Goal: Task Accomplishment & Management: Manage account settings

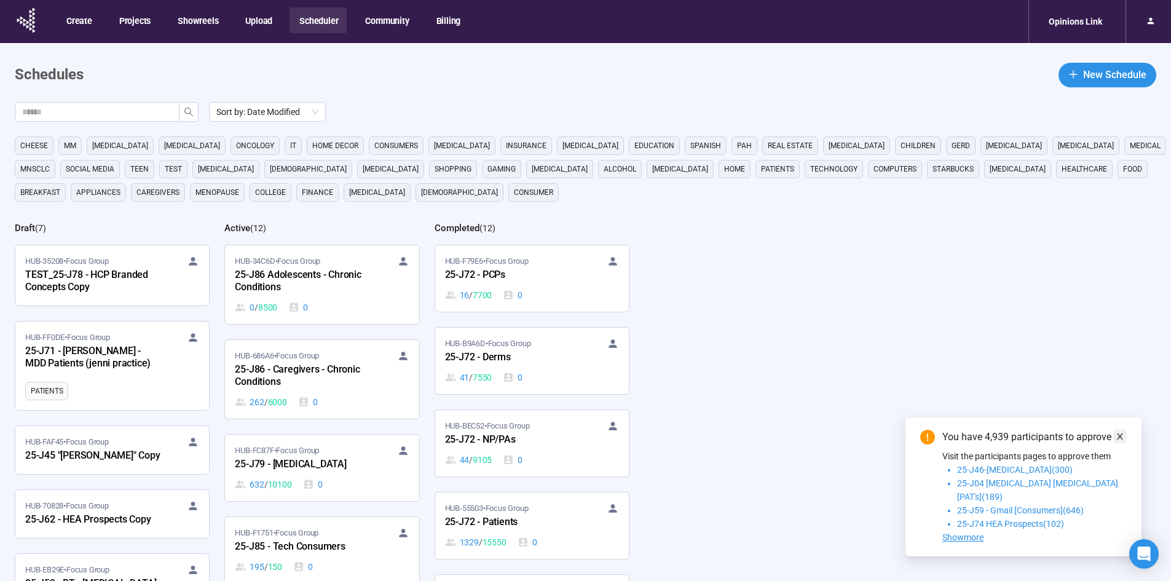
click at [1120, 439] on icon "close" at bounding box center [1120, 436] width 6 height 6
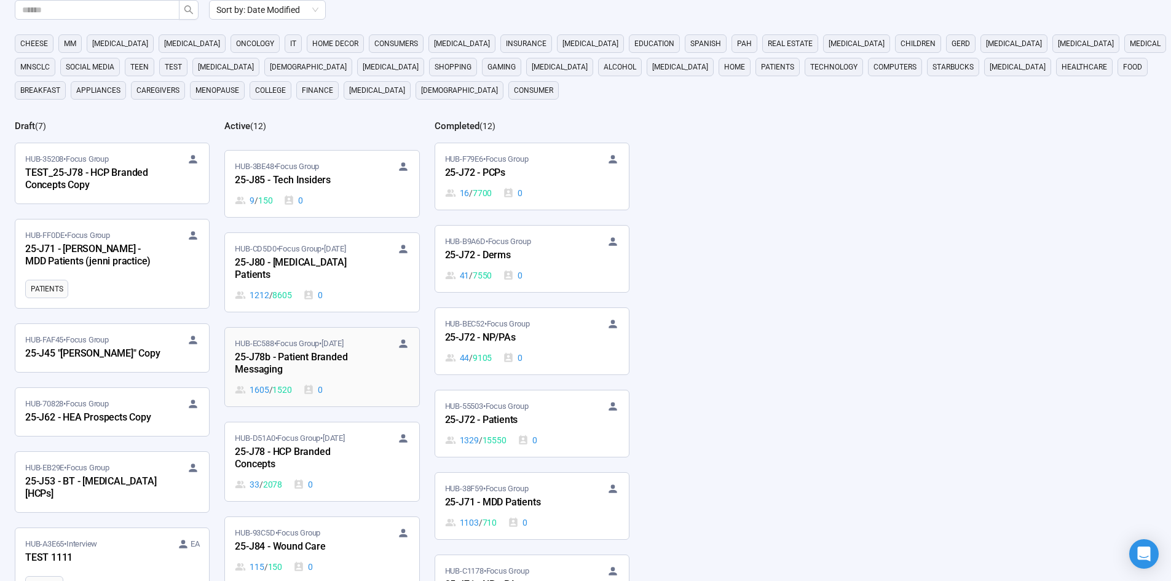
scroll to position [430, 0]
click at [286, 356] on div "25-J78b - Patient Branded Messaging" at bounding box center [302, 362] width 135 height 28
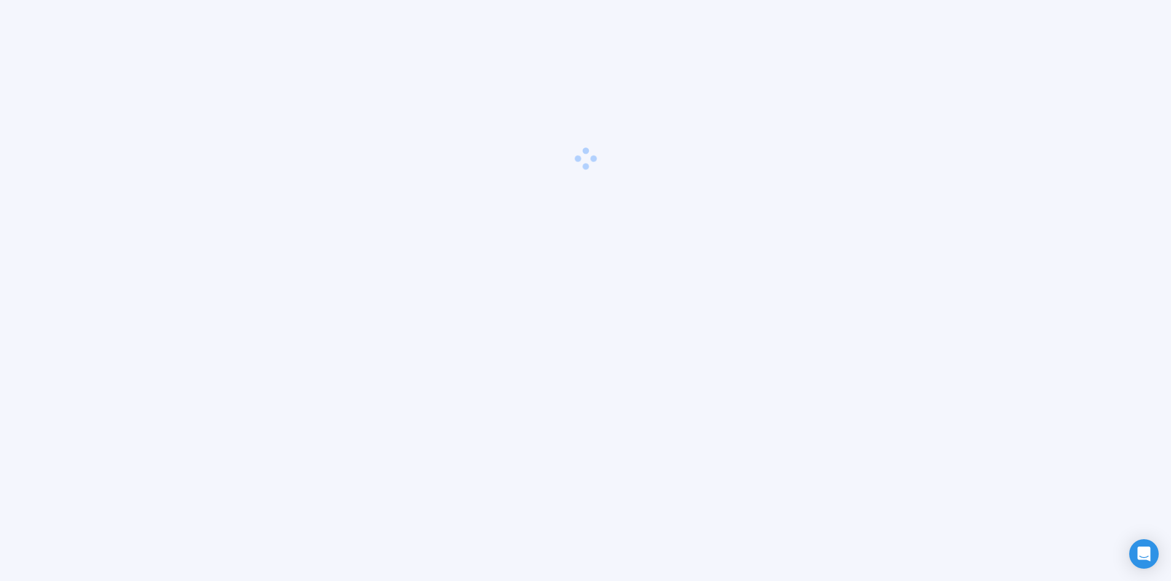
scroll to position [43, 0]
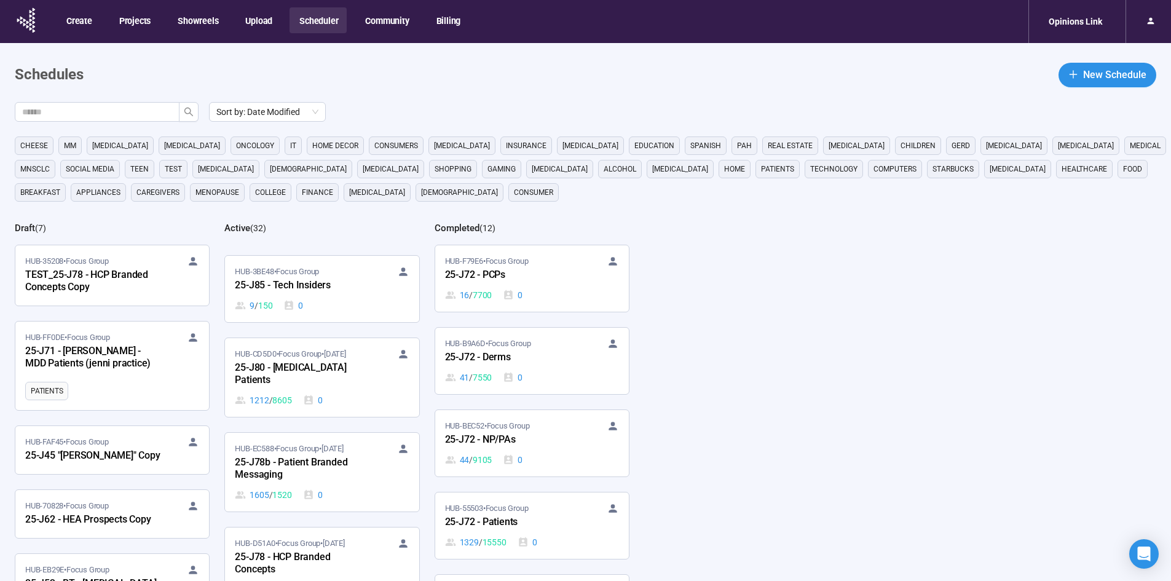
scroll to position [553, 0]
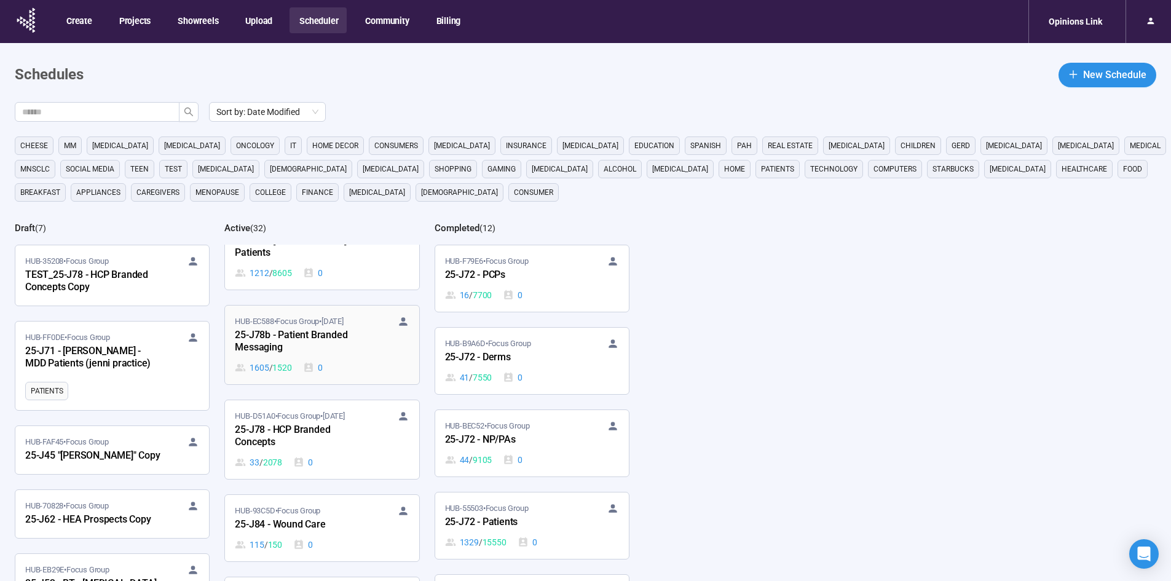
click at [315, 333] on div "25-J78b - Patient Branded Messaging" at bounding box center [302, 342] width 135 height 28
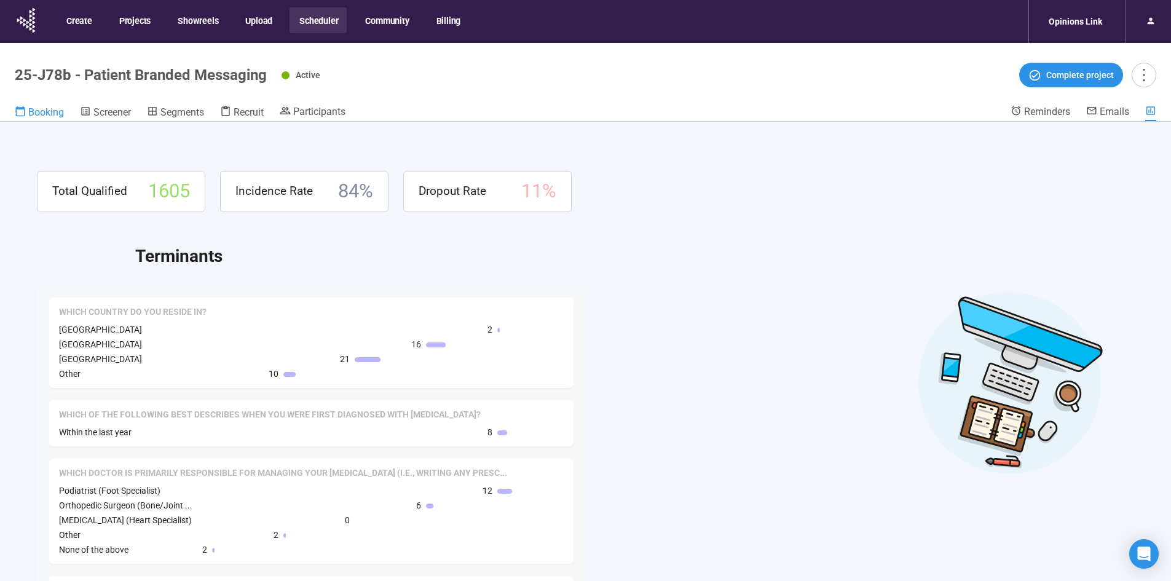
click at [55, 109] on span "Booking" at bounding box center [46, 112] width 36 height 12
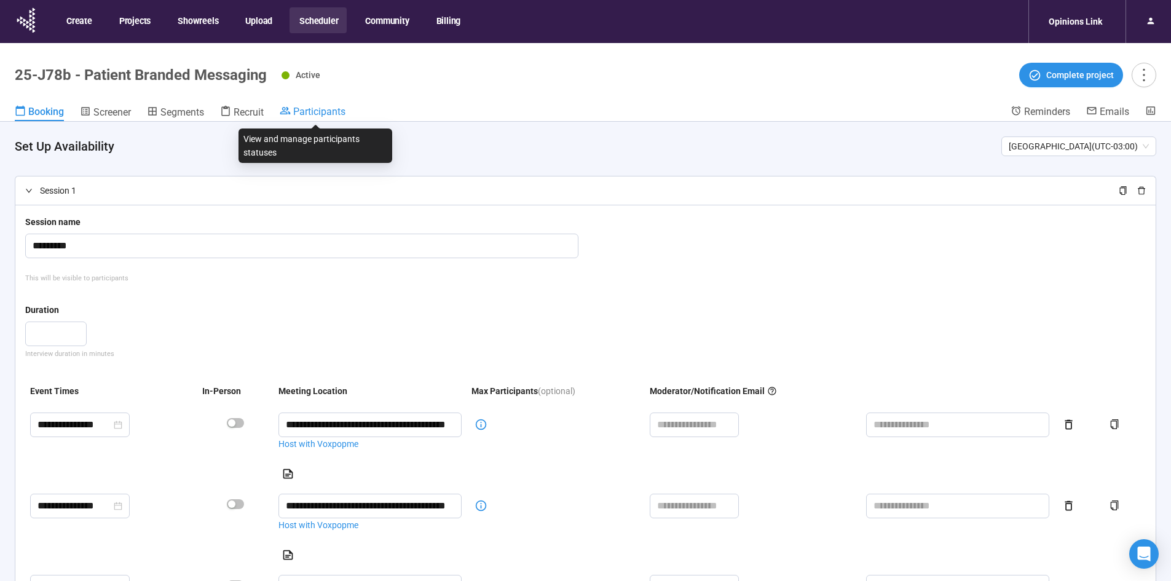
click at [313, 109] on span "Participants" at bounding box center [319, 112] width 52 height 12
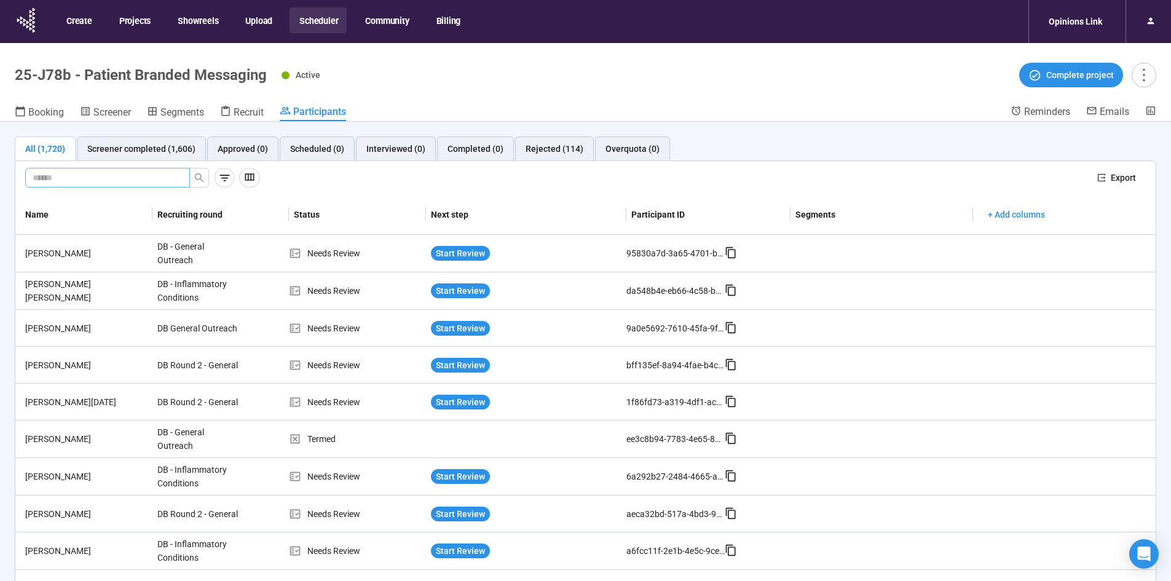
click at [136, 173] on input "text" at bounding box center [103, 178] width 140 height 14
click at [204, 184] on button "button" at bounding box center [199, 178] width 20 height 20
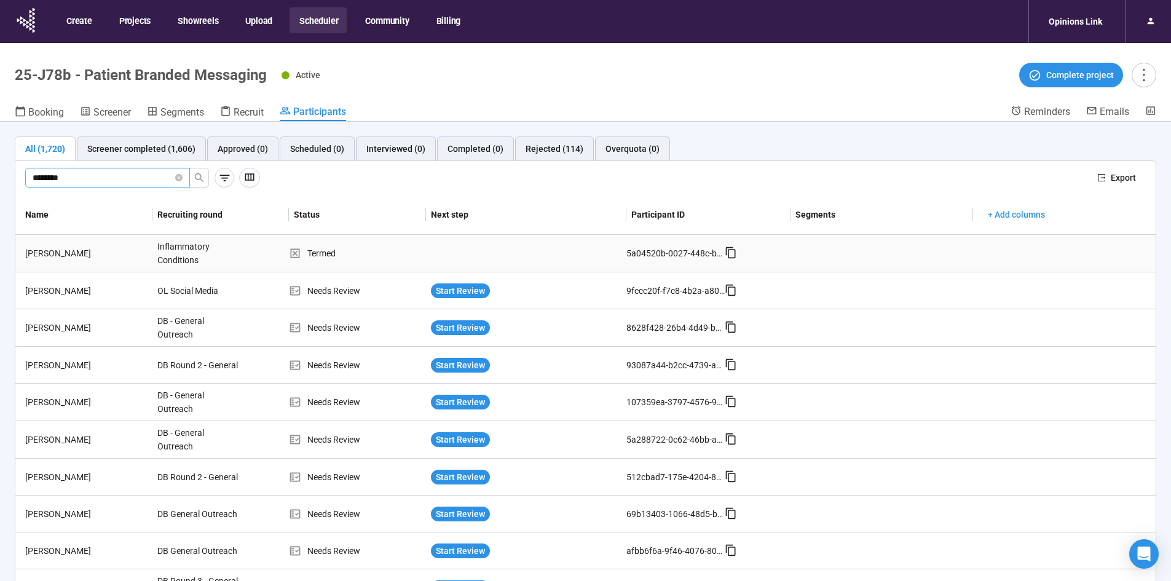
type input "********"
click at [66, 256] on div "[PERSON_NAME]" at bounding box center [86, 253] width 132 height 14
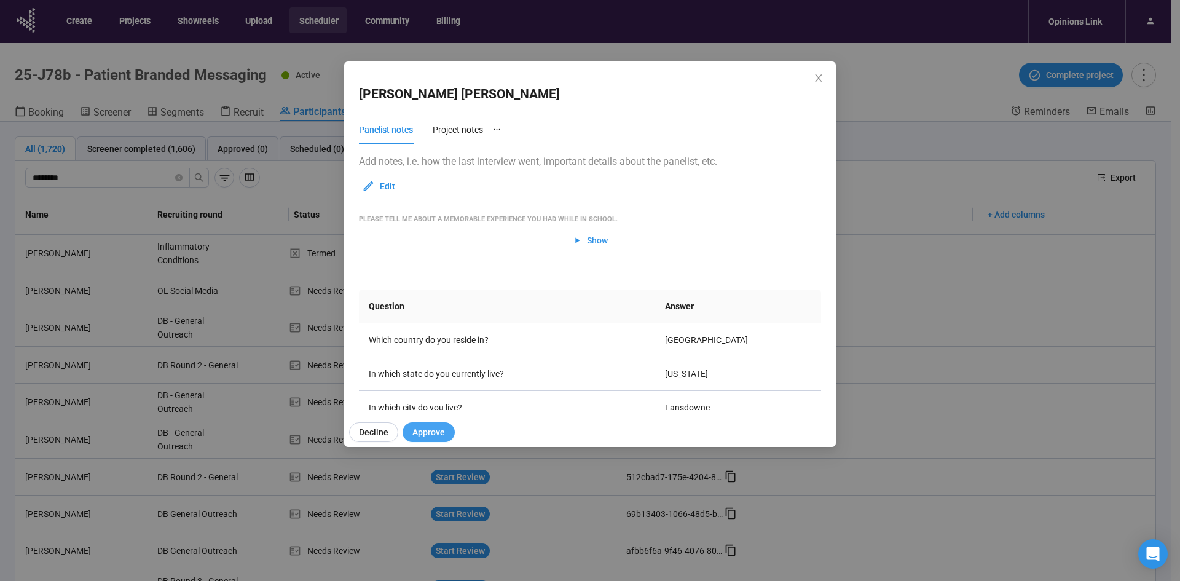
click at [422, 430] on span "Approve" at bounding box center [428, 432] width 33 height 14
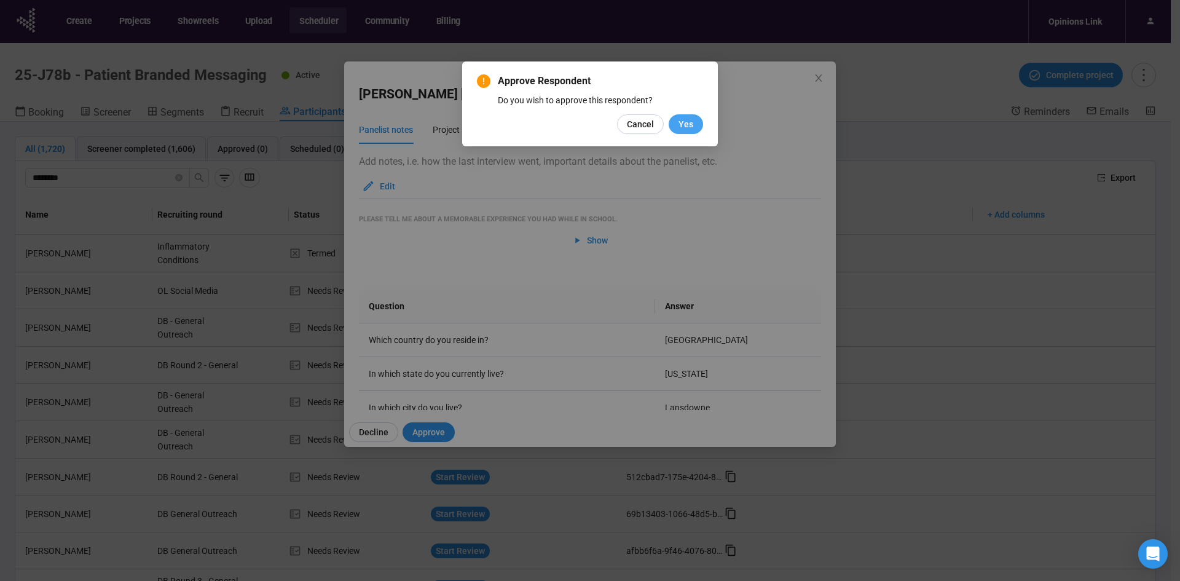
click at [688, 124] on span "Yes" at bounding box center [685, 124] width 15 height 14
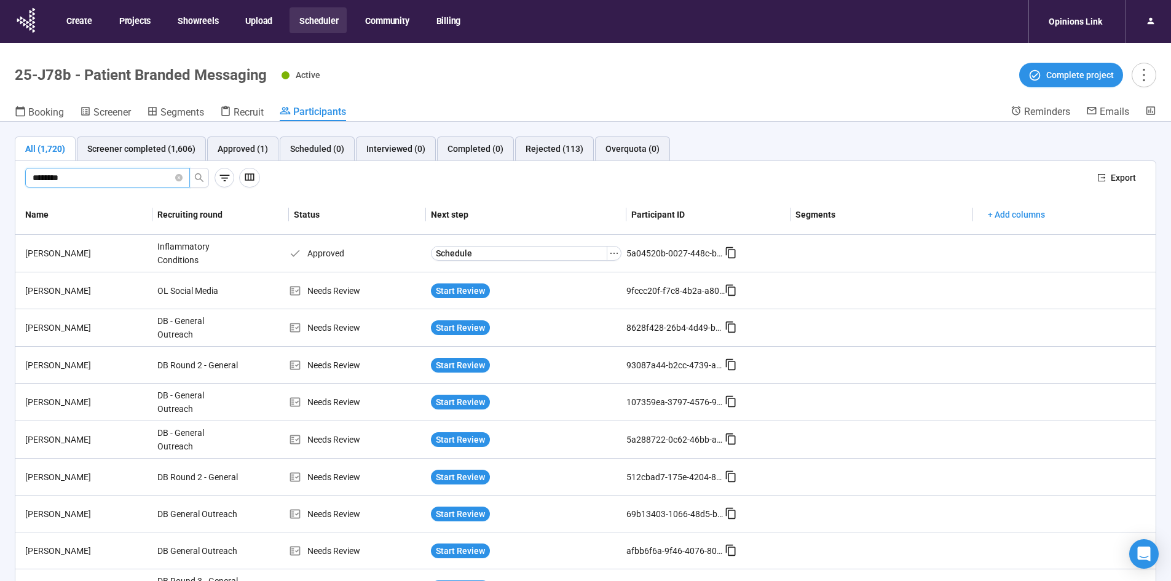
drag, startPoint x: 85, startPoint y: 177, endPoint x: -133, endPoint y: 203, distance: 219.8
click at [0, 203] on html "Create Projects Showreels Upload Scheduler Community Billing Opinions Link 25-J…" at bounding box center [585, 312] width 1171 height 624
click at [196, 174] on icon "search" at bounding box center [199, 178] width 10 height 10
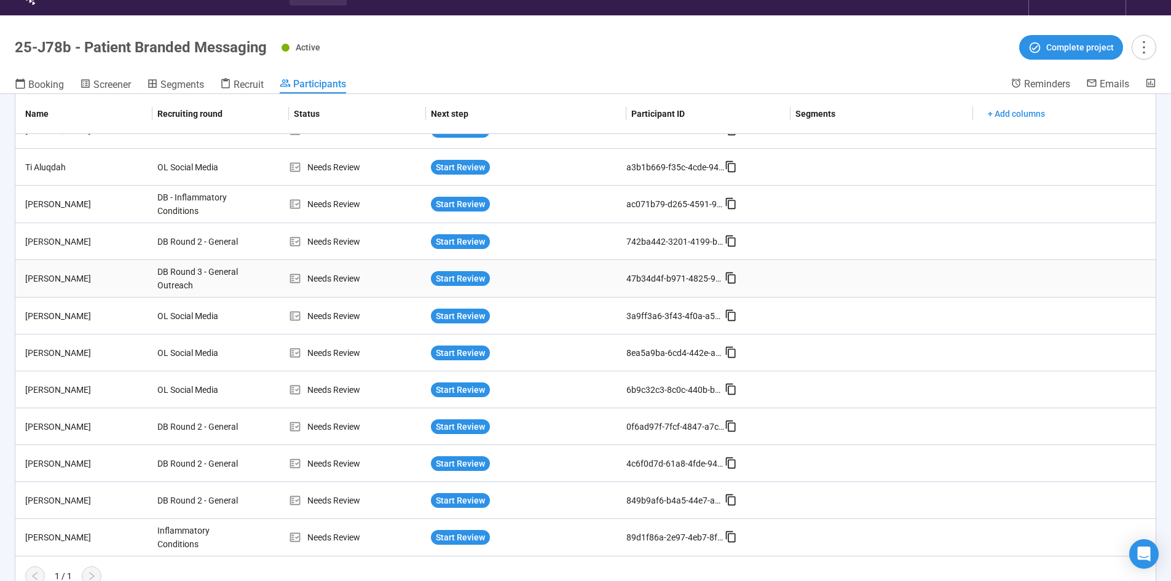
scroll to position [43, 0]
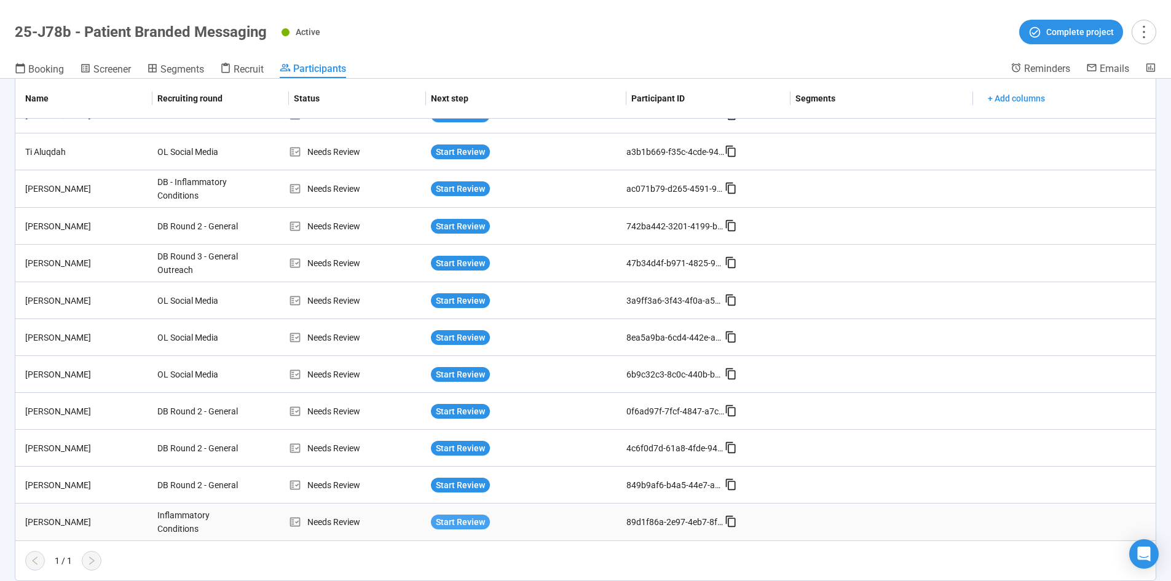
type input "*******"
click at [462, 521] on span "Start Review" at bounding box center [460, 522] width 49 height 14
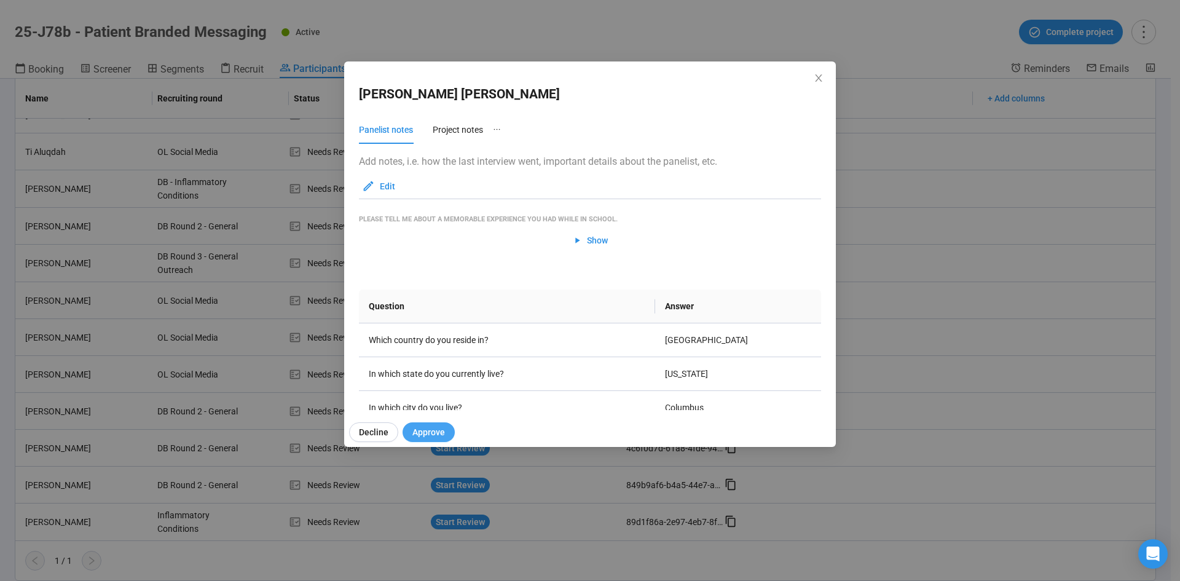
click at [422, 430] on span "Approve" at bounding box center [428, 432] width 33 height 14
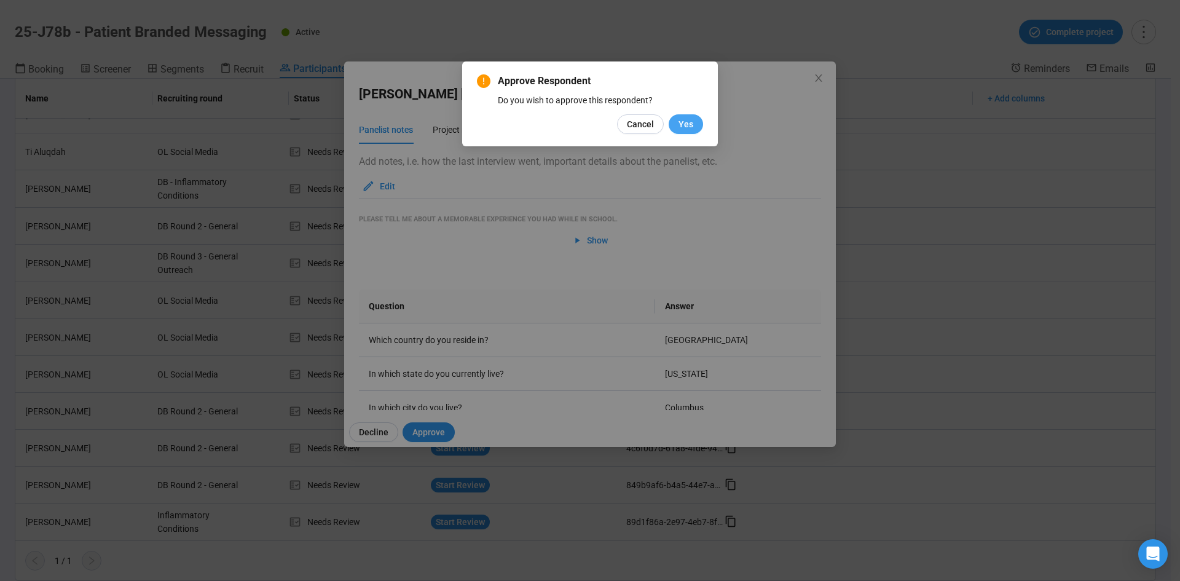
click at [698, 127] on button "Yes" at bounding box center [686, 124] width 34 height 20
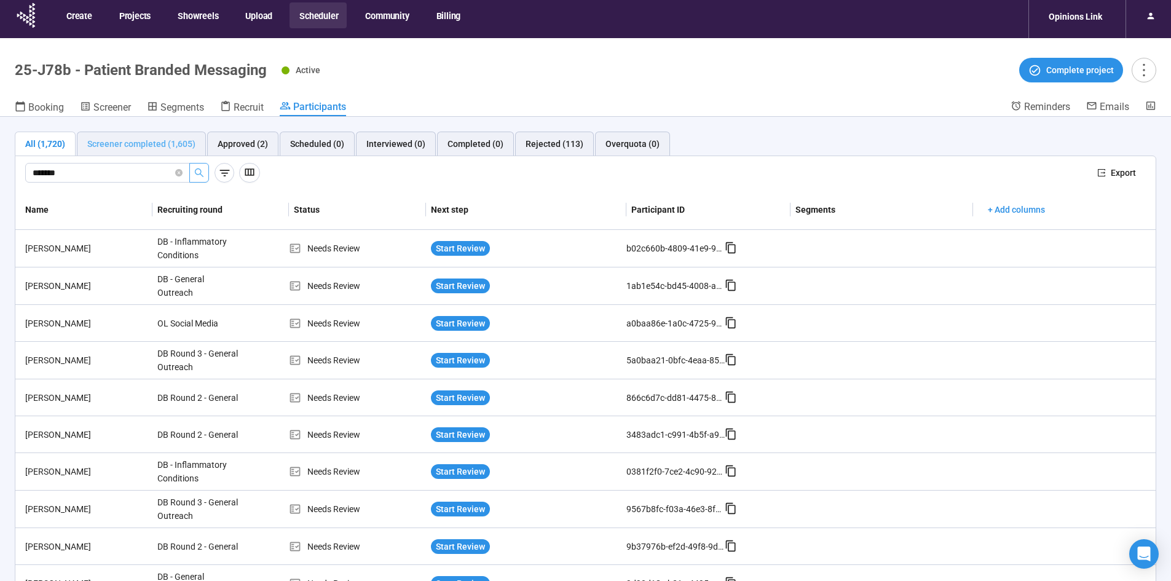
scroll to position [0, 0]
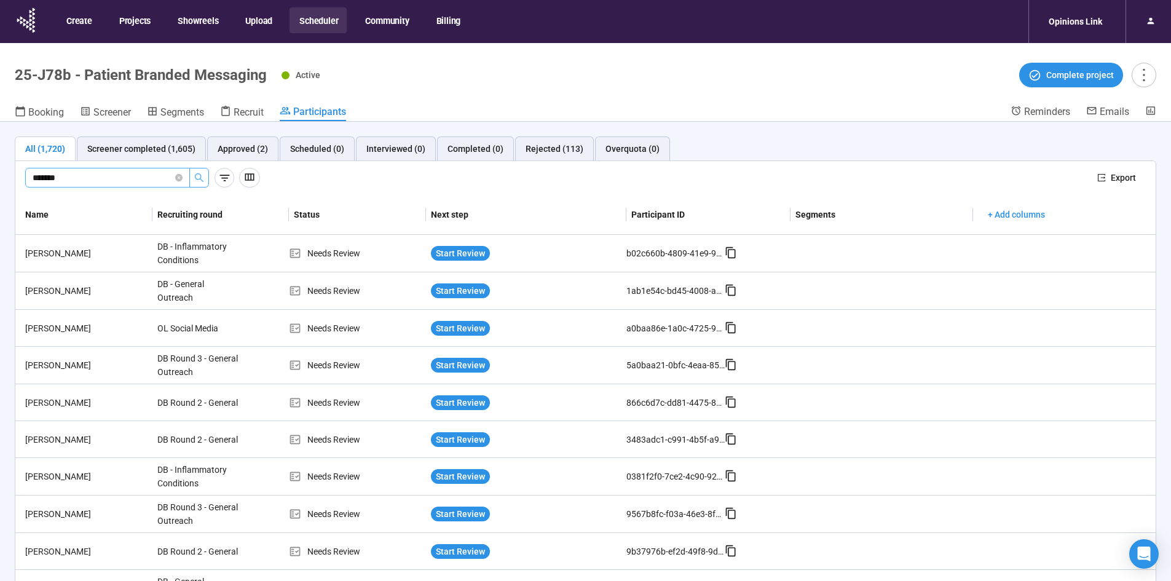
drag, startPoint x: 87, startPoint y: 179, endPoint x: -86, endPoint y: 211, distance: 175.7
click at [0, 211] on html "Create Projects Showreels Upload Scheduler Community Billing Opinions Link 25-J…" at bounding box center [585, 312] width 1171 height 624
click at [200, 173] on icon "search" at bounding box center [199, 177] width 9 height 9
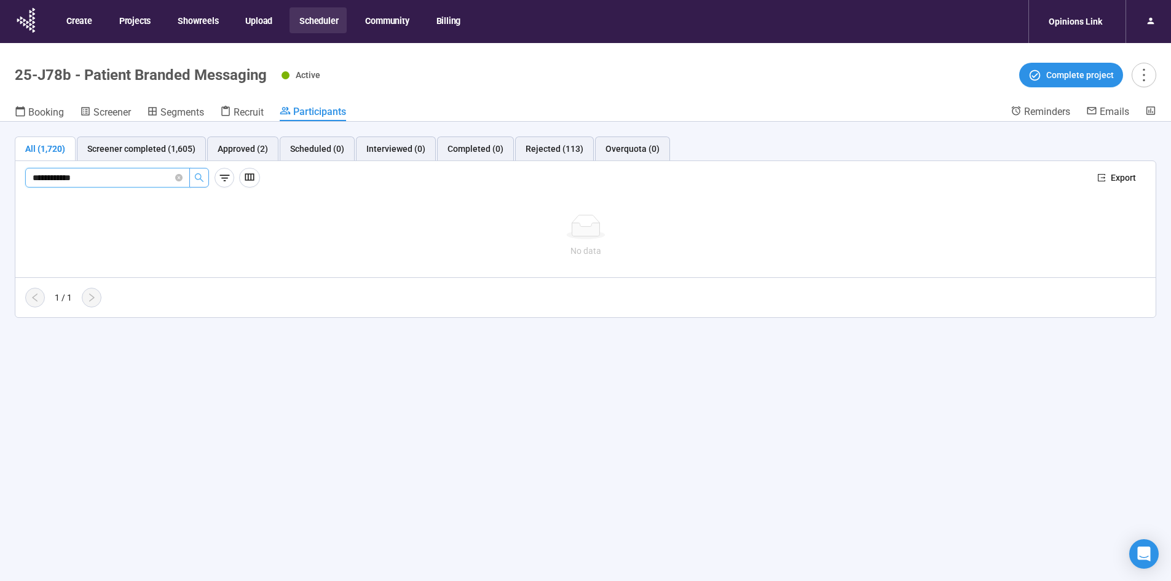
drag, startPoint x: 58, startPoint y: 178, endPoint x: -102, endPoint y: 199, distance: 161.7
click at [0, 199] on html "**********" at bounding box center [585, 312] width 1171 height 624
click at [200, 176] on icon "search" at bounding box center [199, 178] width 10 height 10
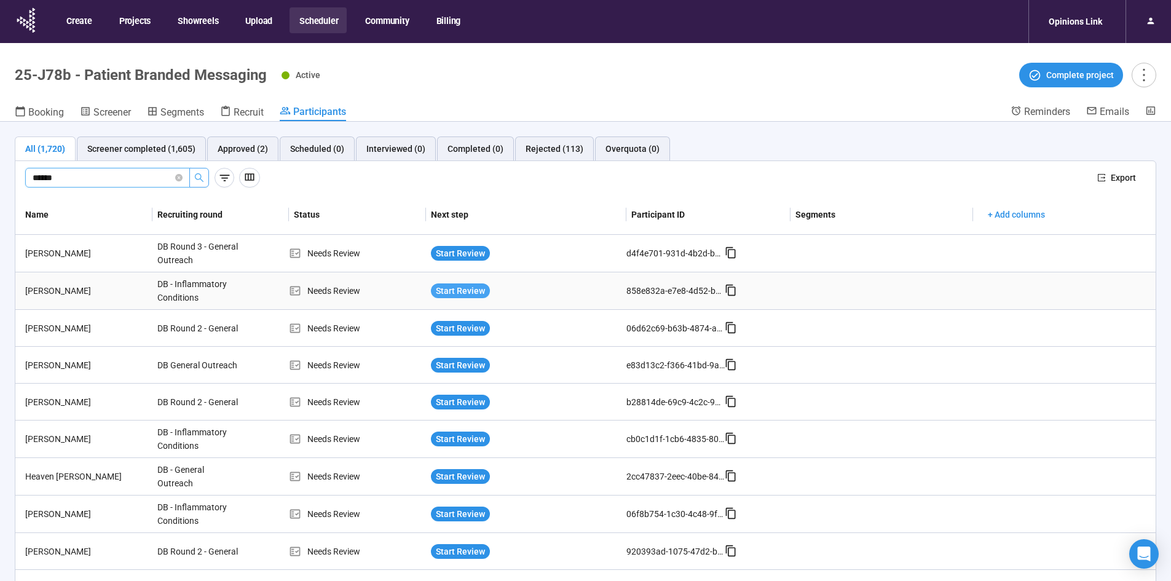
type input "*****"
click at [455, 295] on span "Start Review" at bounding box center [460, 291] width 49 height 14
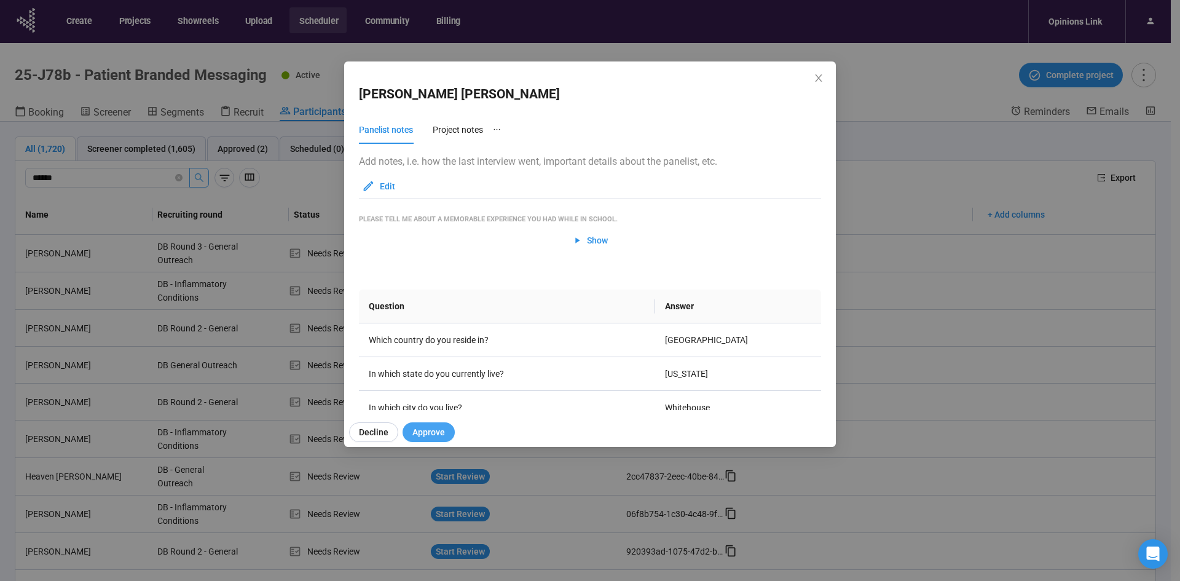
click at [432, 435] on span "Approve" at bounding box center [428, 432] width 33 height 14
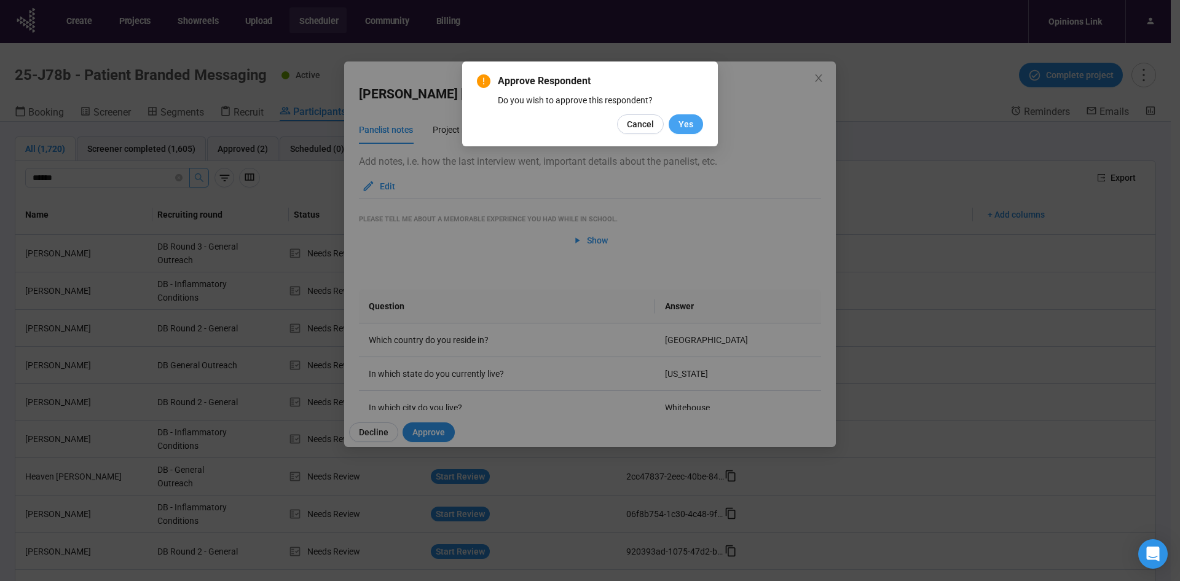
click at [683, 117] on span "Yes" at bounding box center [685, 124] width 15 height 14
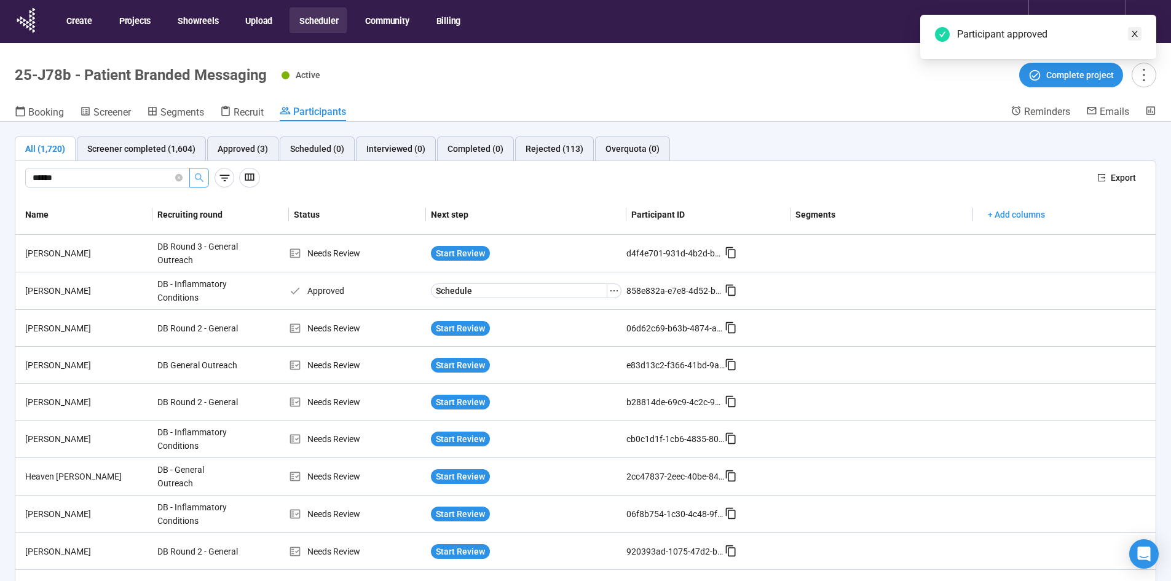
click at [1135, 36] on icon "close" at bounding box center [1134, 33] width 9 height 9
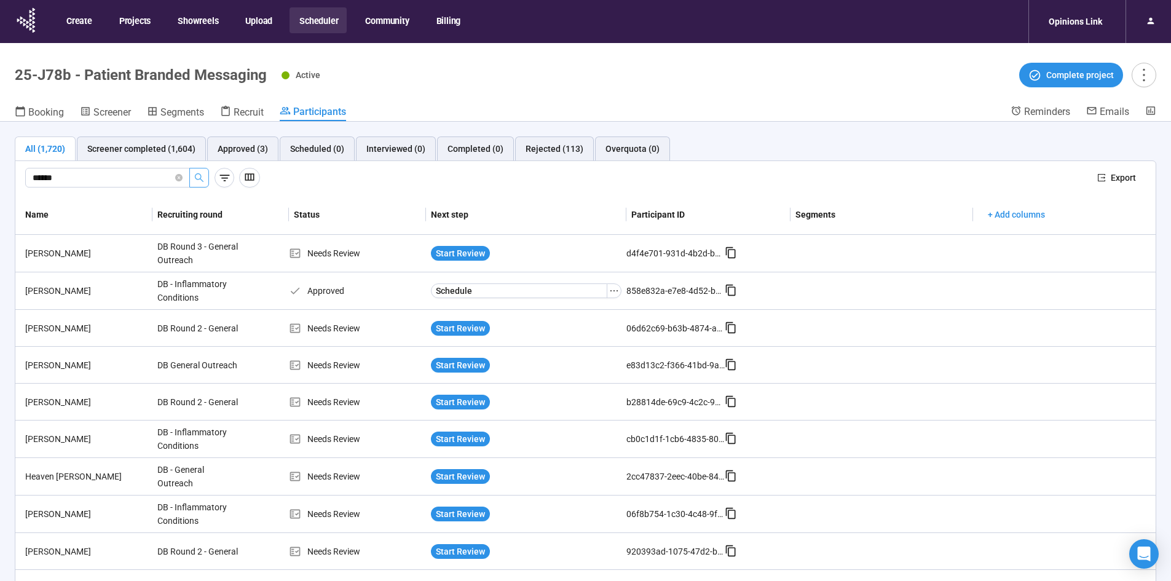
drag, startPoint x: 95, startPoint y: 178, endPoint x: -54, endPoint y: 222, distance: 155.2
click at [0, 222] on html "Create Projects Showreels Upload Scheduler Community Billing Opinions Link 25-J…" at bounding box center [585, 312] width 1171 height 624
click at [200, 176] on icon "search" at bounding box center [199, 178] width 10 height 10
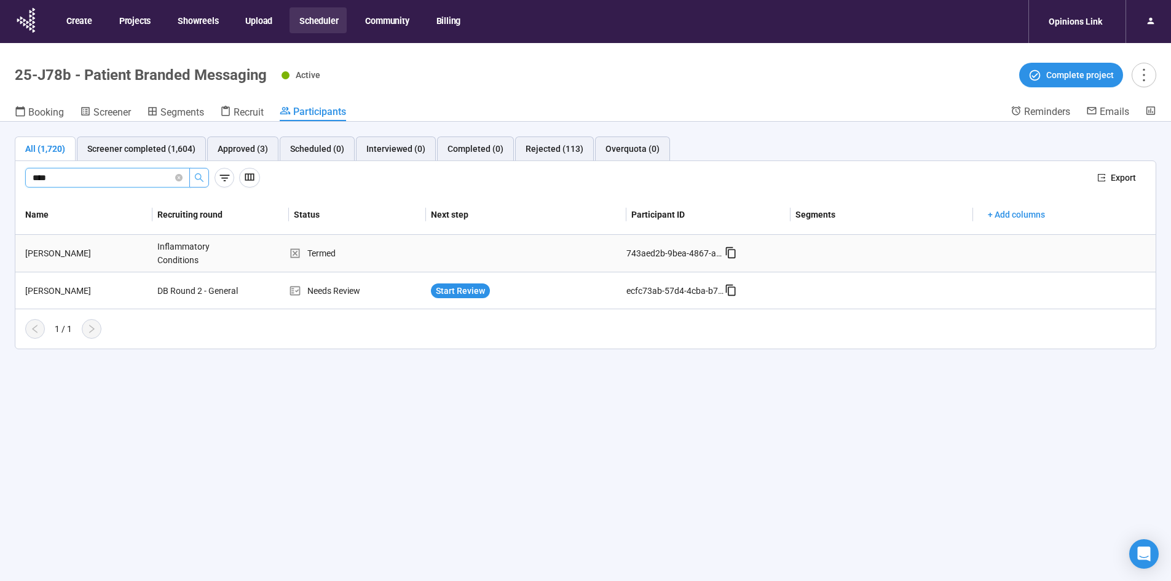
type input "****"
click at [63, 250] on div "[PERSON_NAME]" at bounding box center [86, 253] width 132 height 14
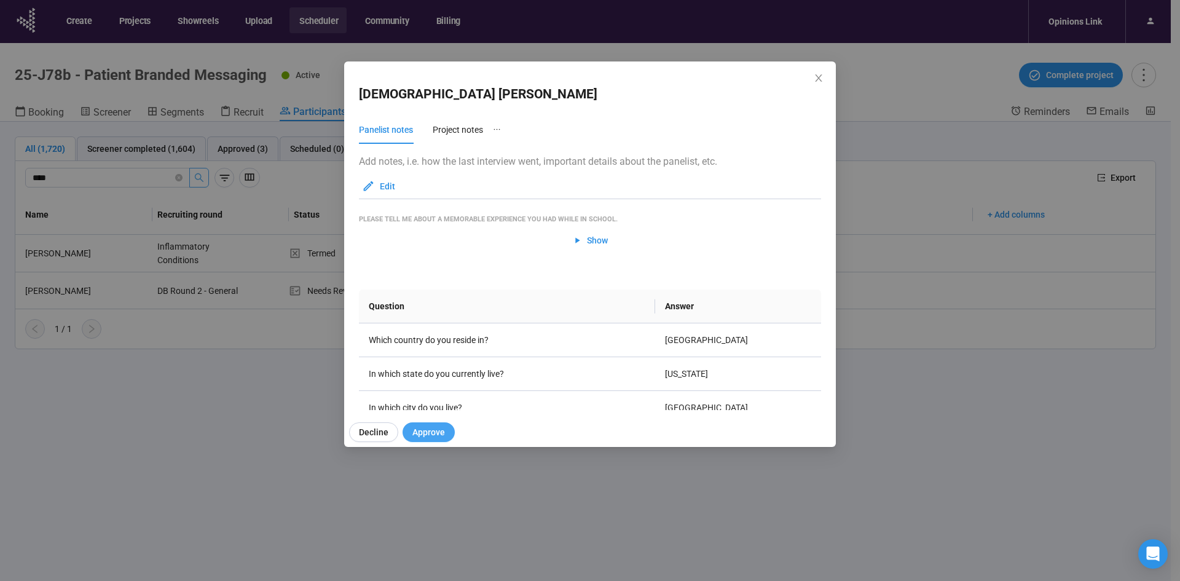
click at [436, 428] on span "Approve" at bounding box center [428, 432] width 33 height 14
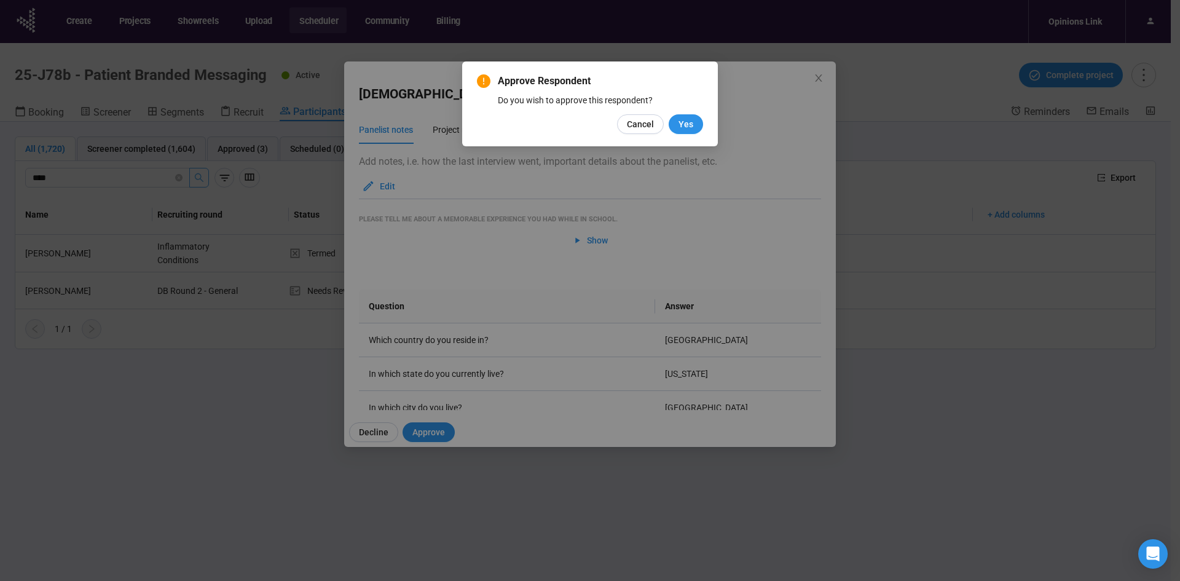
drag, startPoint x: 689, startPoint y: 122, endPoint x: 686, endPoint y: 140, distance: 18.6
click at [690, 122] on span "Yes" at bounding box center [685, 124] width 15 height 14
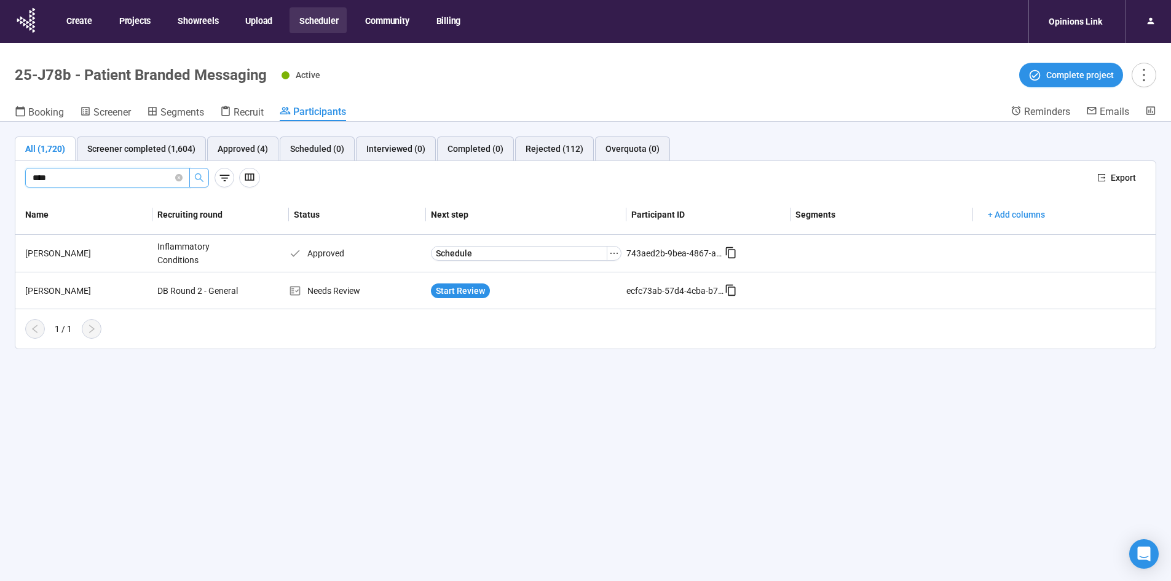
drag, startPoint x: 116, startPoint y: 179, endPoint x: -12, endPoint y: 193, distance: 128.6
click at [0, 193] on html "Create Projects Showreels Upload Scheduler Community Billing Opinions Link 25-J…" at bounding box center [585, 312] width 1171 height 624
click at [198, 180] on icon "search" at bounding box center [199, 178] width 10 height 10
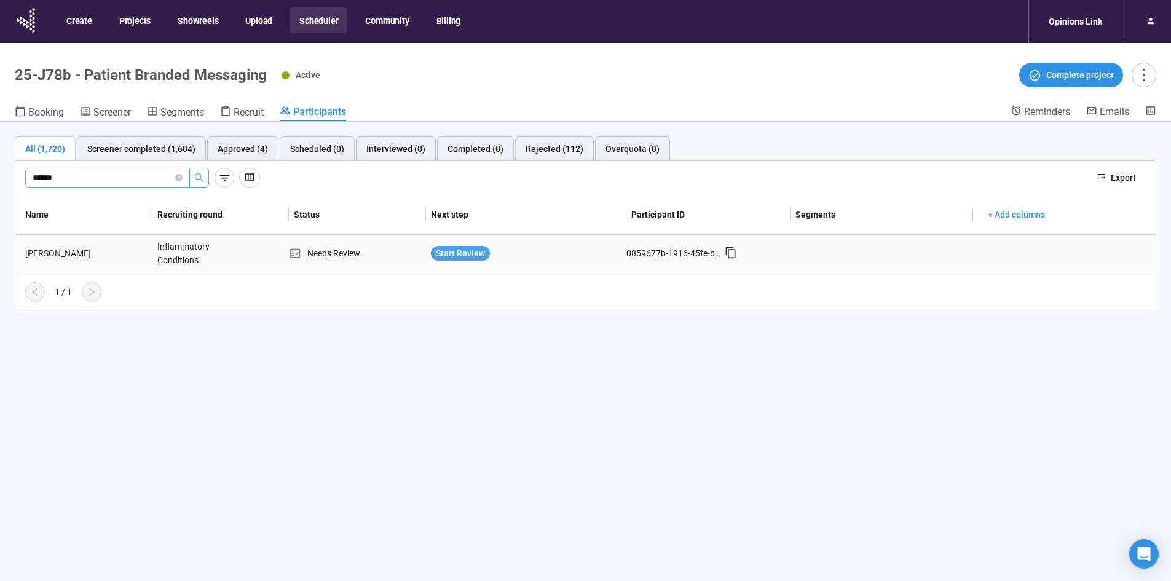
type input "******"
click at [460, 250] on span "Start Review" at bounding box center [460, 253] width 49 height 14
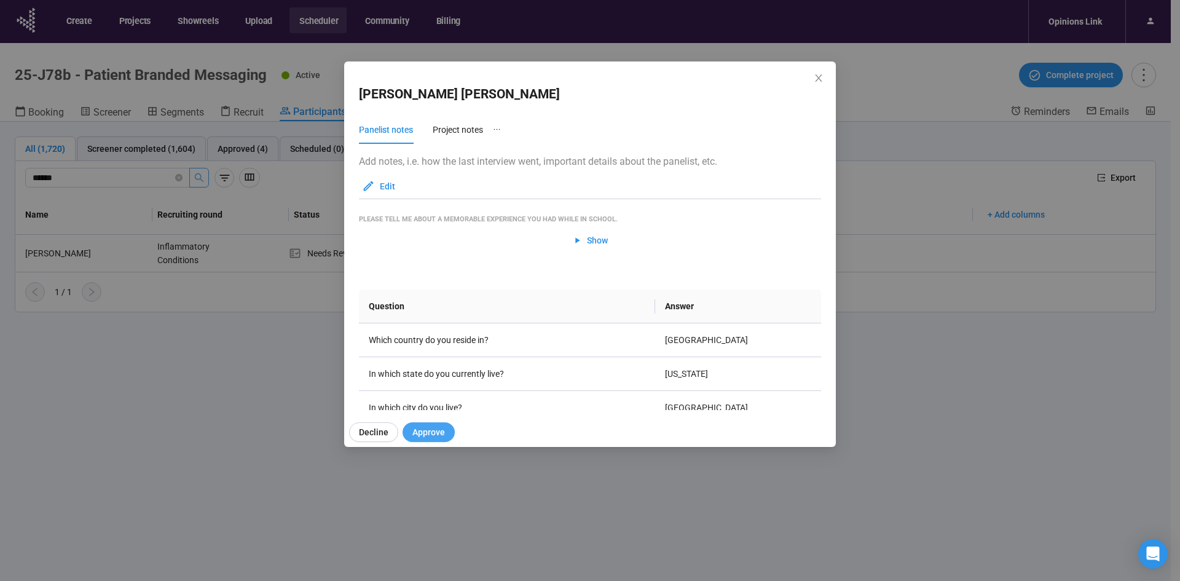
click at [431, 428] on span "Approve" at bounding box center [428, 432] width 33 height 14
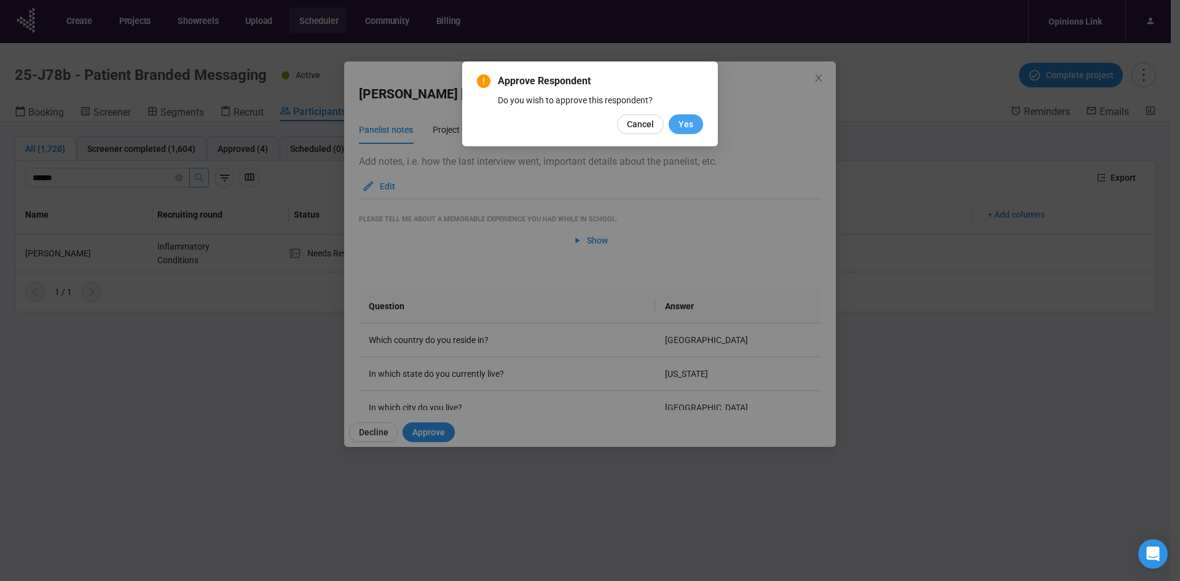
click at [696, 127] on button "Yes" at bounding box center [686, 124] width 34 height 20
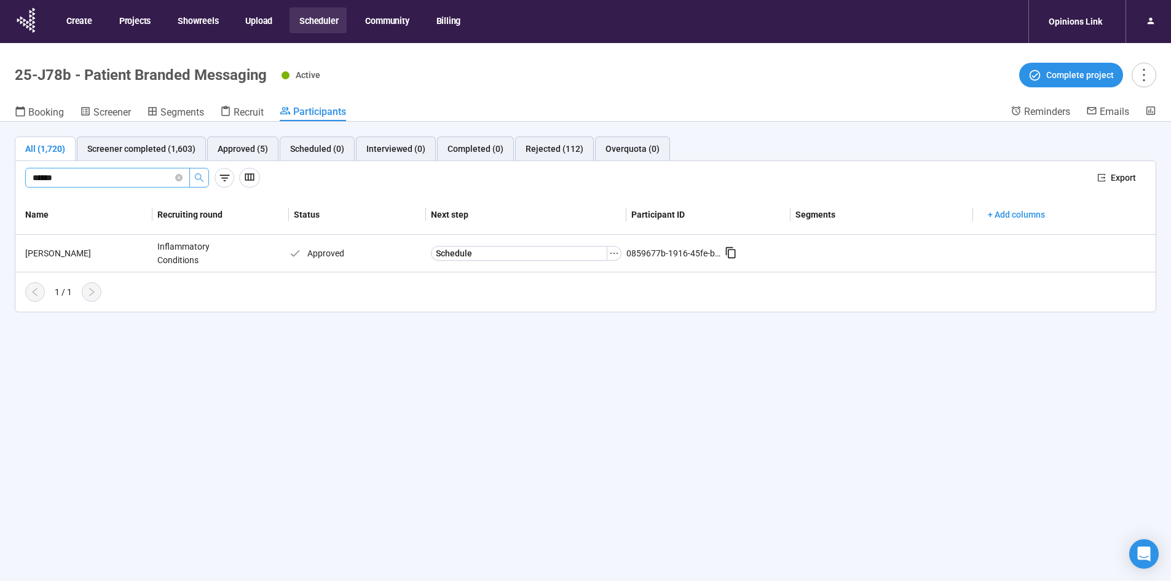
drag, startPoint x: 101, startPoint y: 173, endPoint x: -93, endPoint y: 213, distance: 199.0
click at [0, 213] on html "Create Projects Showreels Upload Scheduler Community Billing Opinions Link 25-J…" at bounding box center [585, 312] width 1171 height 624
click at [202, 181] on icon "search" at bounding box center [199, 178] width 10 height 10
type input "********"
click at [461, 257] on span "Start Review" at bounding box center [460, 253] width 49 height 14
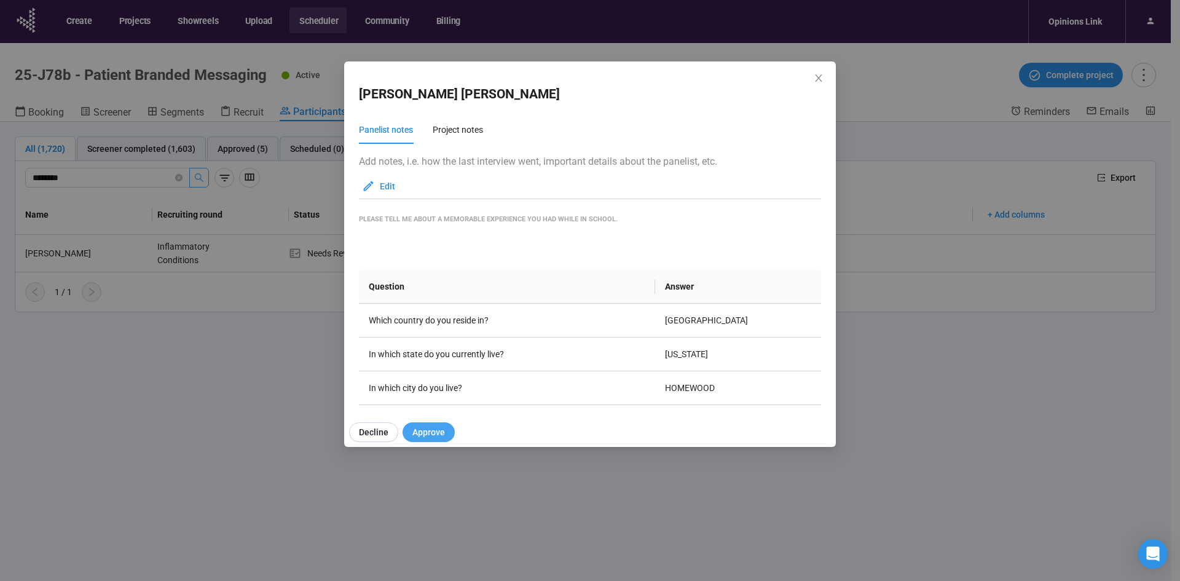
click at [426, 430] on span "Approve" at bounding box center [428, 432] width 33 height 14
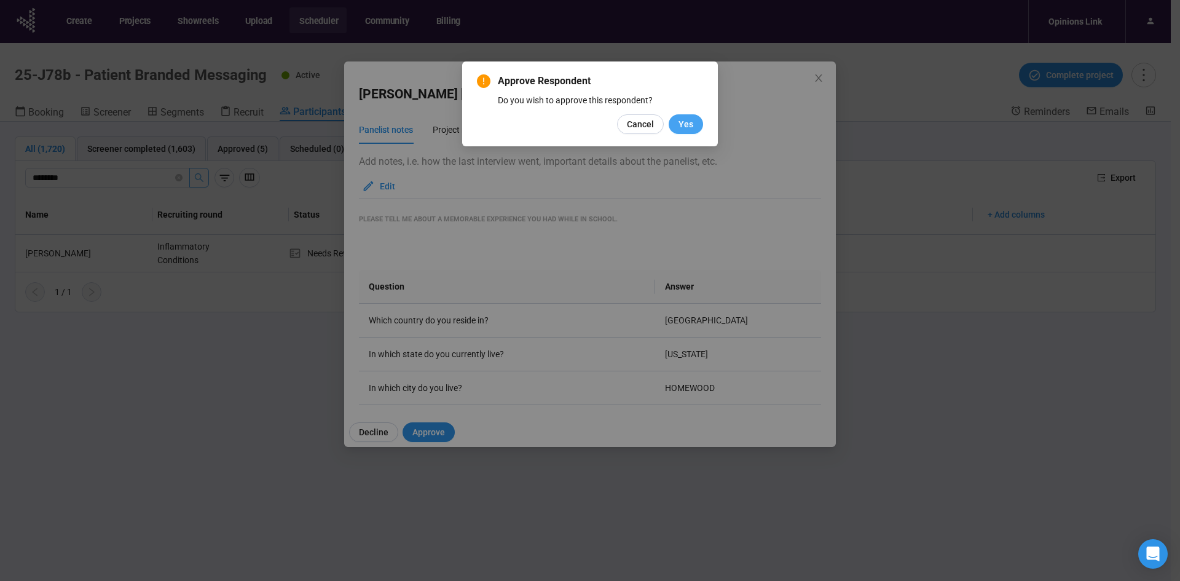
click at [686, 123] on span "Yes" at bounding box center [685, 124] width 15 height 14
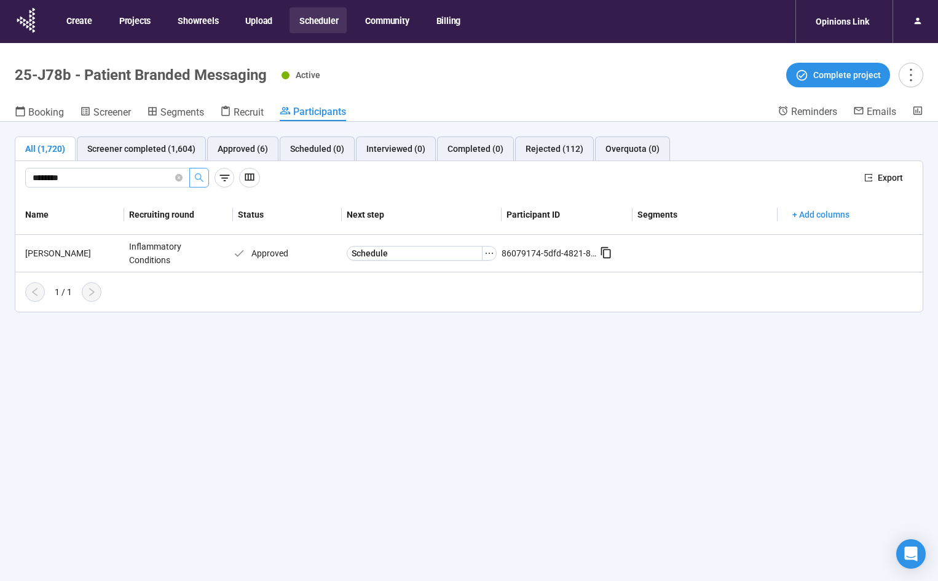
click at [0, 240] on html "Create Projects Showreels Upload Scheduler Community Billing Opinions Link 25-J…" at bounding box center [469, 312] width 938 height 624
click at [200, 173] on icon "search" at bounding box center [199, 177] width 9 height 9
type input "********"
click at [132, 254] on div "Inflammatory Conditions" at bounding box center [170, 253] width 92 height 37
click at [76, 256] on div "[PERSON_NAME]" at bounding box center [72, 253] width 104 height 14
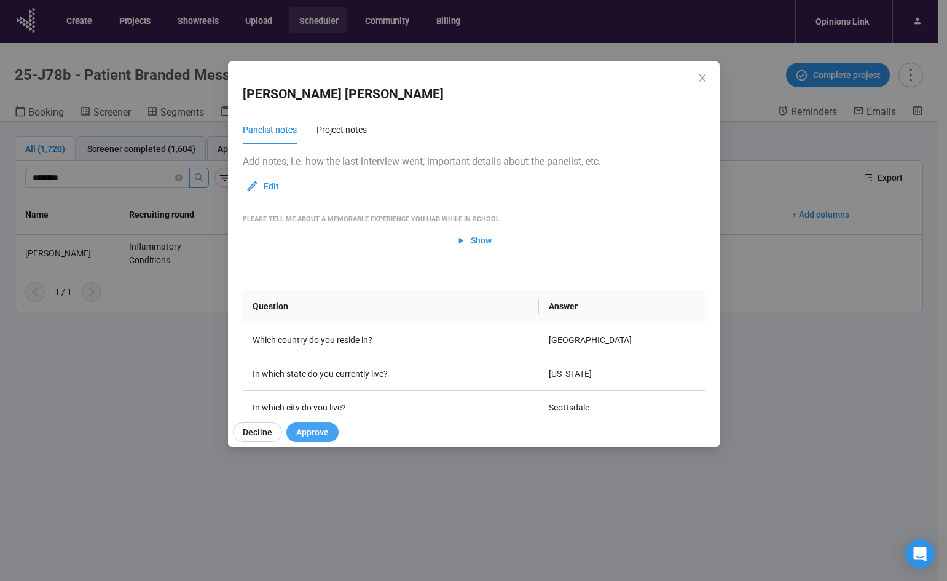
click at [307, 430] on span "Approve" at bounding box center [312, 432] width 33 height 14
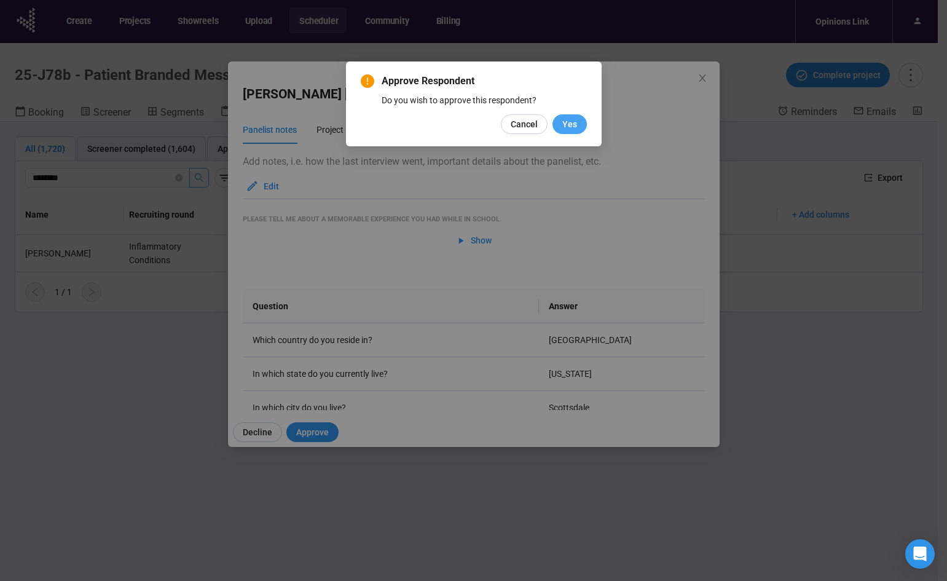
click at [581, 125] on button "Yes" at bounding box center [569, 124] width 34 height 20
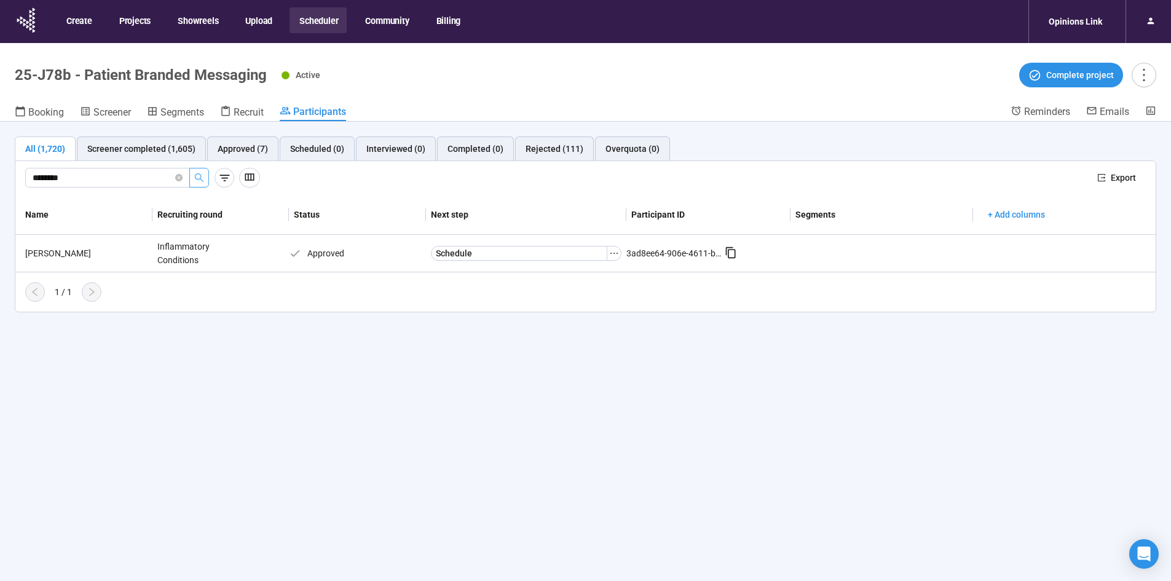
drag, startPoint x: -96, startPoint y: 216, endPoint x: -144, endPoint y: 219, distance: 47.4
click at [0, 219] on html "Create Projects Showreels Upload Scheduler Community Billing Opinions Link 25-J…" at bounding box center [585, 312] width 1171 height 624
click at [84, 181] on input "****" at bounding box center [103, 178] width 140 height 14
click at [198, 176] on icon "search" at bounding box center [199, 178] width 10 height 10
type input "********"
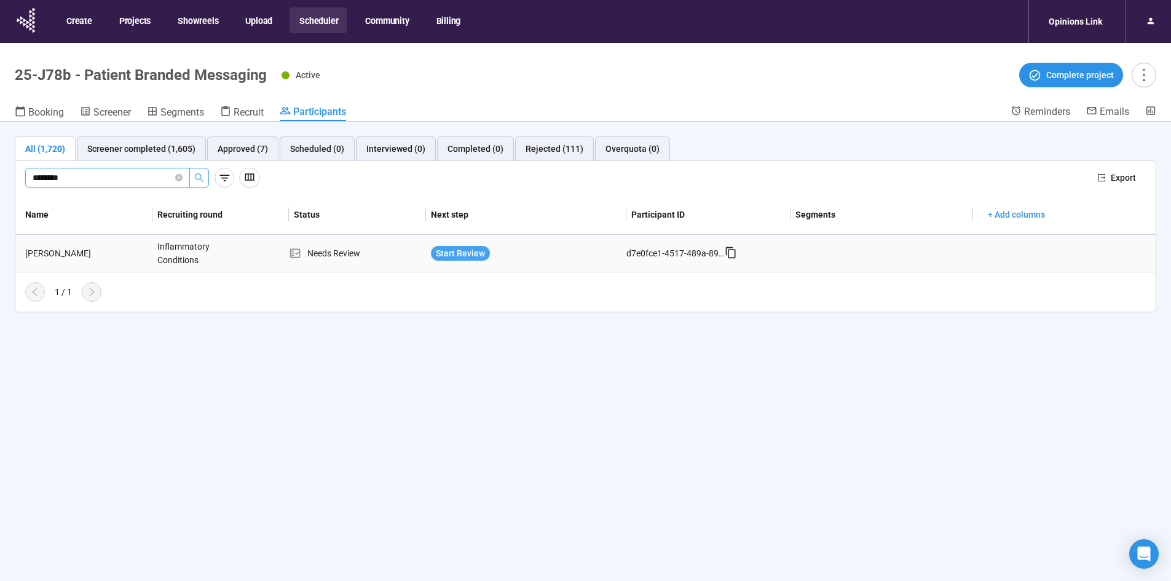
click at [454, 256] on span "Start Review" at bounding box center [460, 253] width 49 height 14
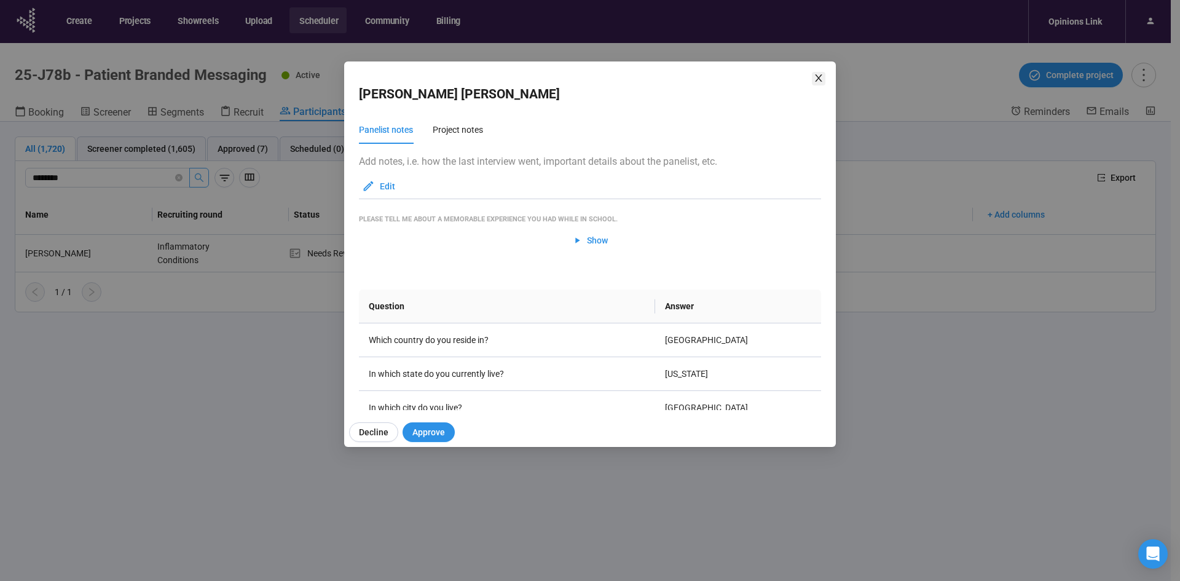
click at [815, 76] on icon "close" at bounding box center [819, 78] width 10 height 10
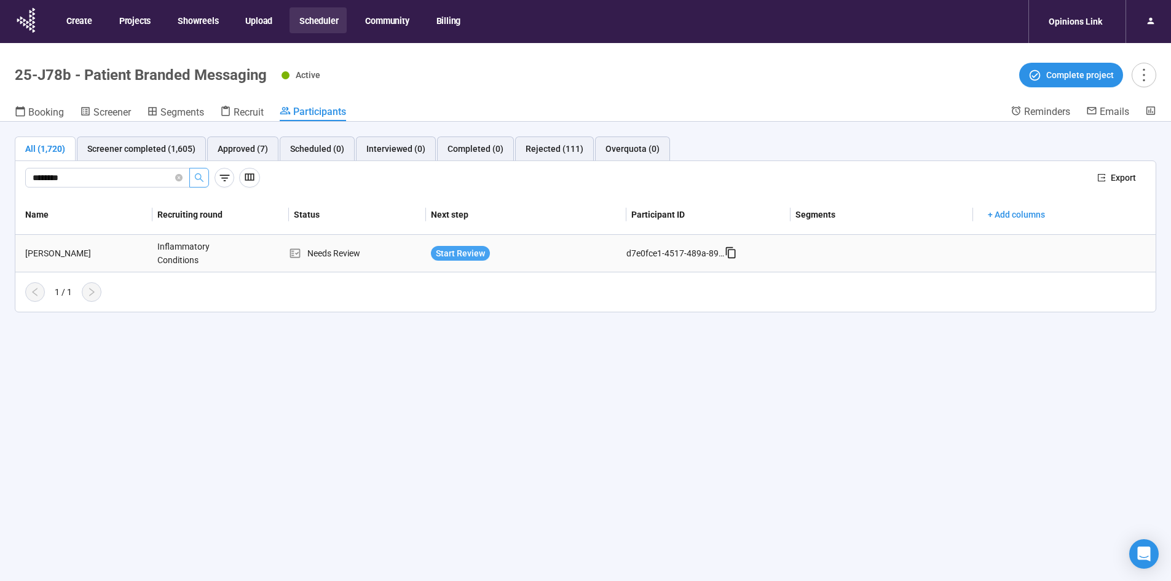
click at [471, 254] on span "Start Review" at bounding box center [460, 253] width 49 height 14
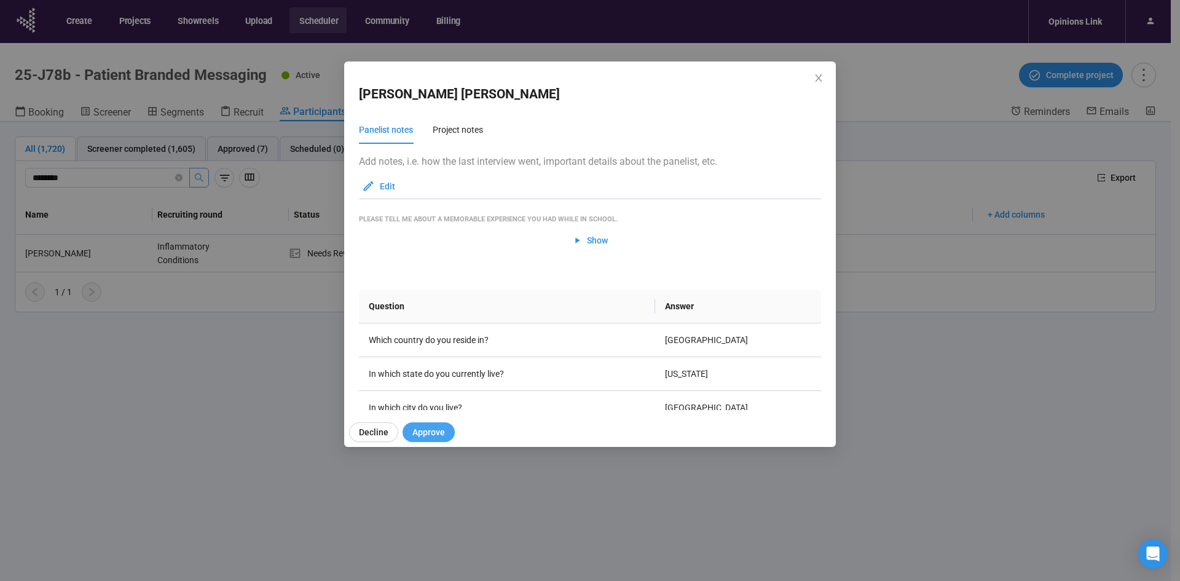
click at [433, 431] on span "Approve" at bounding box center [428, 432] width 33 height 14
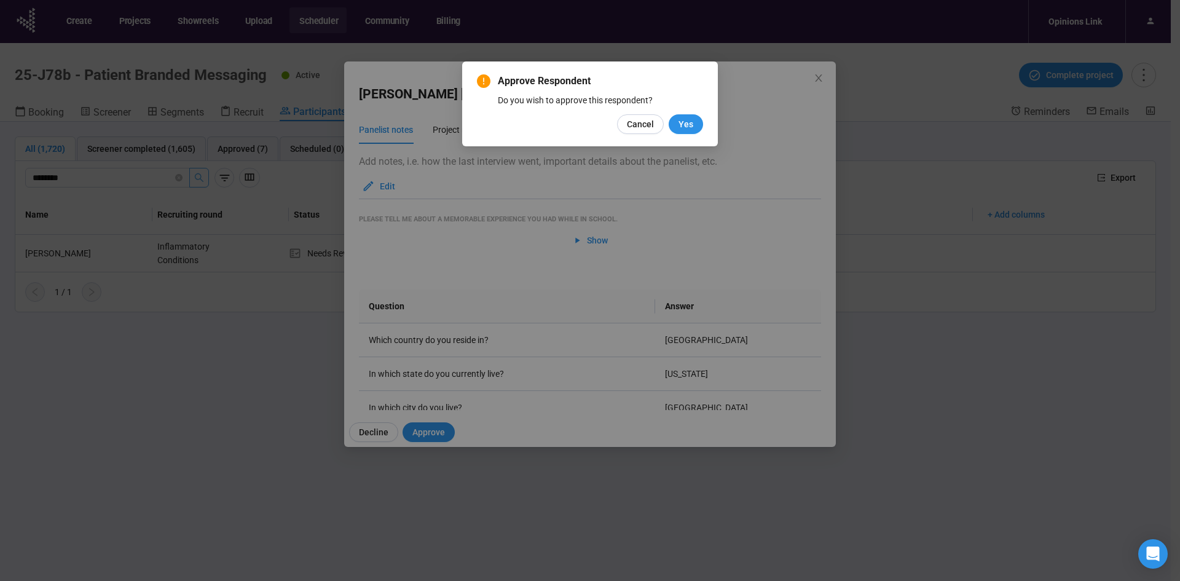
drag, startPoint x: 686, startPoint y: 123, endPoint x: 659, endPoint y: 232, distance: 112.2
click at [688, 123] on span "Yes" at bounding box center [685, 124] width 15 height 14
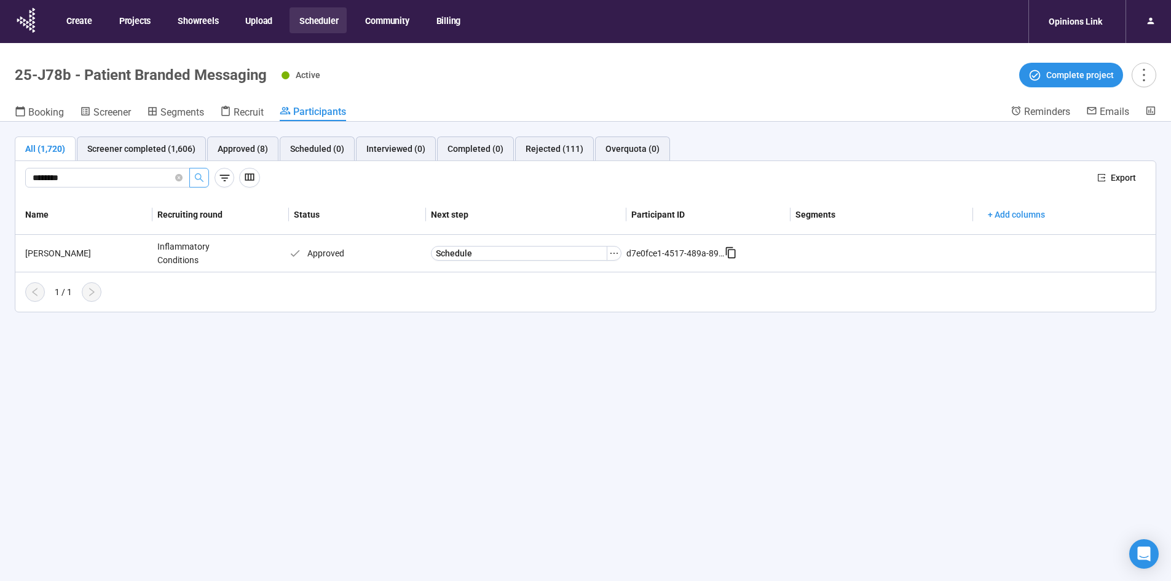
drag, startPoint x: 123, startPoint y: 177, endPoint x: -166, endPoint y: 235, distance: 294.6
click at [0, 235] on html "Create Projects Showreels Upload Scheduler Community Billing Opinions Link 25-J…" at bounding box center [585, 312] width 1171 height 624
click at [200, 181] on icon "search" at bounding box center [199, 178] width 10 height 10
type input "**********"
click at [437, 248] on span "Start Review" at bounding box center [460, 253] width 49 height 14
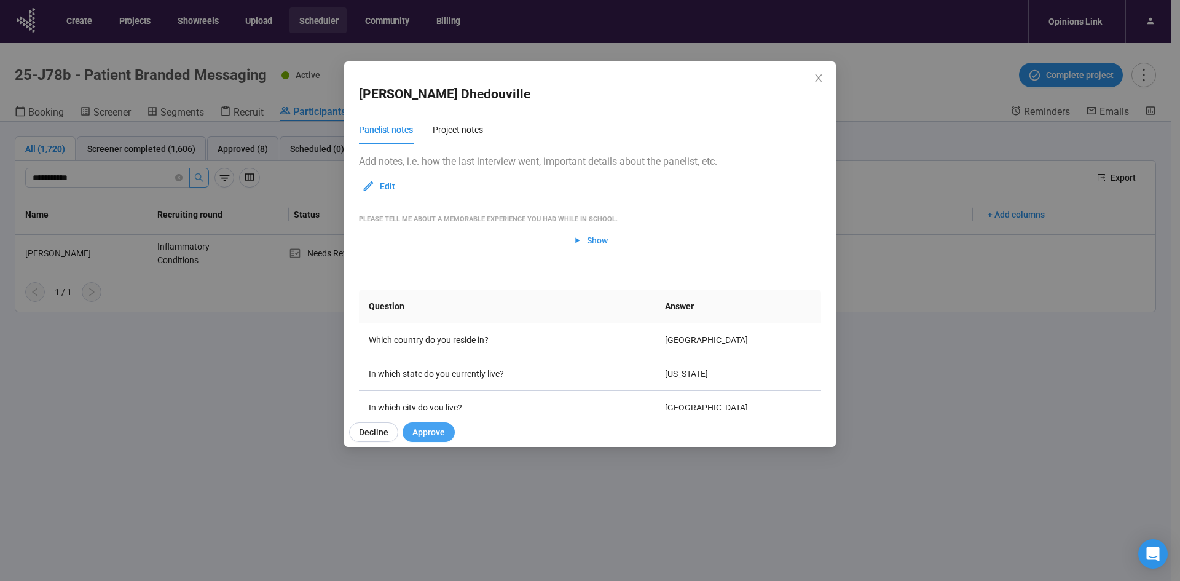
click at [436, 432] on span "Approve" at bounding box center [428, 432] width 33 height 14
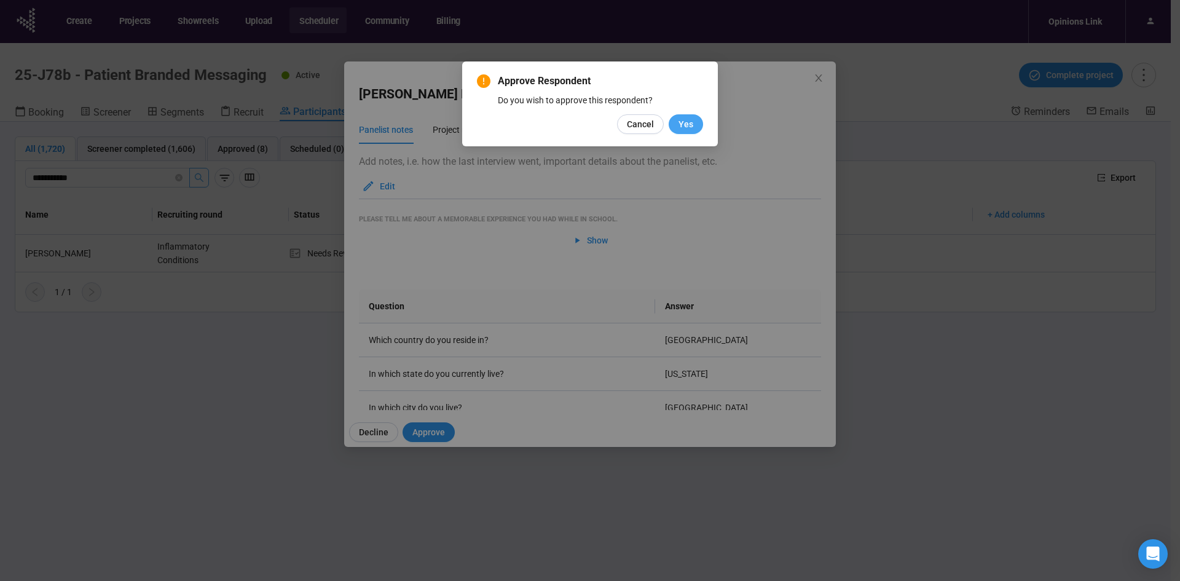
click at [685, 125] on span "Yes" at bounding box center [685, 124] width 15 height 14
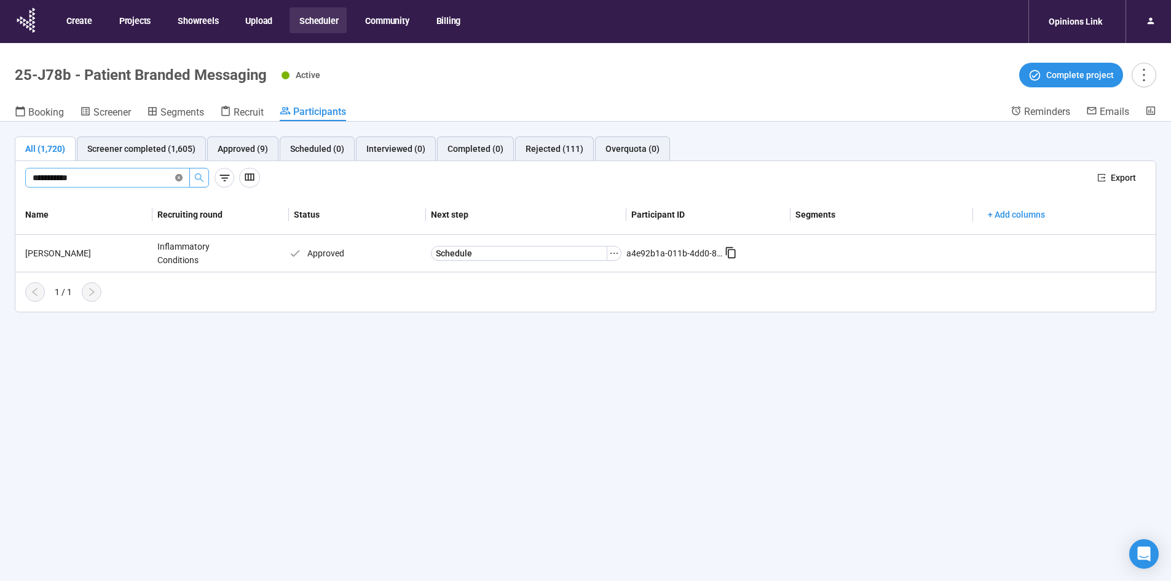
click at [179, 177] on icon "close-circle" at bounding box center [178, 177] width 7 height 7
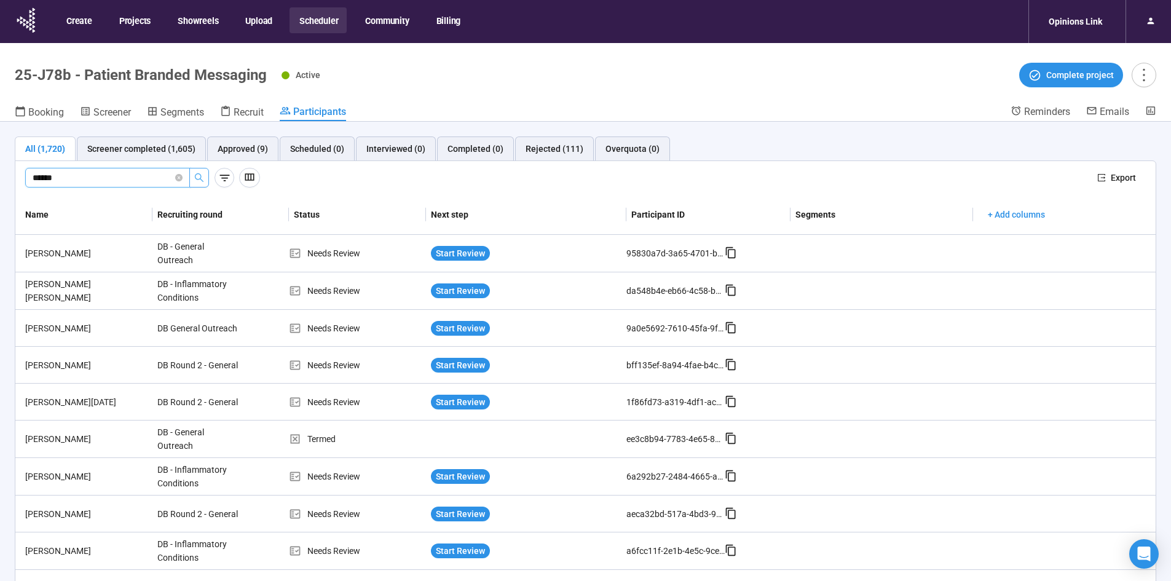
click at [200, 182] on icon "search" at bounding box center [199, 178] width 10 height 10
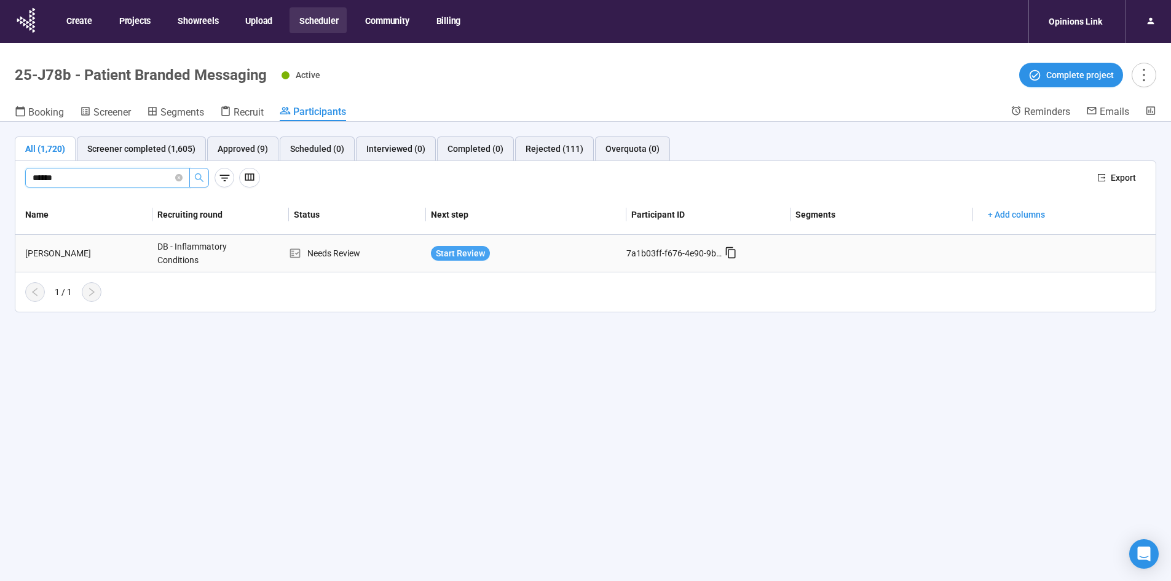
type input "******"
click at [453, 252] on span "Start Review" at bounding box center [460, 253] width 49 height 14
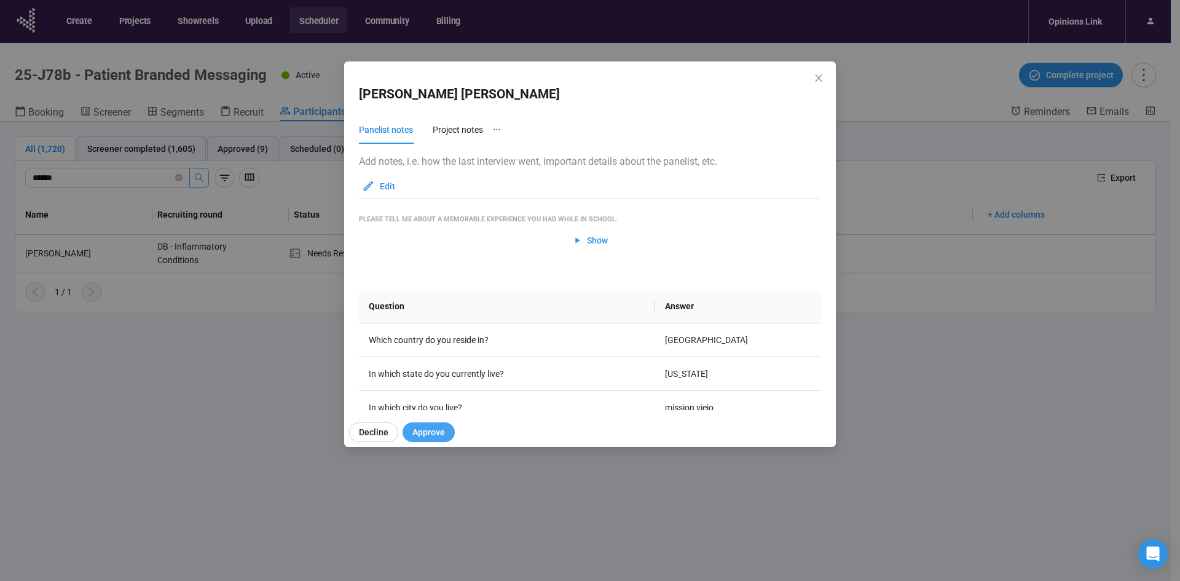
click at [426, 434] on span "Approve" at bounding box center [428, 432] width 33 height 14
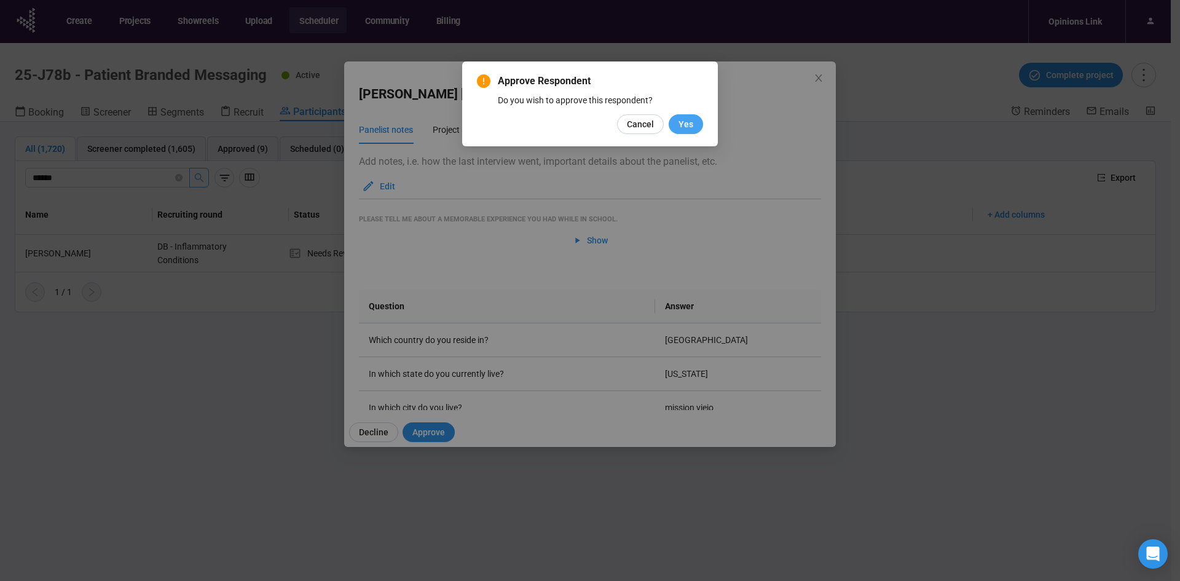
click at [690, 118] on span "Yes" at bounding box center [685, 124] width 15 height 14
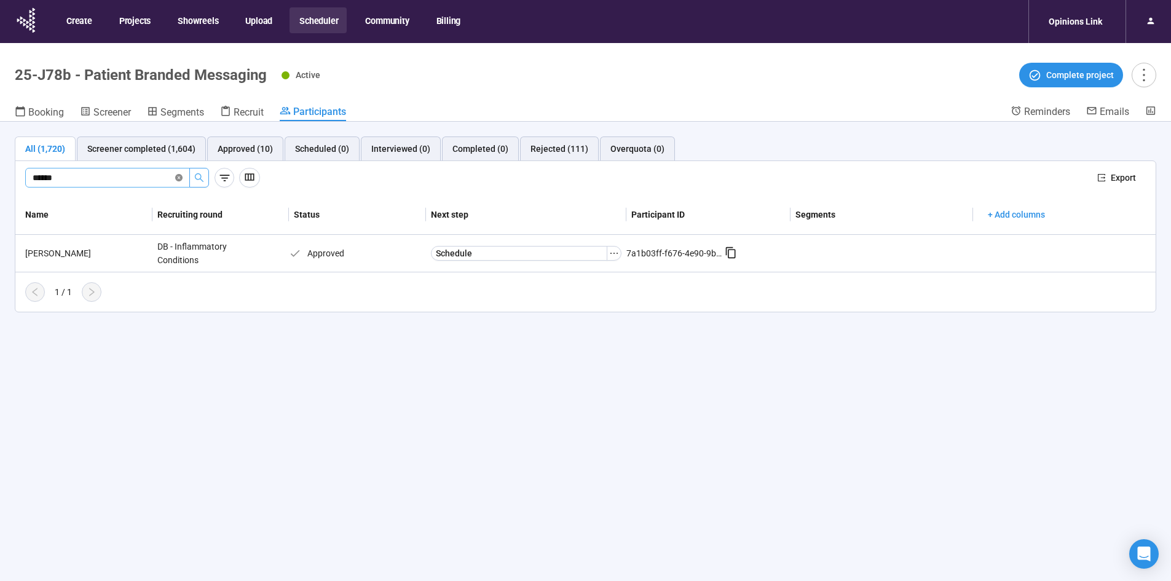
click at [178, 173] on span at bounding box center [178, 178] width 7 height 12
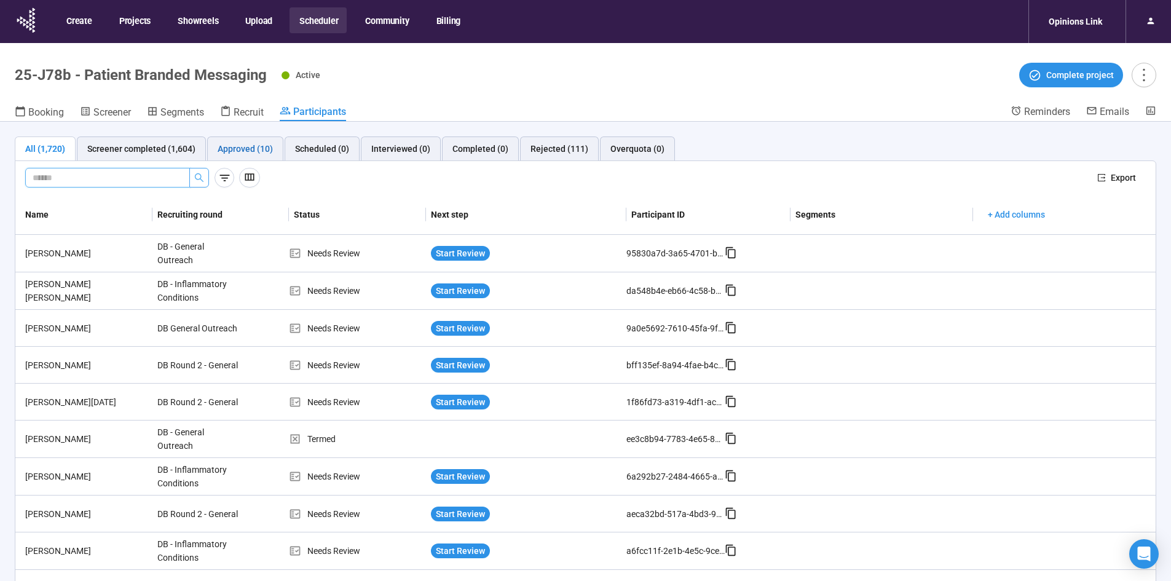
click at [257, 147] on div "Approved (10)" at bounding box center [245, 149] width 55 height 14
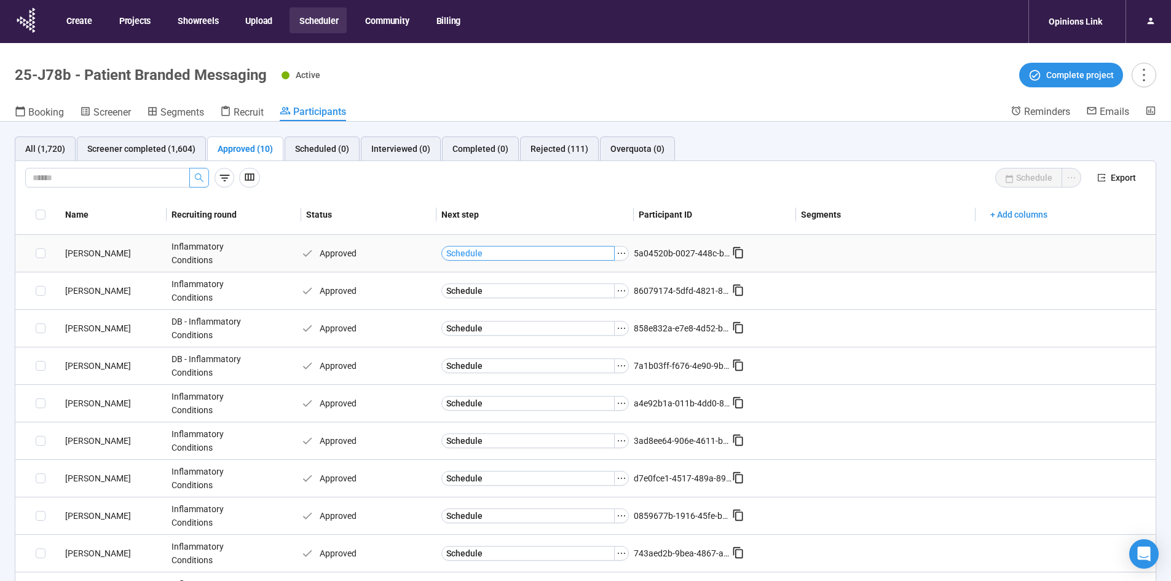
click at [465, 254] on span "Schedule" at bounding box center [464, 253] width 36 height 14
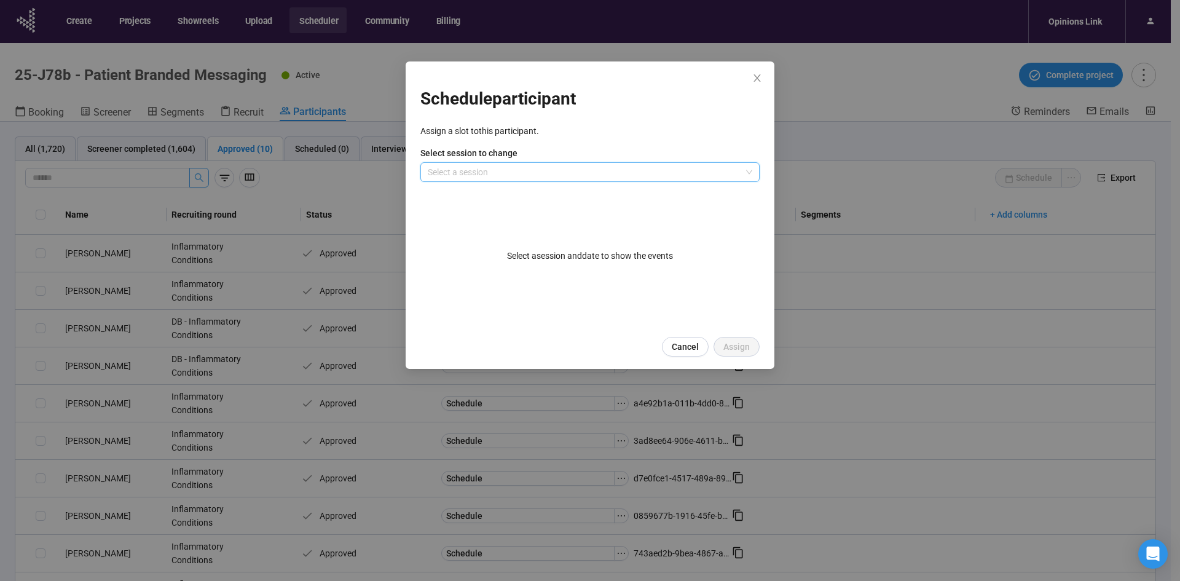
click at [608, 167] on input "search" at bounding box center [590, 172] width 324 height 18
click at [479, 190] on div "Session 1" at bounding box center [590, 197] width 320 height 14
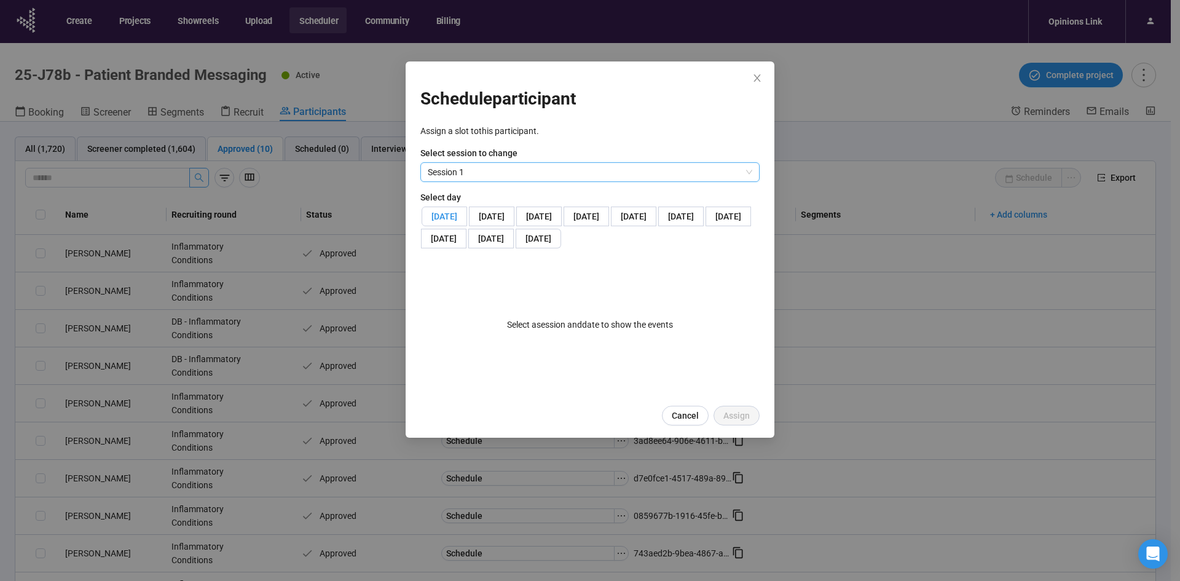
click at [457, 216] on span "[DATE]" at bounding box center [444, 216] width 26 height 10
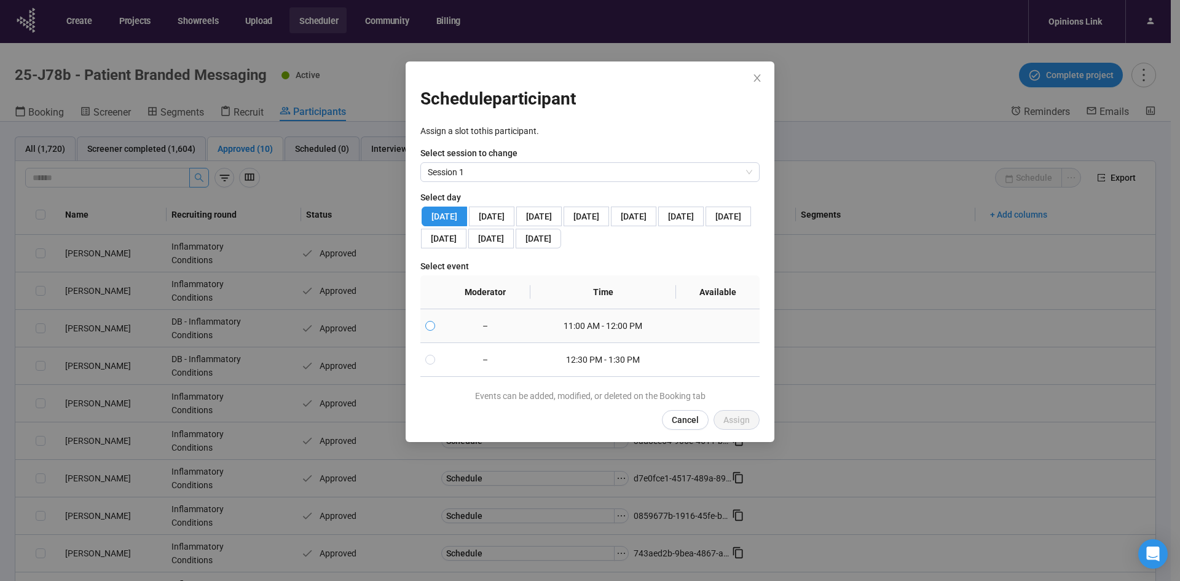
click at [432, 331] on span at bounding box center [430, 326] width 10 height 10
click at [745, 426] on span "Assign" at bounding box center [736, 420] width 26 height 14
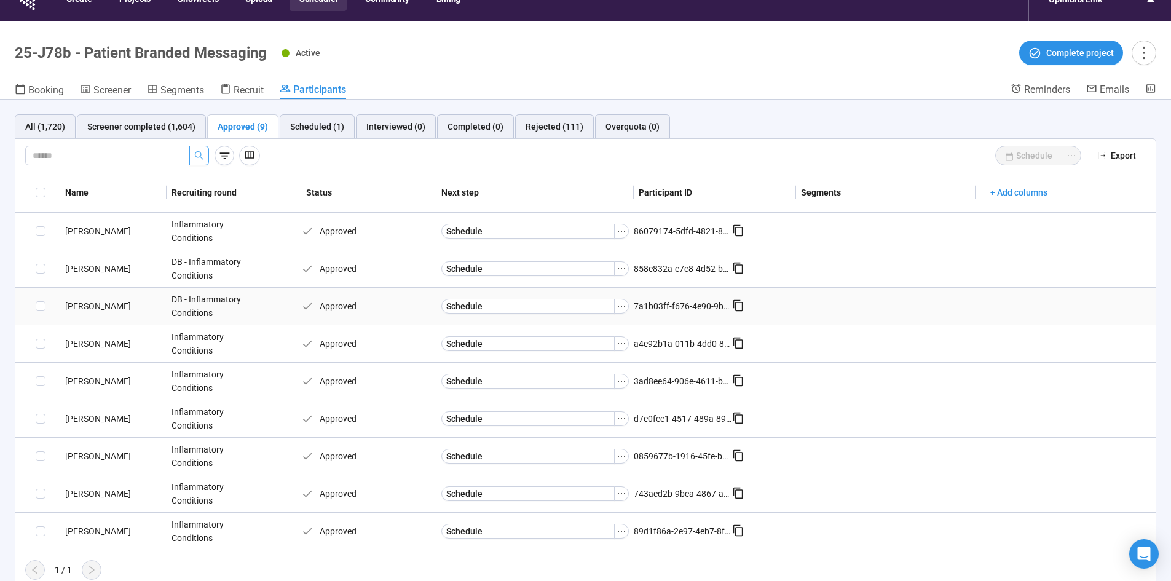
scroll to position [43, 0]
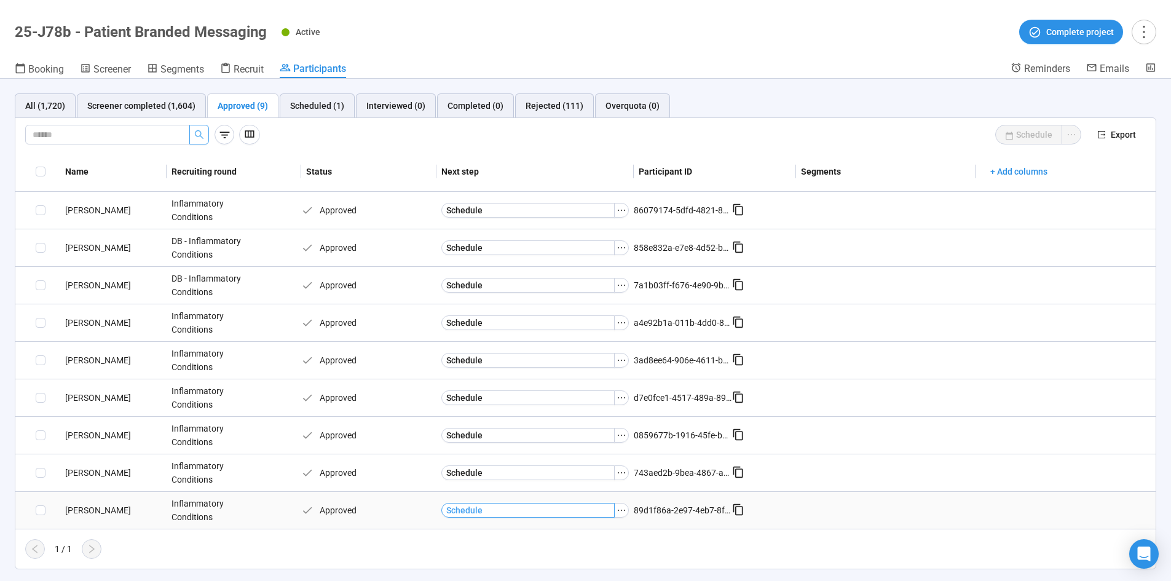
click at [526, 508] on button "Schedule" at bounding box center [528, 510] width 174 height 15
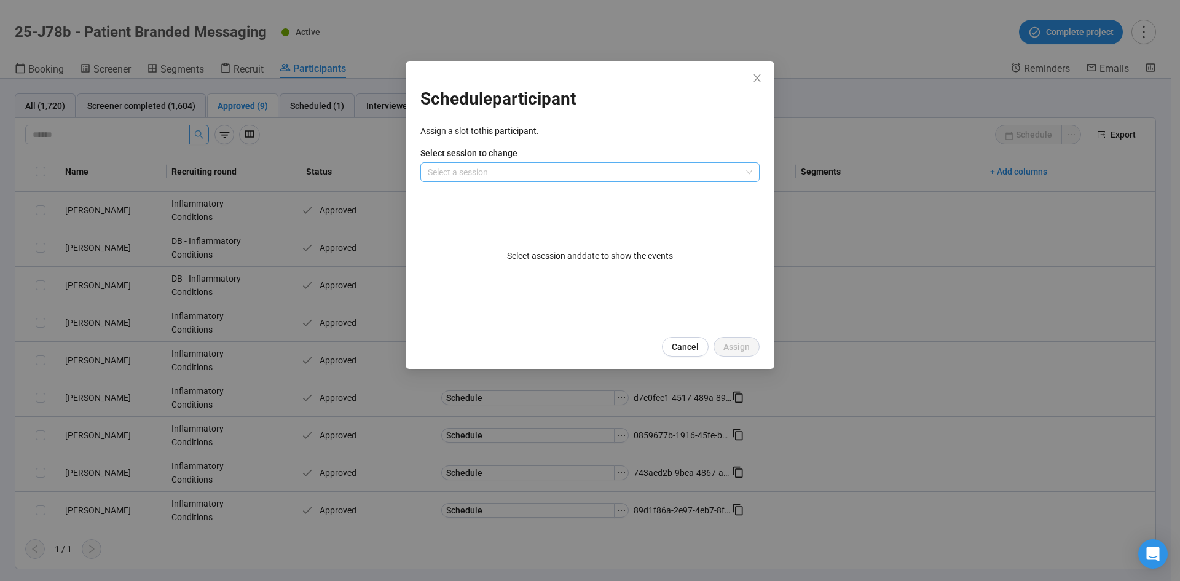
click at [645, 169] on input "search" at bounding box center [590, 172] width 324 height 18
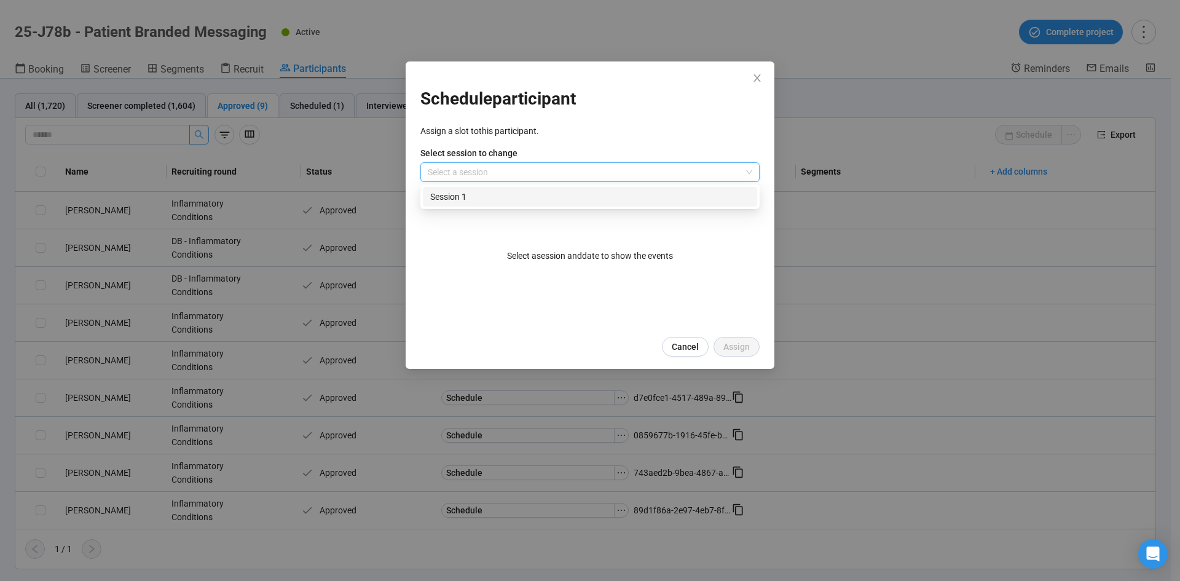
click at [485, 200] on div "Session 1" at bounding box center [590, 197] width 320 height 14
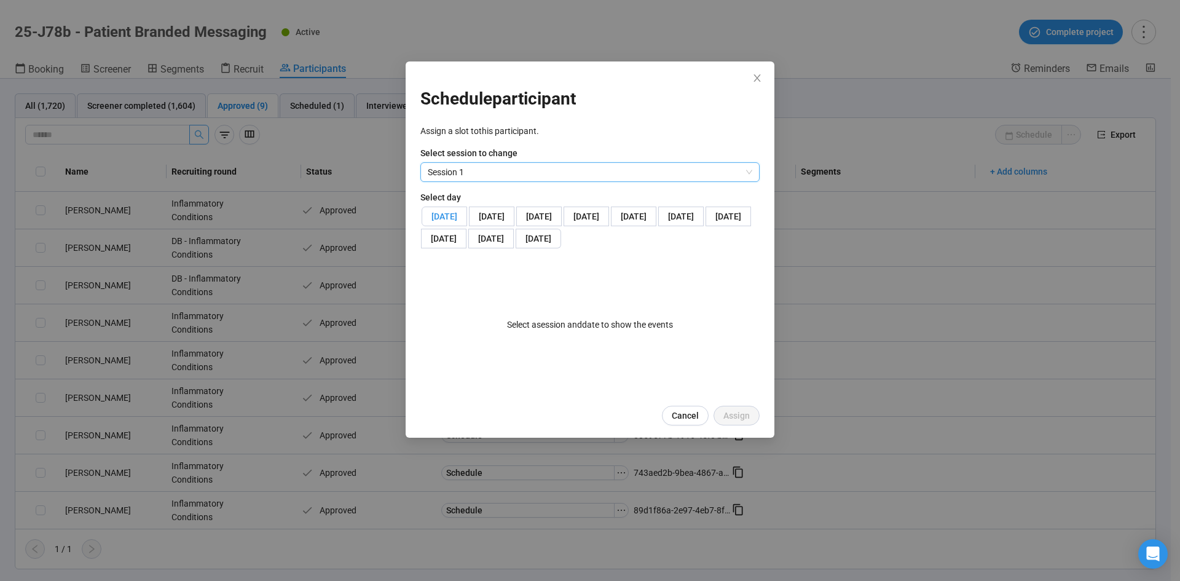
click at [457, 215] on span "[DATE]" at bounding box center [444, 216] width 26 height 10
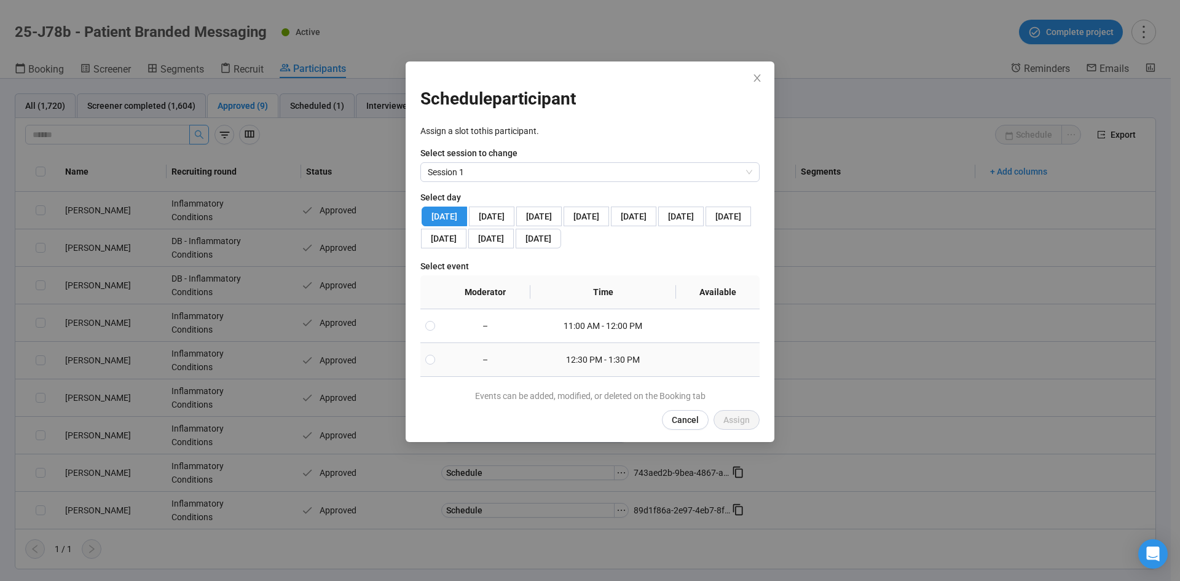
click at [556, 377] on td "12:30 PM - 1:30 PM" at bounding box center [603, 360] width 146 height 34
click at [734, 426] on span "Assign" at bounding box center [736, 420] width 26 height 14
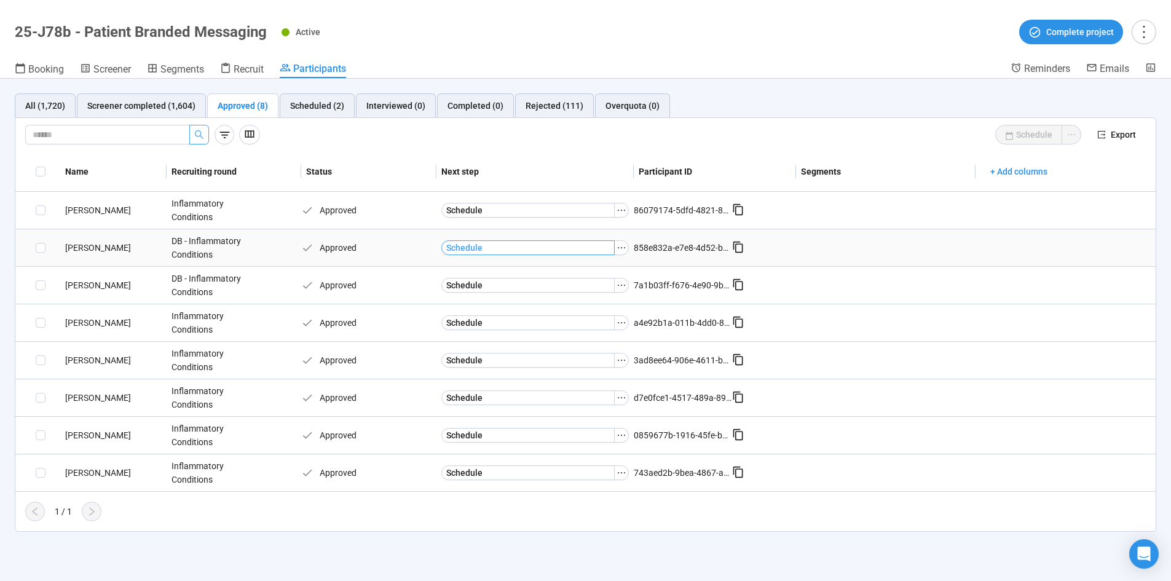
click at [507, 246] on button "Schedule" at bounding box center [528, 247] width 174 height 15
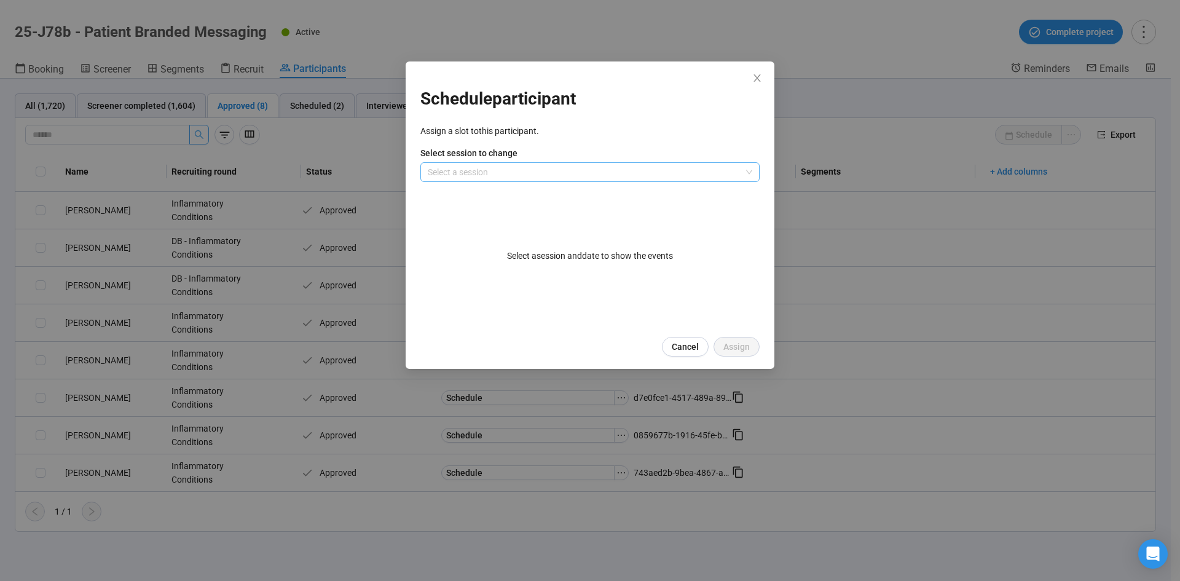
click at [652, 167] on input "search" at bounding box center [590, 172] width 324 height 18
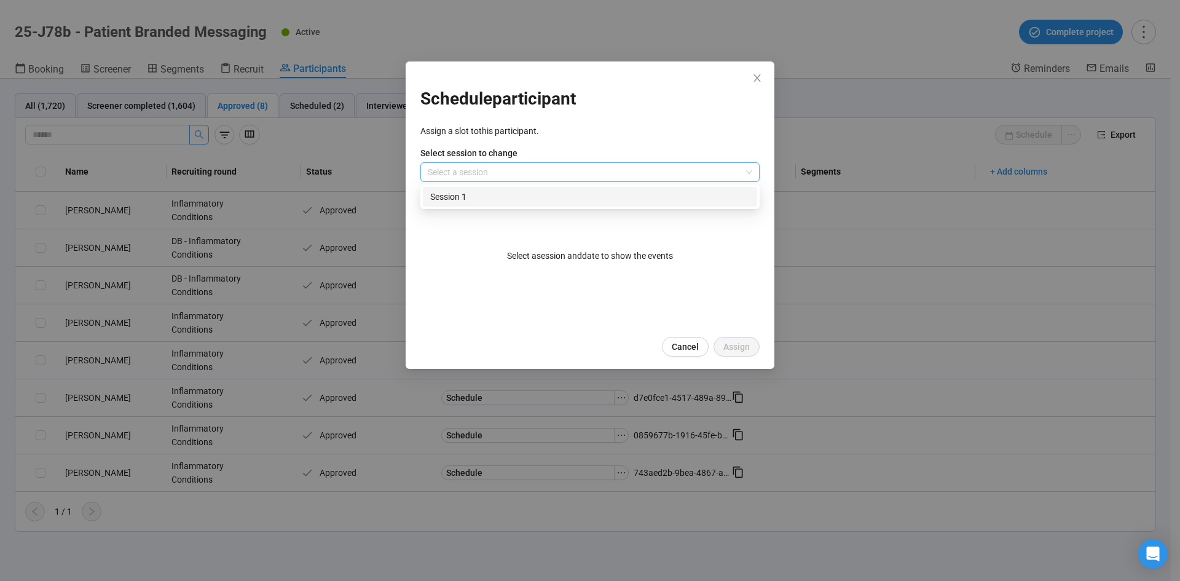
click at [469, 192] on div "Session 1" at bounding box center [590, 197] width 320 height 14
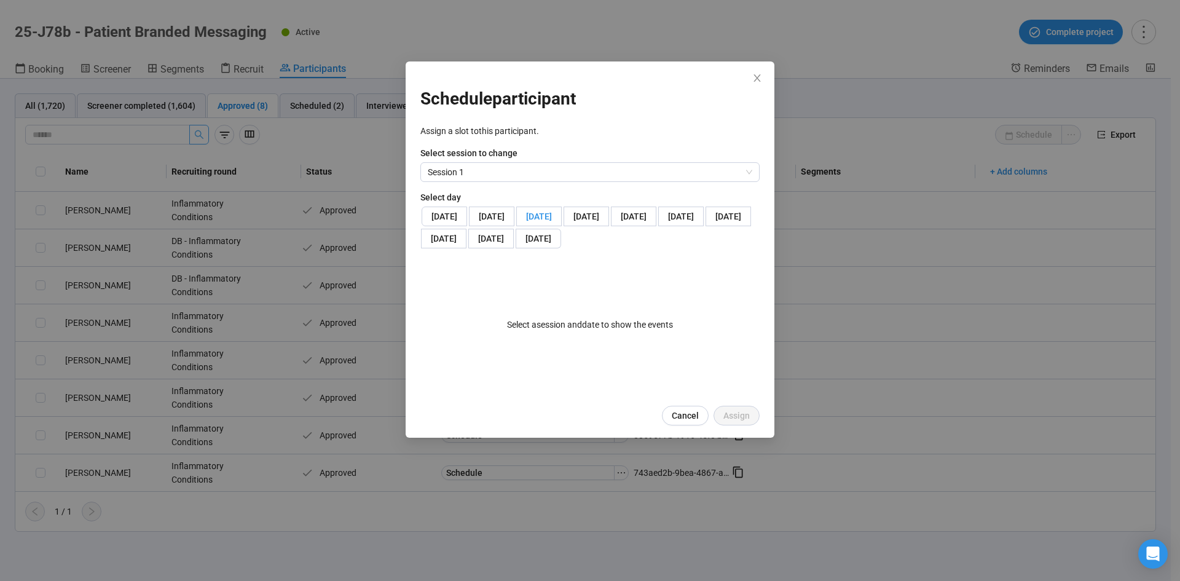
click at [526, 221] on span "[DATE]" at bounding box center [539, 216] width 26 height 10
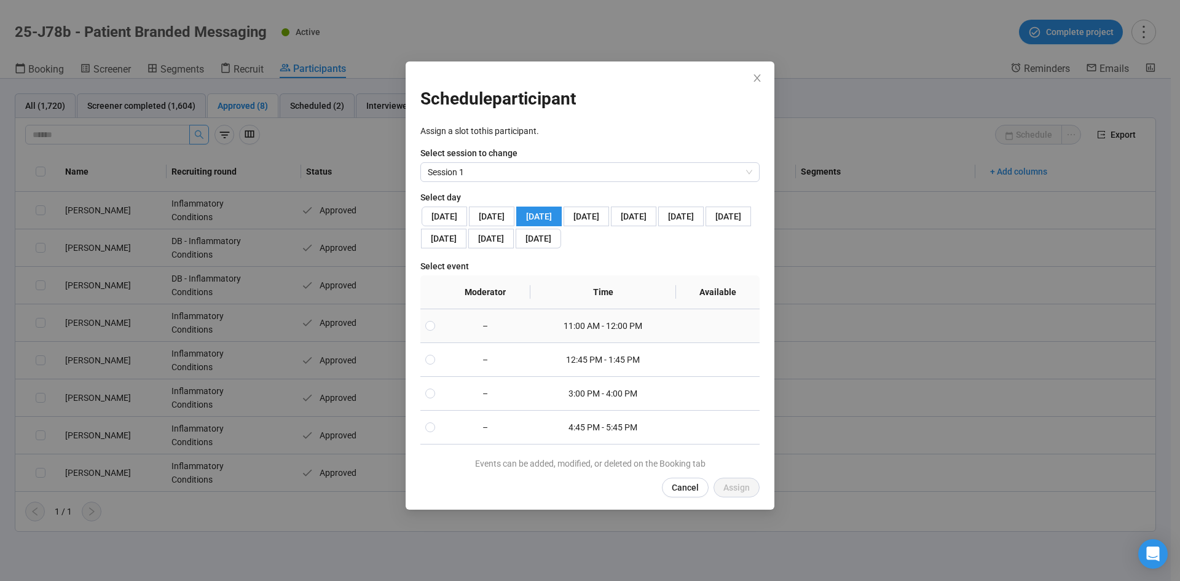
click at [586, 343] on td "11:00 AM - 12:00 PM" at bounding box center [603, 326] width 146 height 34
click at [723, 494] on span "Assign" at bounding box center [736, 488] width 26 height 14
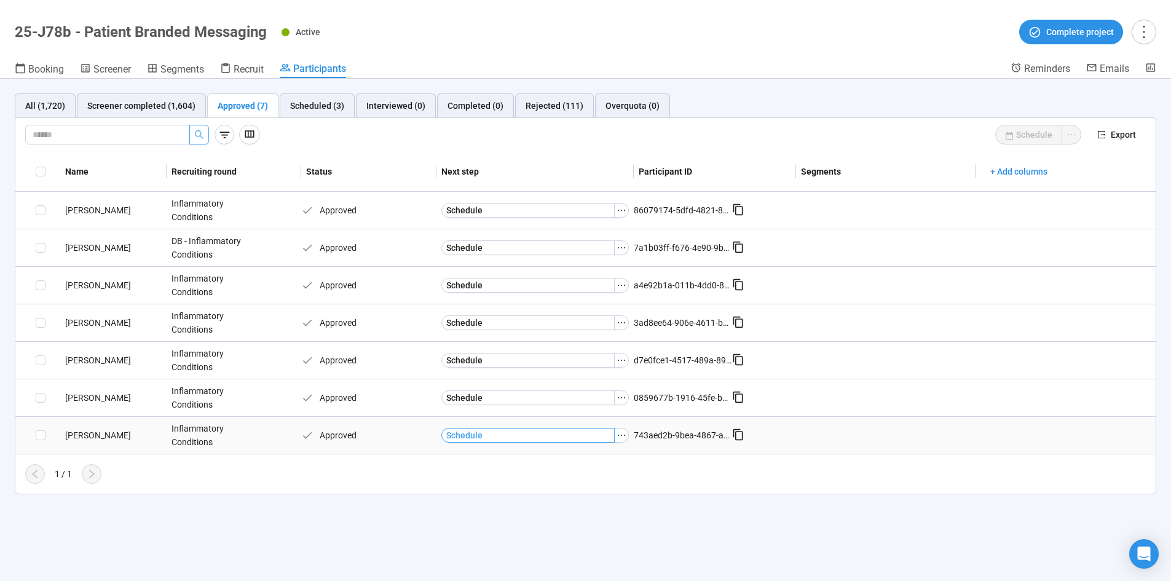
click at [498, 430] on button "Schedule" at bounding box center [528, 435] width 174 height 15
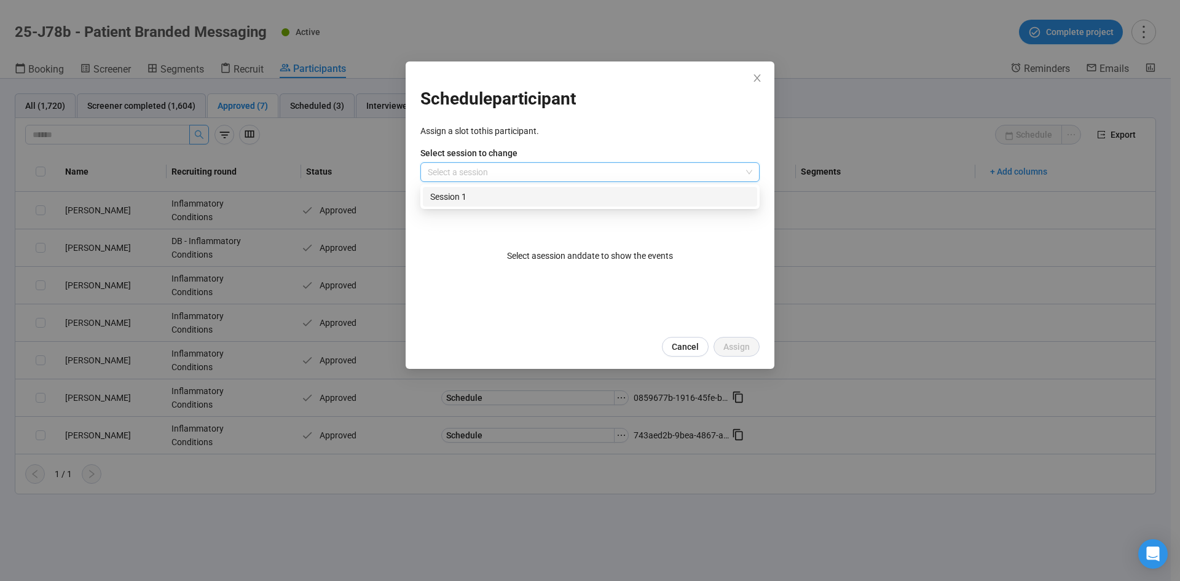
click at [621, 164] on input "search" at bounding box center [590, 172] width 324 height 18
click at [482, 205] on div "Session 1" at bounding box center [590, 197] width 334 height 20
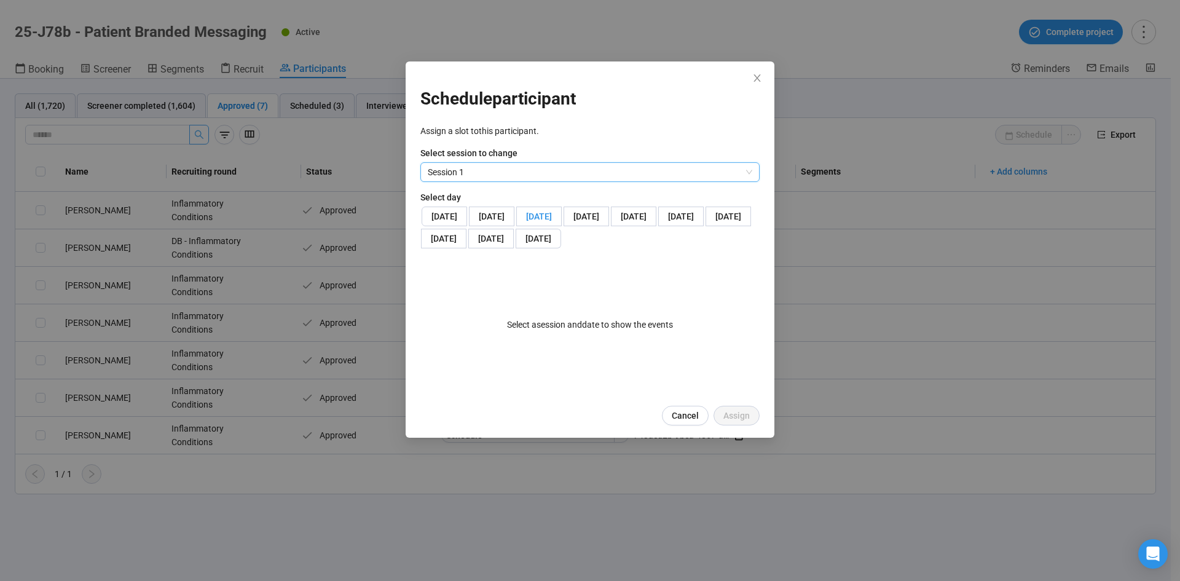
click at [526, 221] on span "[DATE]" at bounding box center [539, 216] width 26 height 10
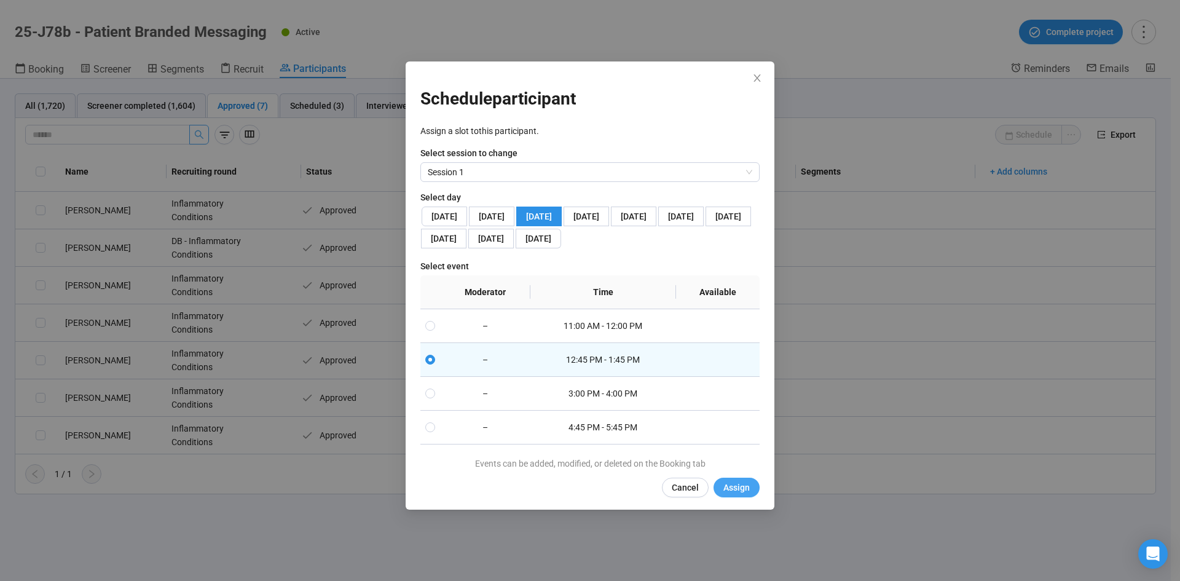
click at [732, 497] on button "Assign" at bounding box center [736, 487] width 46 height 20
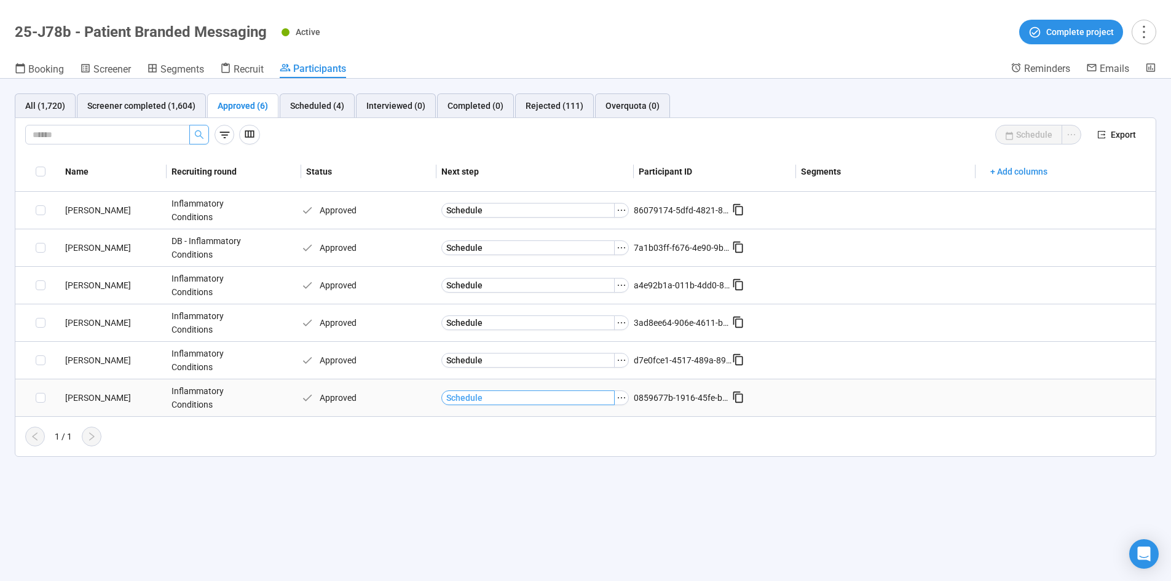
click at [479, 397] on span "Schedule" at bounding box center [464, 398] width 36 height 14
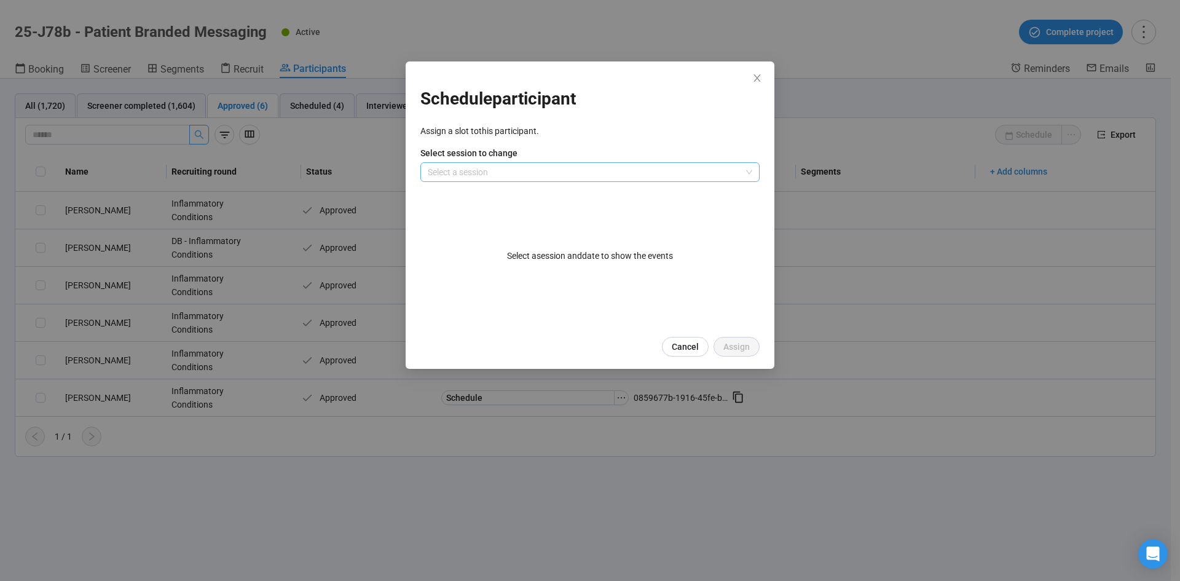
click at [566, 174] on input "search" at bounding box center [590, 172] width 324 height 18
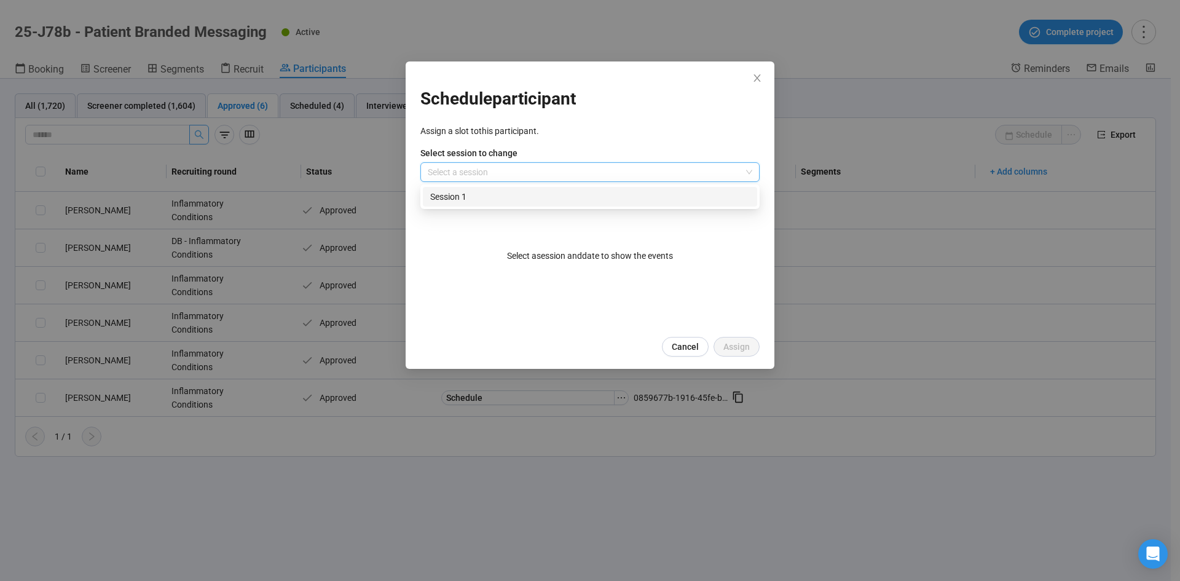
click at [498, 194] on div "Session 1" at bounding box center [590, 197] width 320 height 14
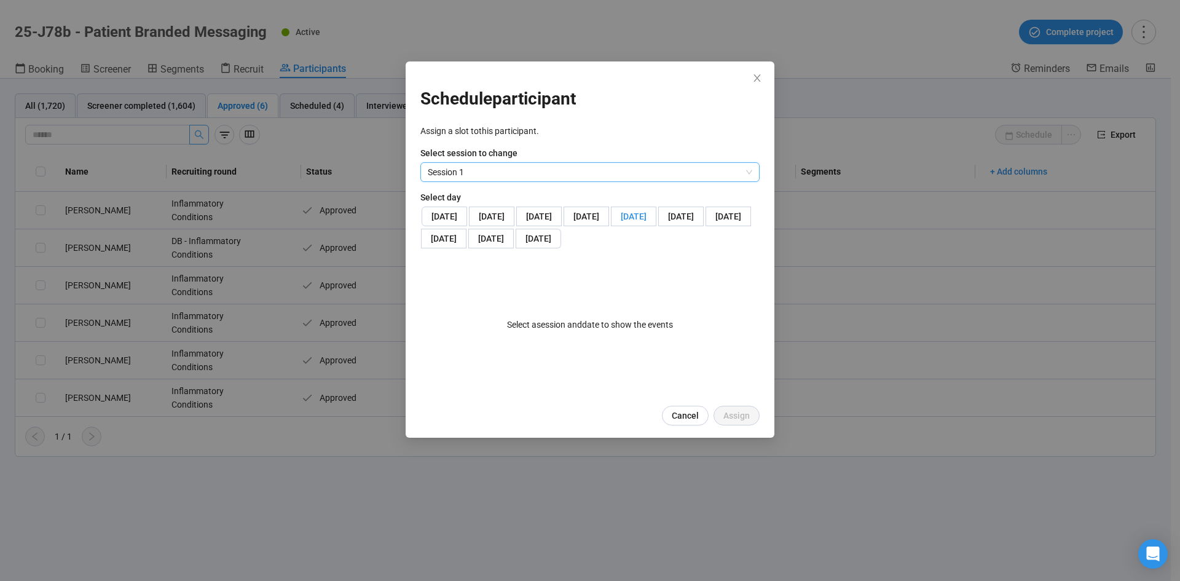
click at [621, 221] on span "[DATE]" at bounding box center [634, 216] width 26 height 10
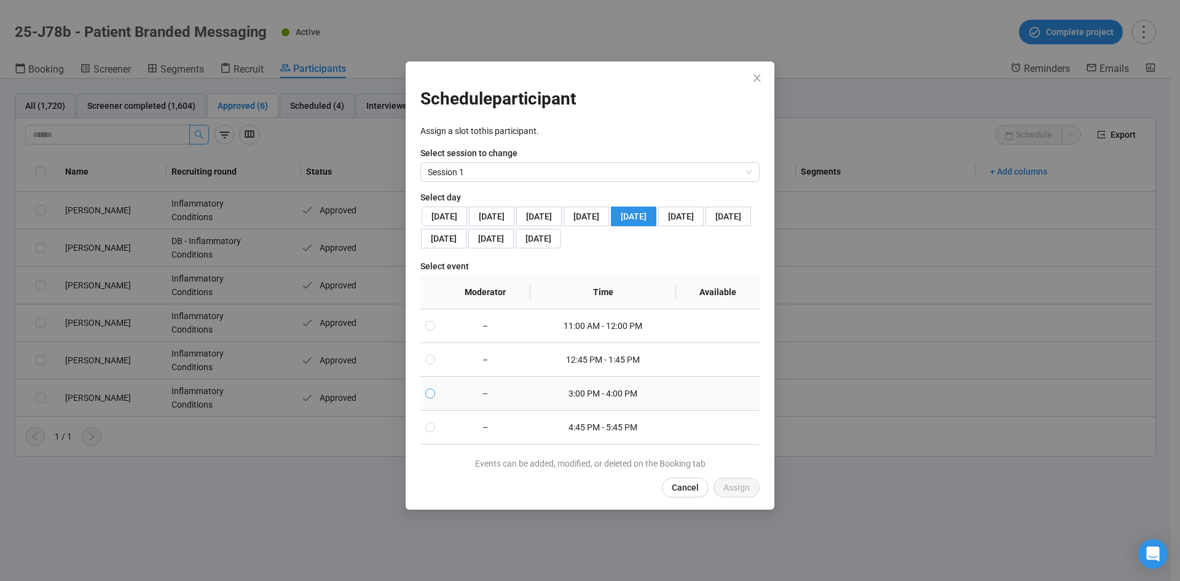
click at [426, 400] on label at bounding box center [430, 394] width 10 height 14
click at [729, 494] on span "Assign" at bounding box center [736, 488] width 26 height 14
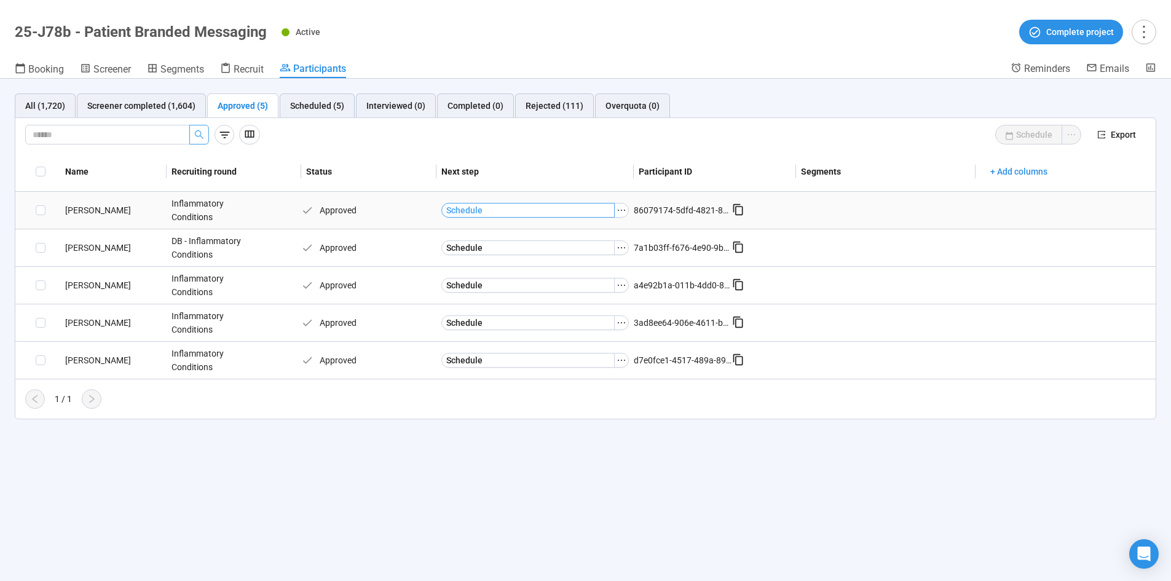
click at [529, 211] on button "Schedule" at bounding box center [528, 210] width 174 height 15
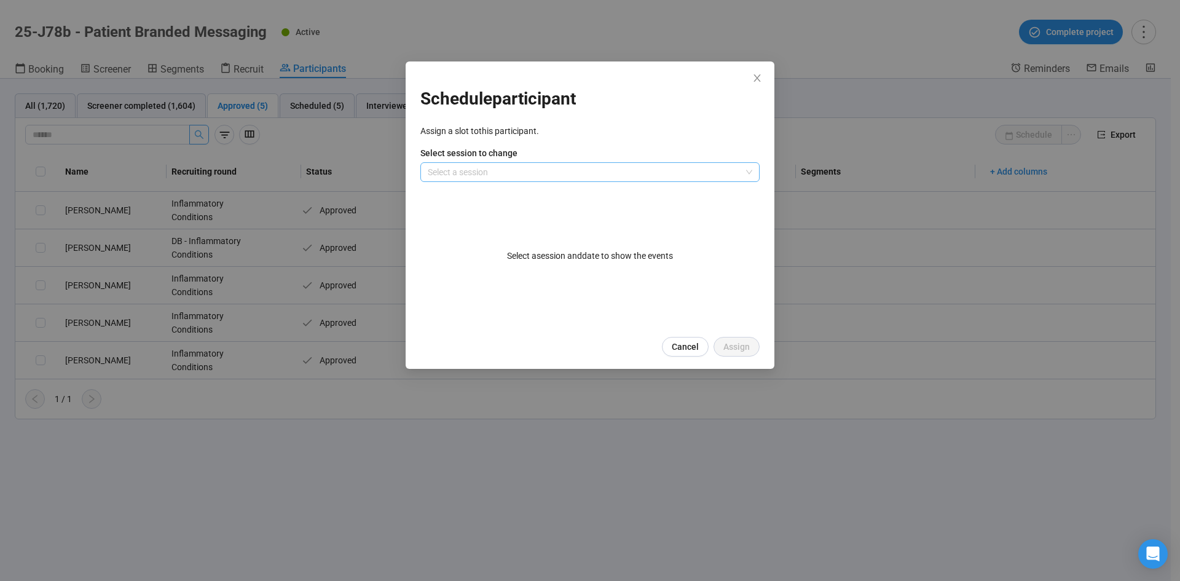
click at [604, 164] on input "search" at bounding box center [590, 172] width 324 height 18
click at [496, 182] on div "Select a session and date to show the events" at bounding box center [589, 255] width 339 height 147
click at [497, 182] on div "Select a session and date to show the events" at bounding box center [589, 255] width 339 height 147
click at [492, 175] on input "search" at bounding box center [590, 172] width 324 height 18
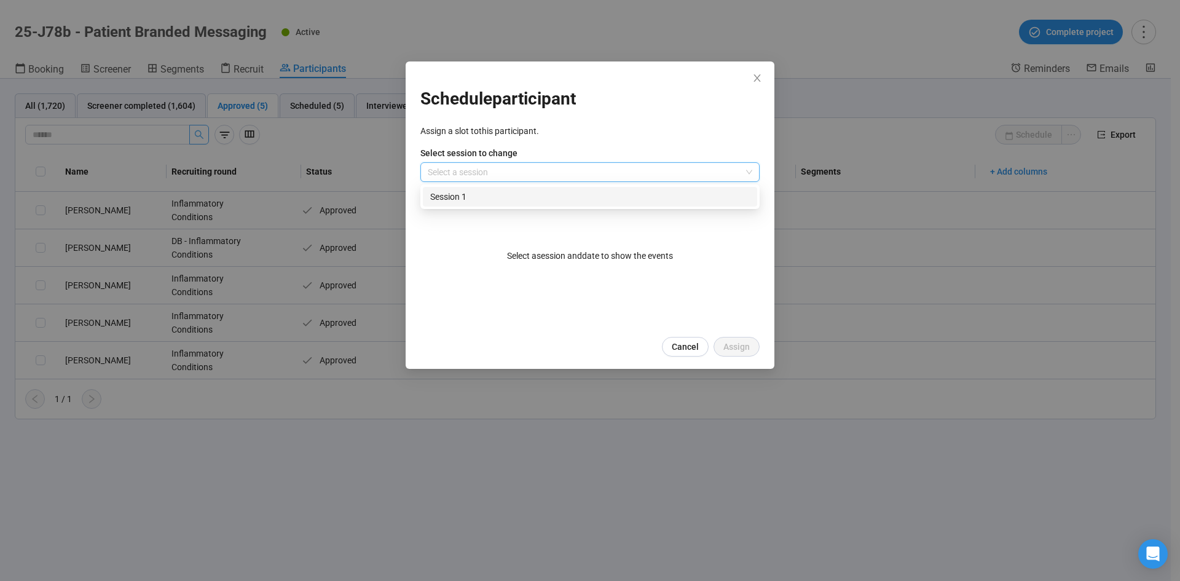
click at [479, 196] on div "Session 1" at bounding box center [590, 197] width 320 height 14
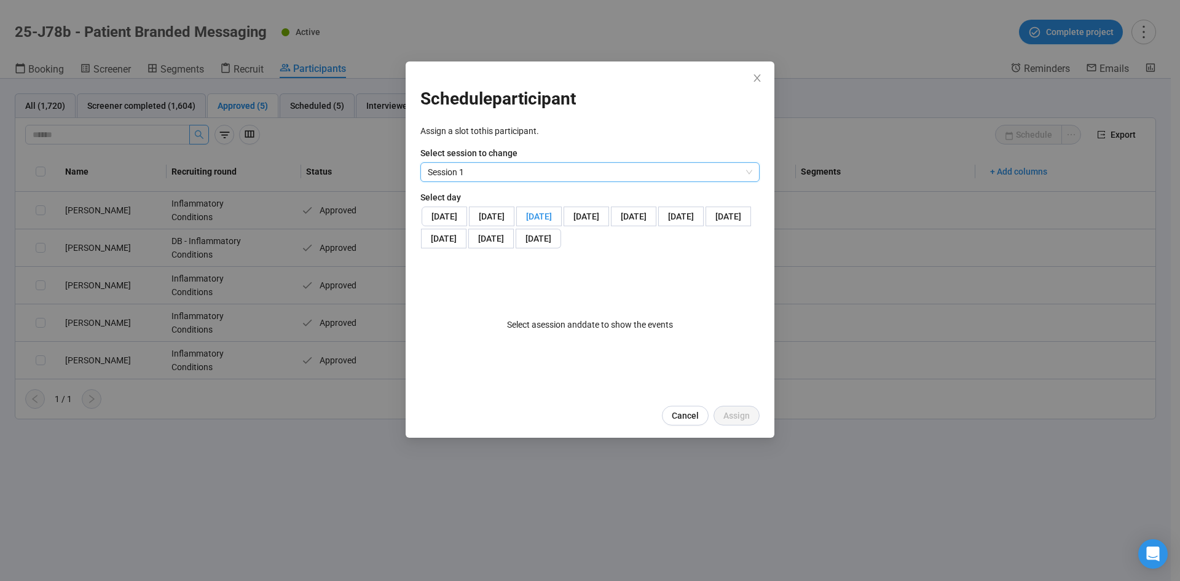
click at [526, 221] on span "[DATE]" at bounding box center [539, 216] width 26 height 10
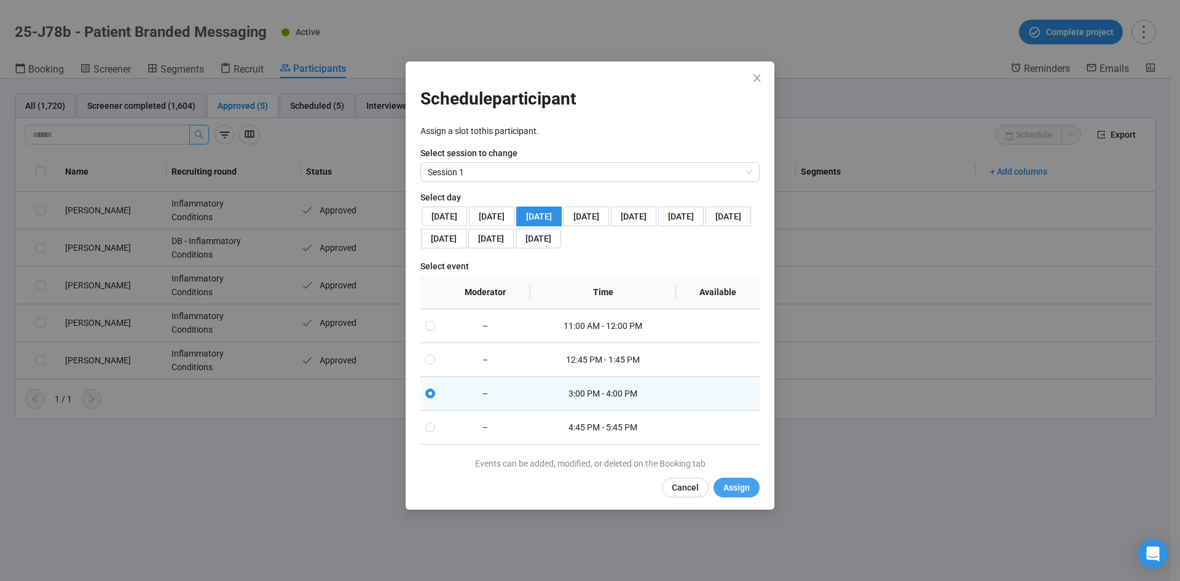
click at [738, 494] on span "Assign" at bounding box center [736, 488] width 26 height 14
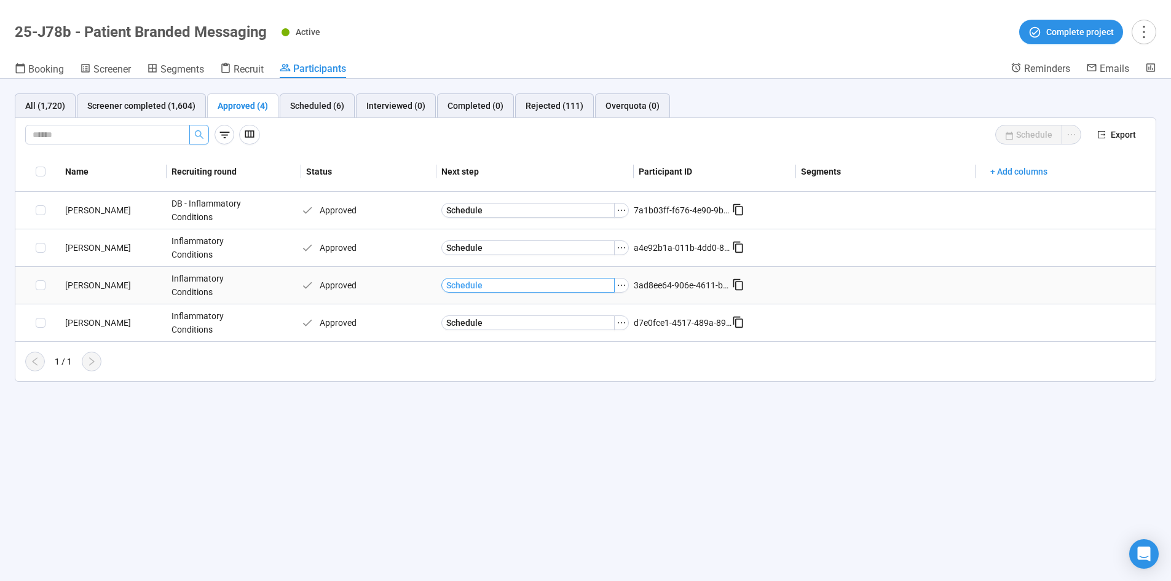
click at [486, 288] on button "Schedule" at bounding box center [528, 285] width 174 height 15
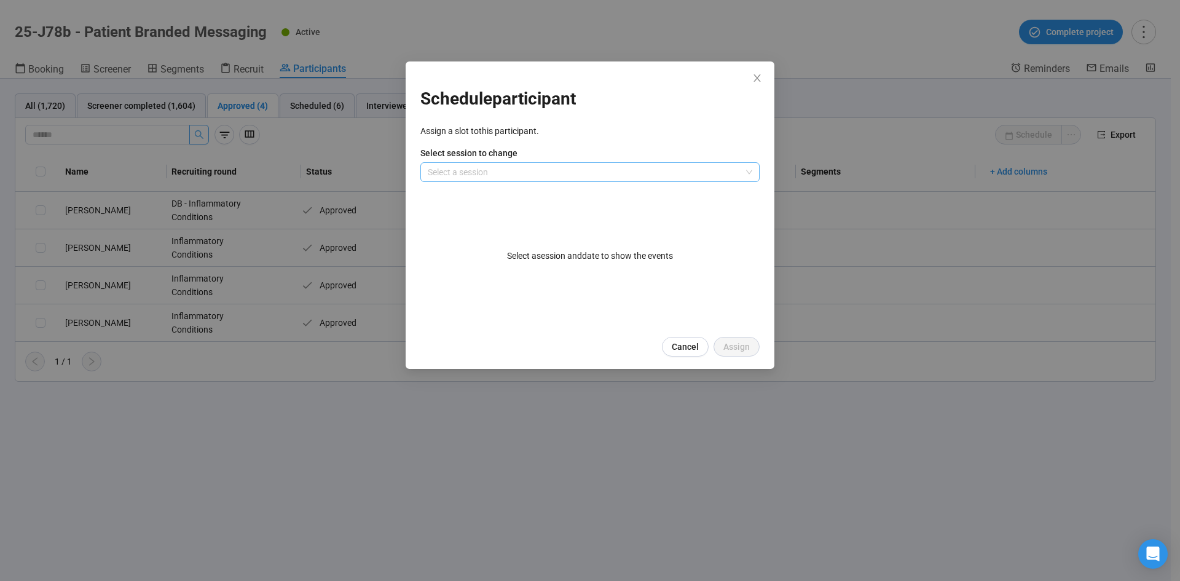
click at [543, 168] on input "search" at bounding box center [590, 172] width 324 height 18
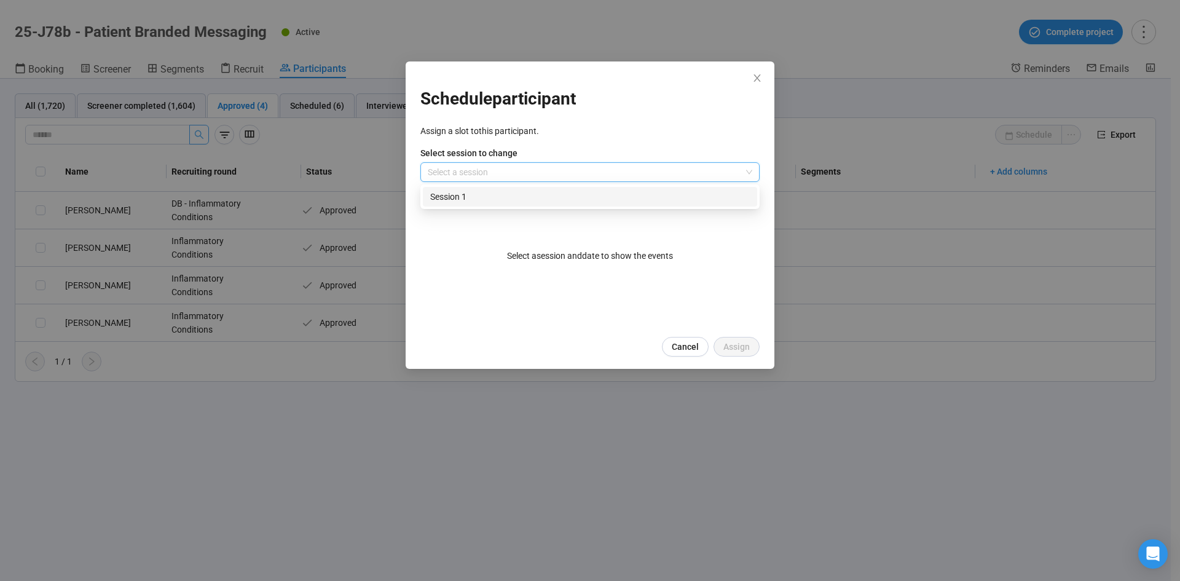
click at [456, 203] on div "Session 1" at bounding box center [590, 197] width 334 height 20
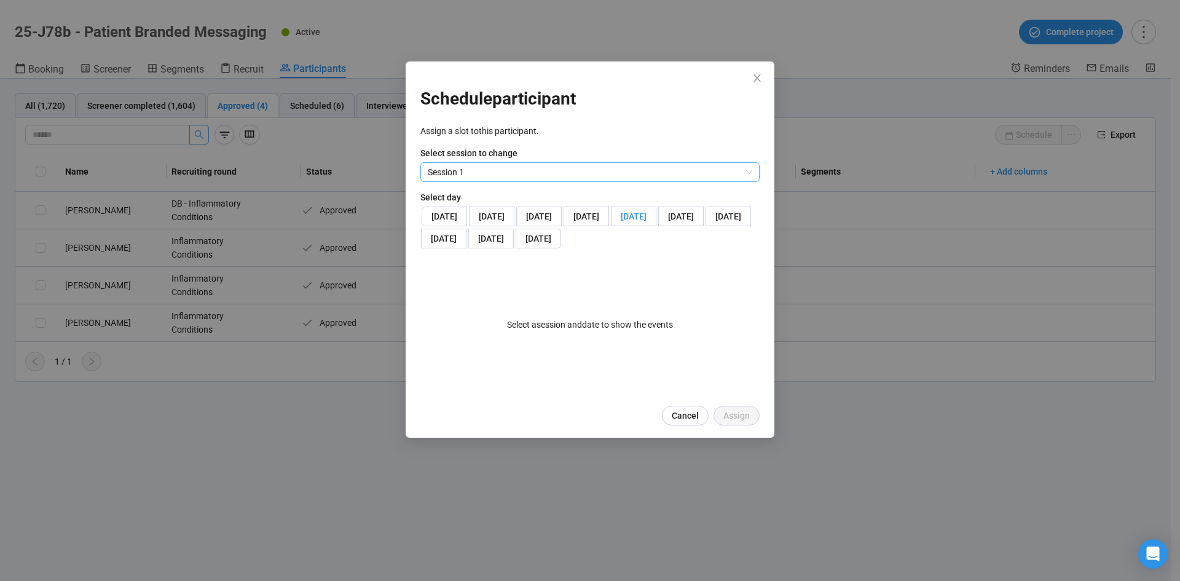
click at [621, 221] on span "[DATE]" at bounding box center [634, 216] width 26 height 10
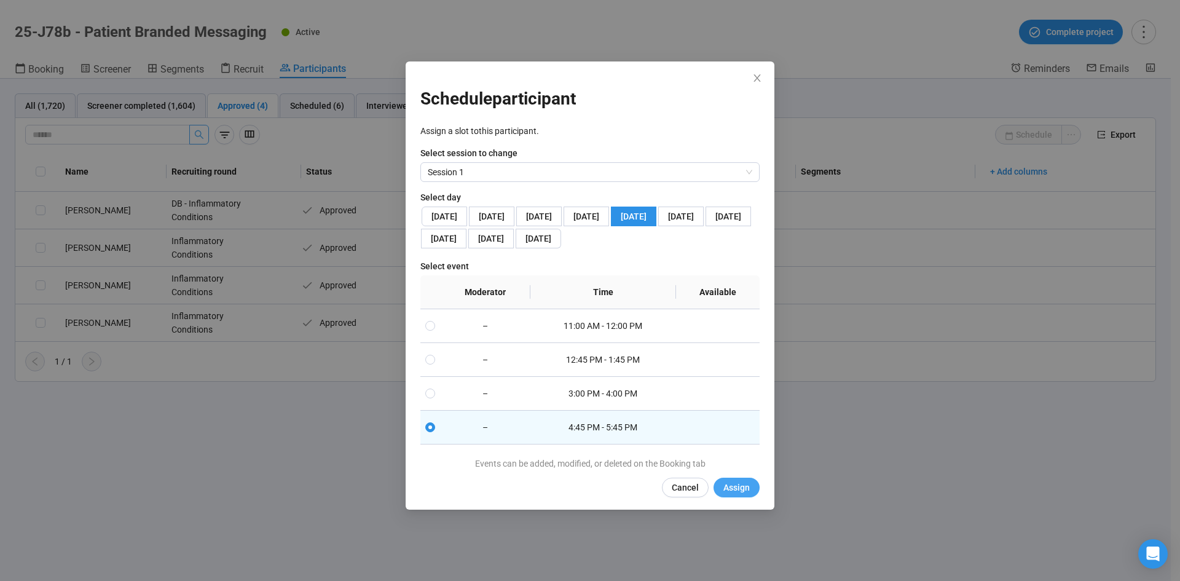
click at [742, 494] on span "Assign" at bounding box center [736, 488] width 26 height 14
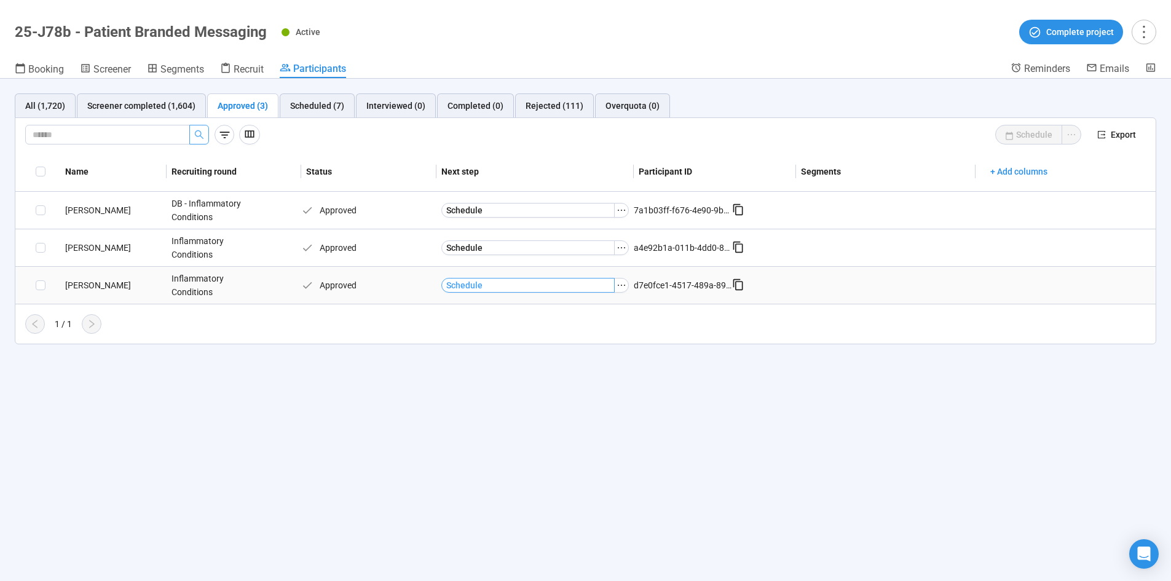
click at [521, 288] on button "Schedule" at bounding box center [528, 285] width 174 height 15
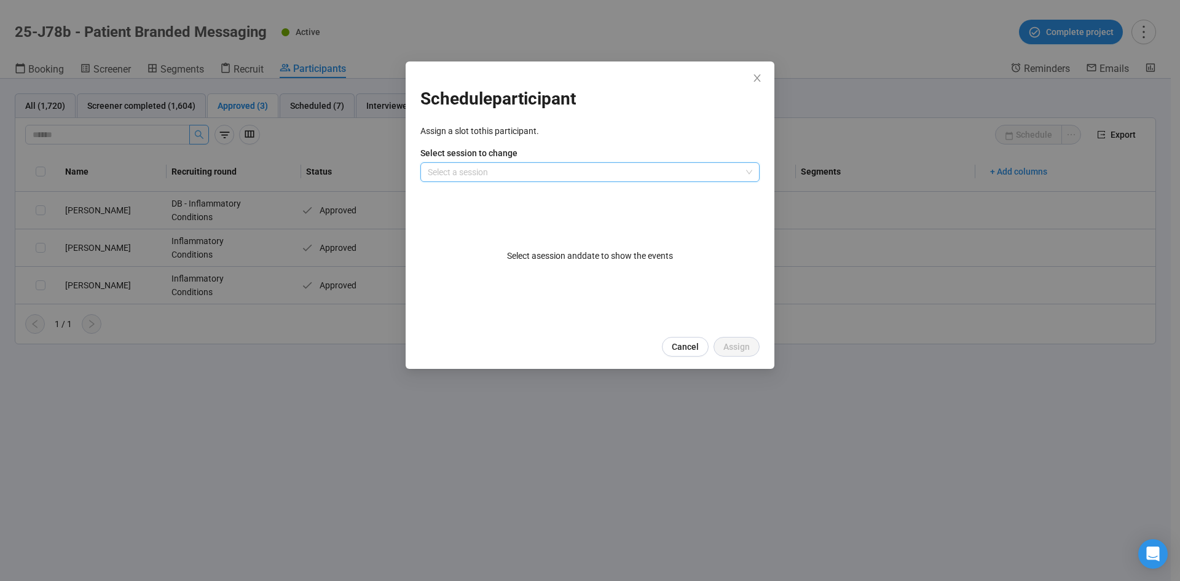
click at [498, 175] on input "search" at bounding box center [590, 172] width 324 height 18
click at [465, 195] on div "Session 1" at bounding box center [590, 197] width 320 height 14
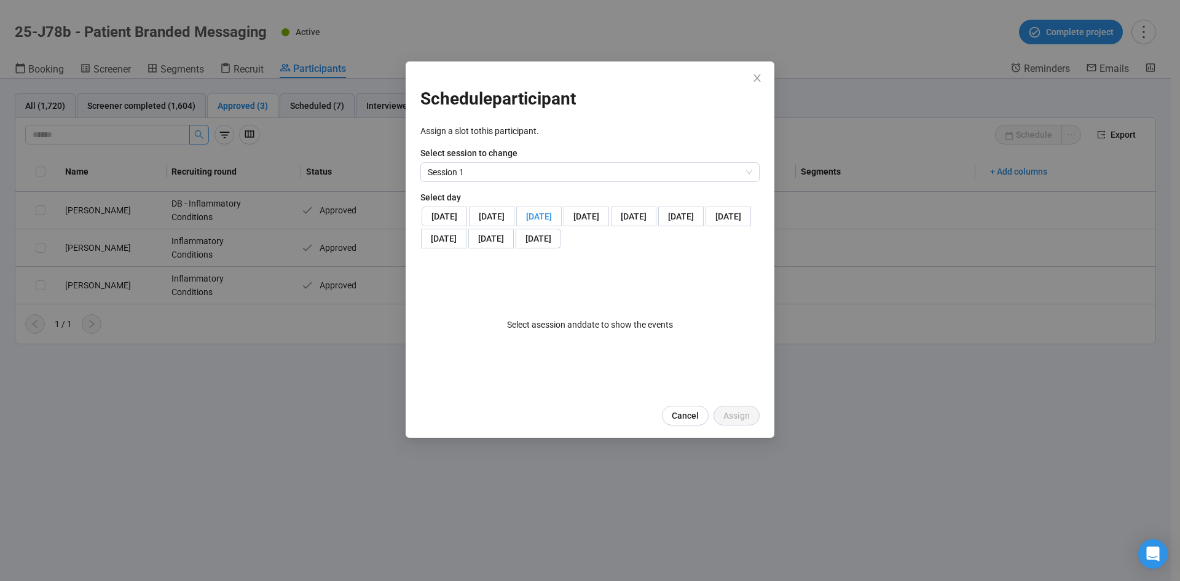
click at [526, 221] on span "[DATE]" at bounding box center [539, 216] width 26 height 10
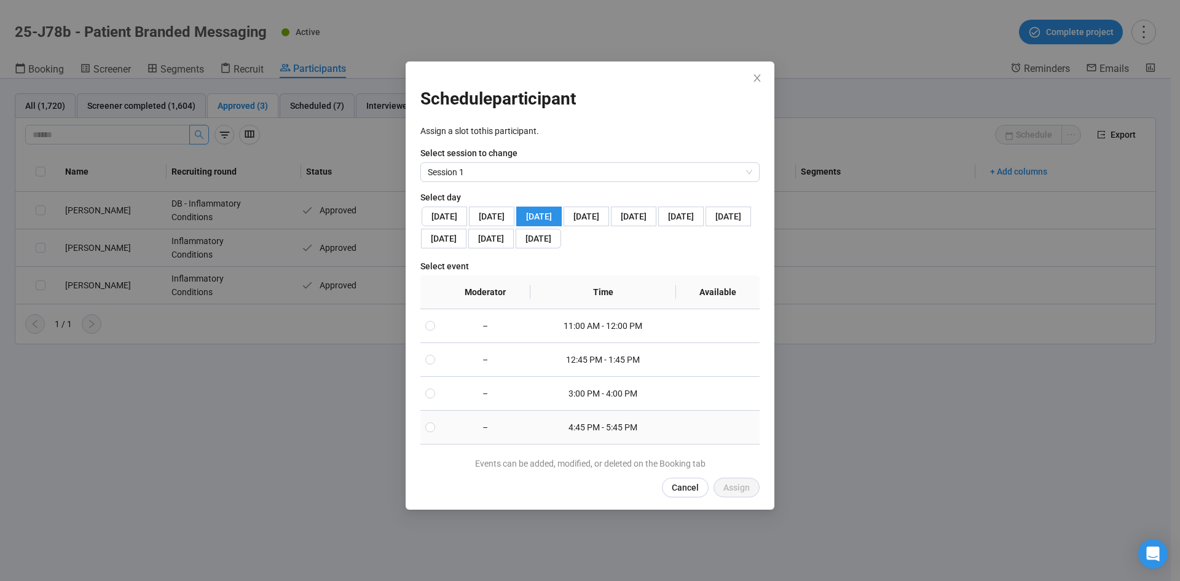
click at [431, 444] on td at bounding box center [430, 428] width 20 height 34
click at [729, 494] on span "Assign" at bounding box center [736, 488] width 26 height 14
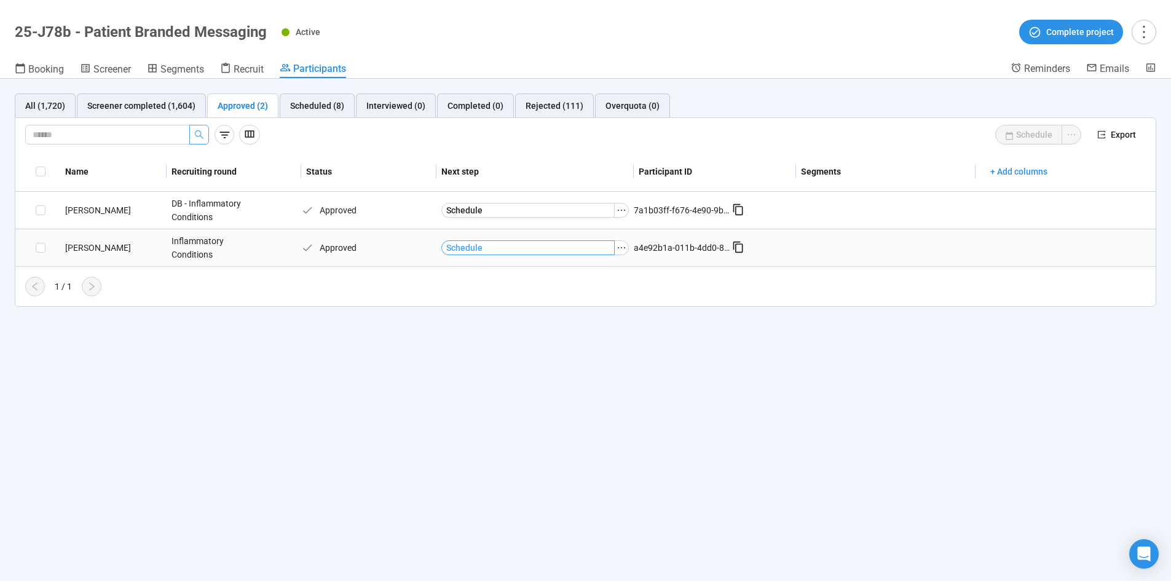
click at [519, 242] on button "Schedule" at bounding box center [528, 247] width 174 height 15
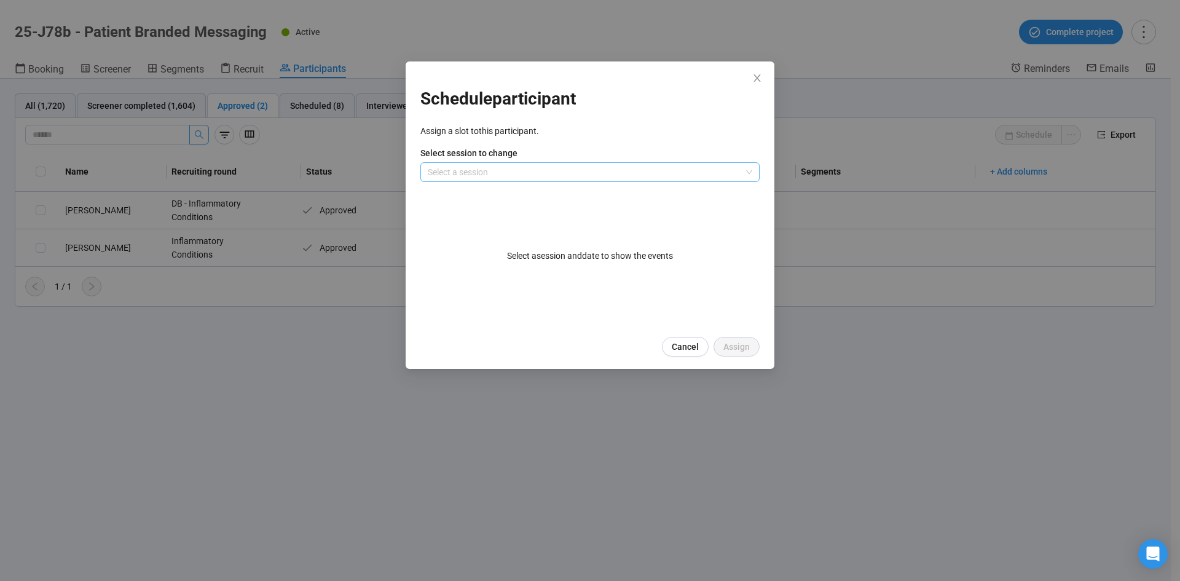
click at [516, 174] on input "search" at bounding box center [590, 172] width 324 height 18
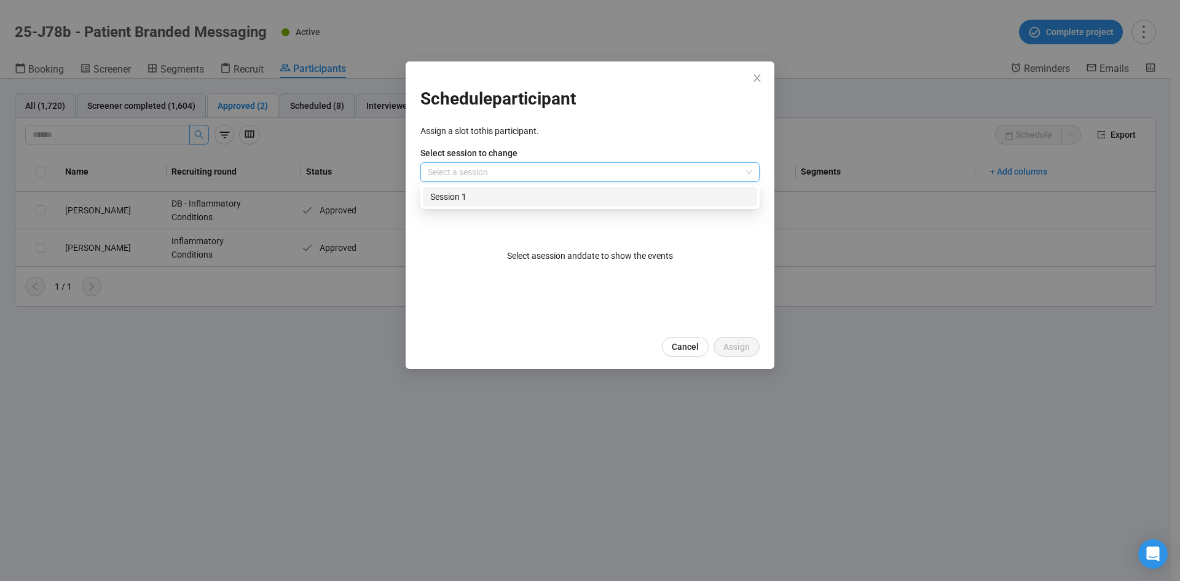
click at [466, 197] on div "Session 1" at bounding box center [590, 197] width 320 height 14
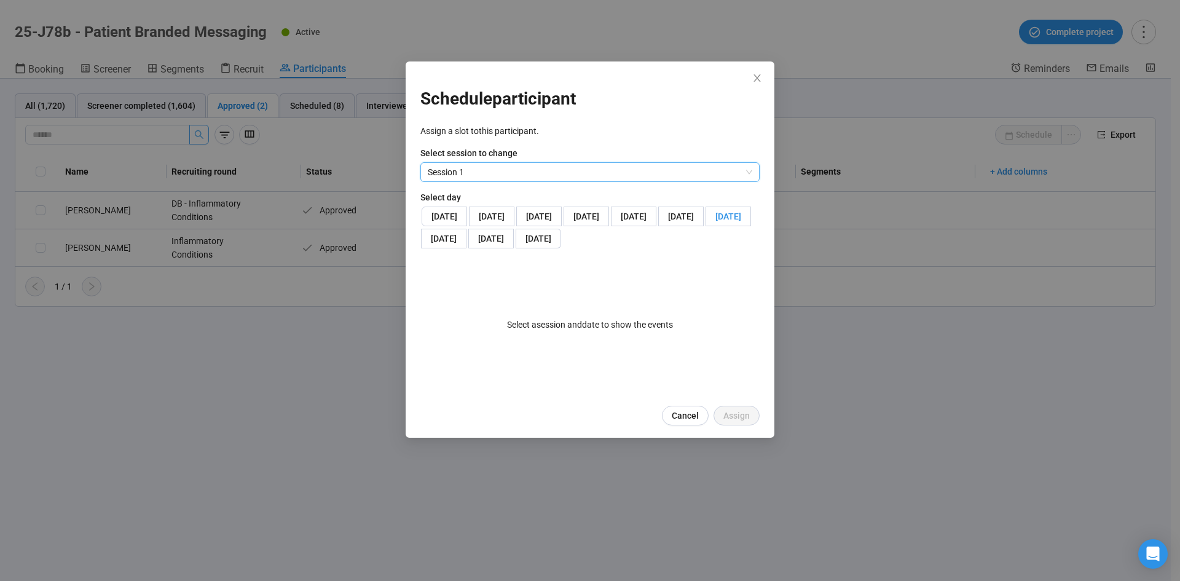
click at [715, 221] on span "[DATE]" at bounding box center [728, 216] width 26 height 10
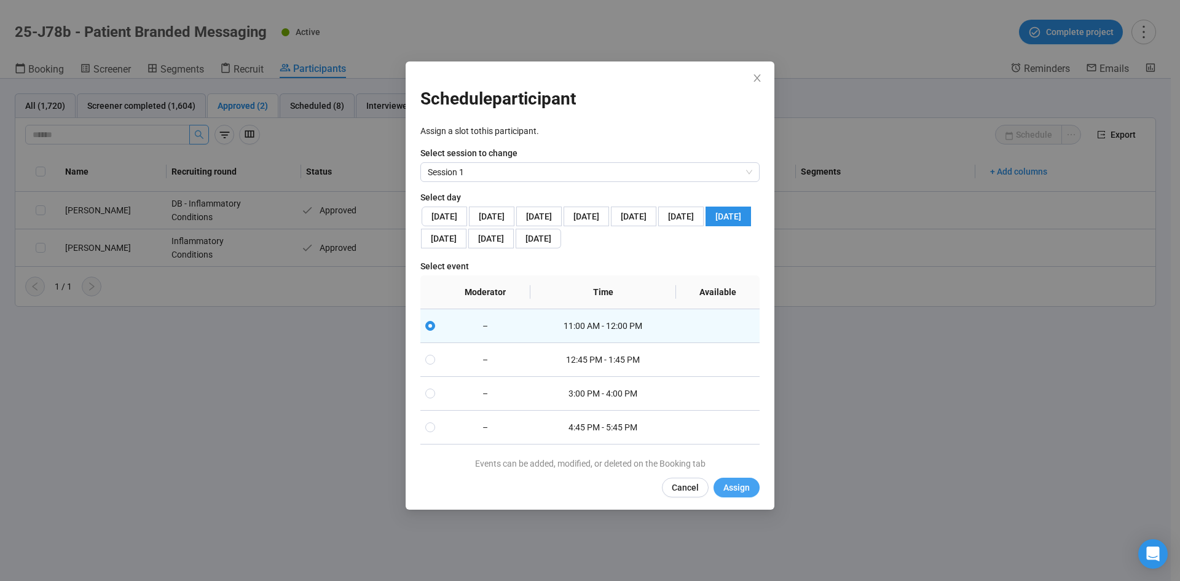
click at [729, 494] on span "Assign" at bounding box center [736, 488] width 26 height 14
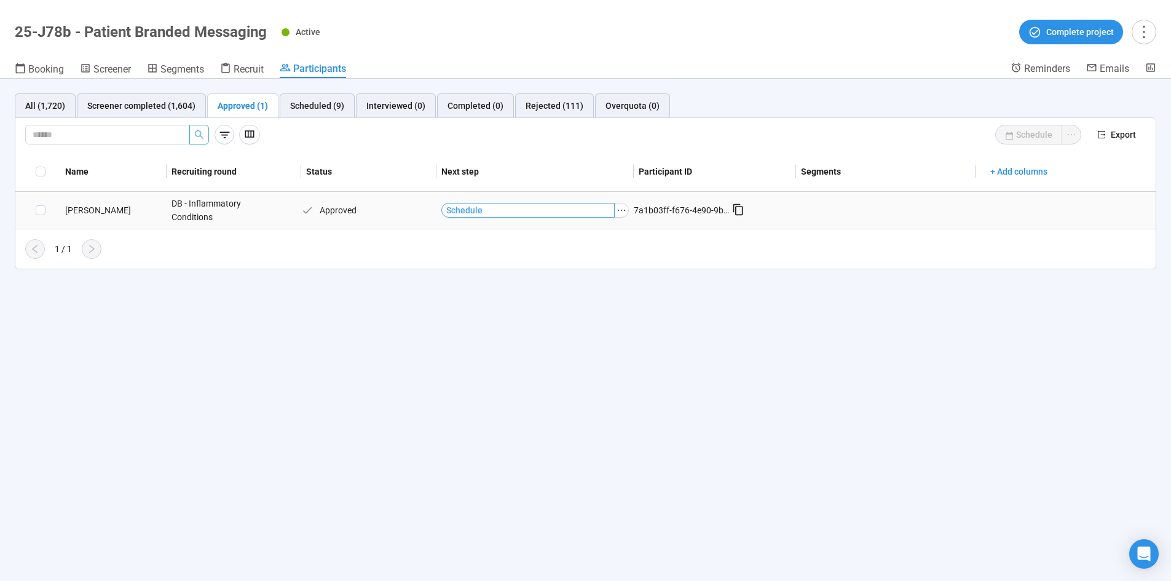
click at [497, 207] on button "Schedule" at bounding box center [528, 210] width 174 height 15
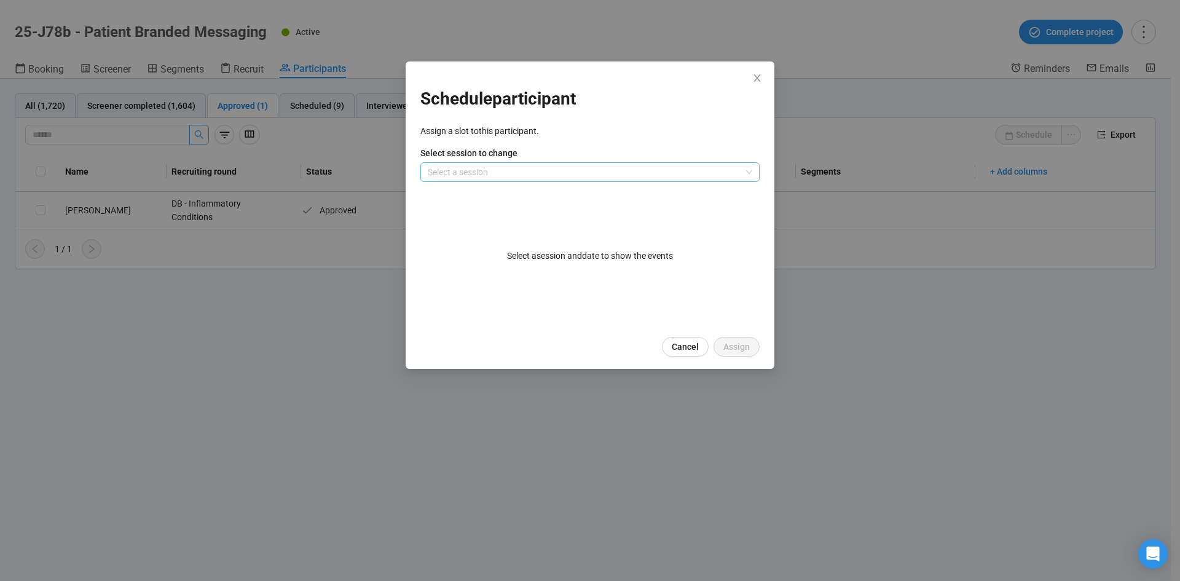
click at [645, 168] on input "search" at bounding box center [590, 172] width 324 height 18
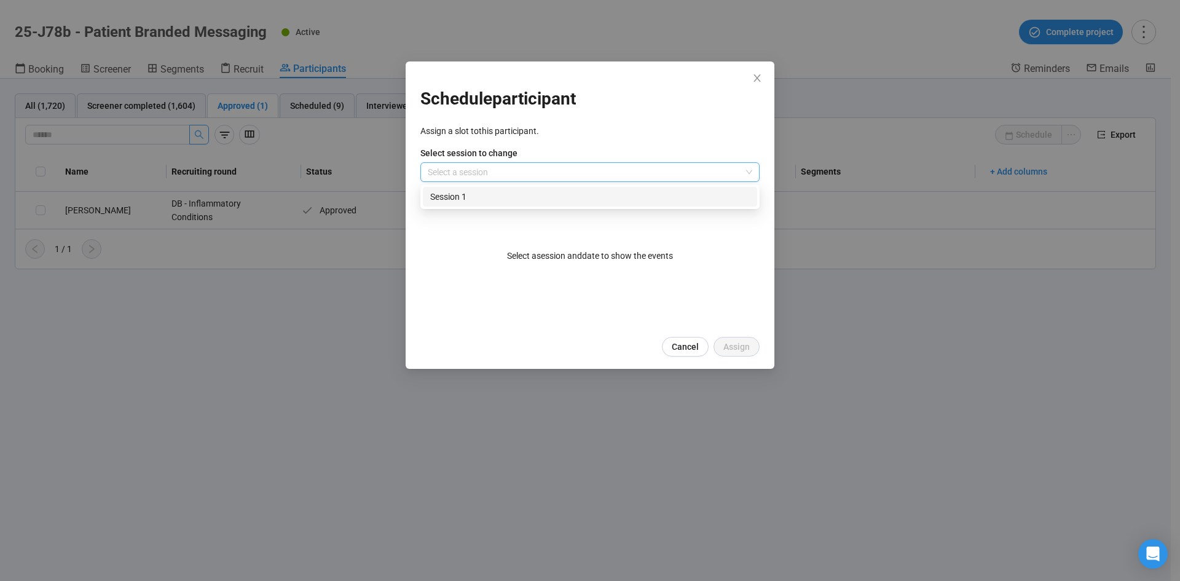
click at [438, 198] on div "Session 1" at bounding box center [590, 197] width 320 height 14
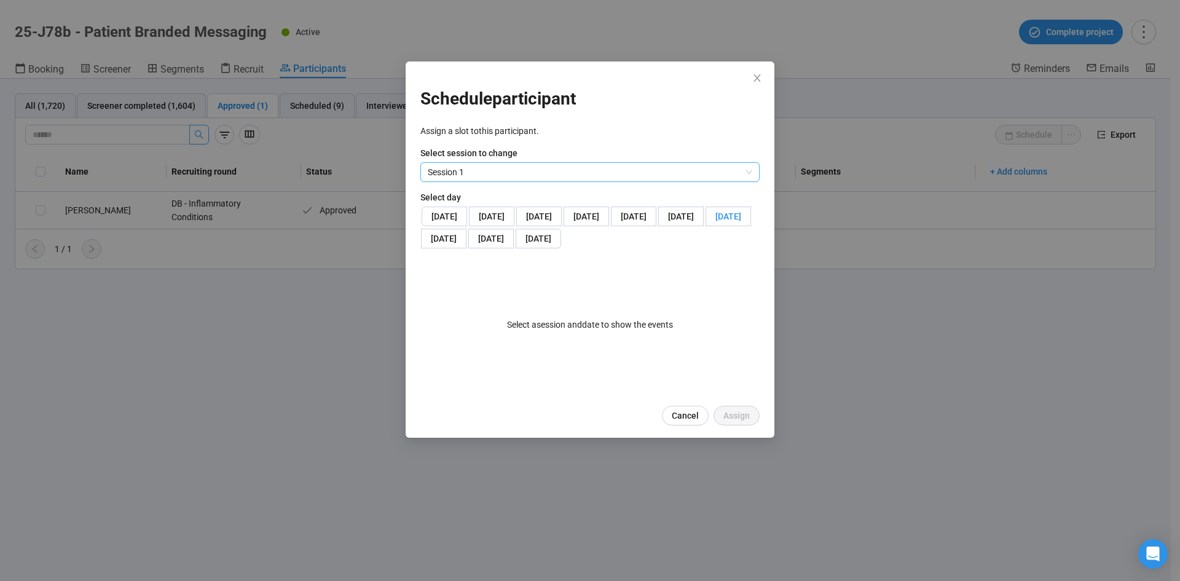
click at [715, 221] on span "[DATE]" at bounding box center [728, 216] width 26 height 10
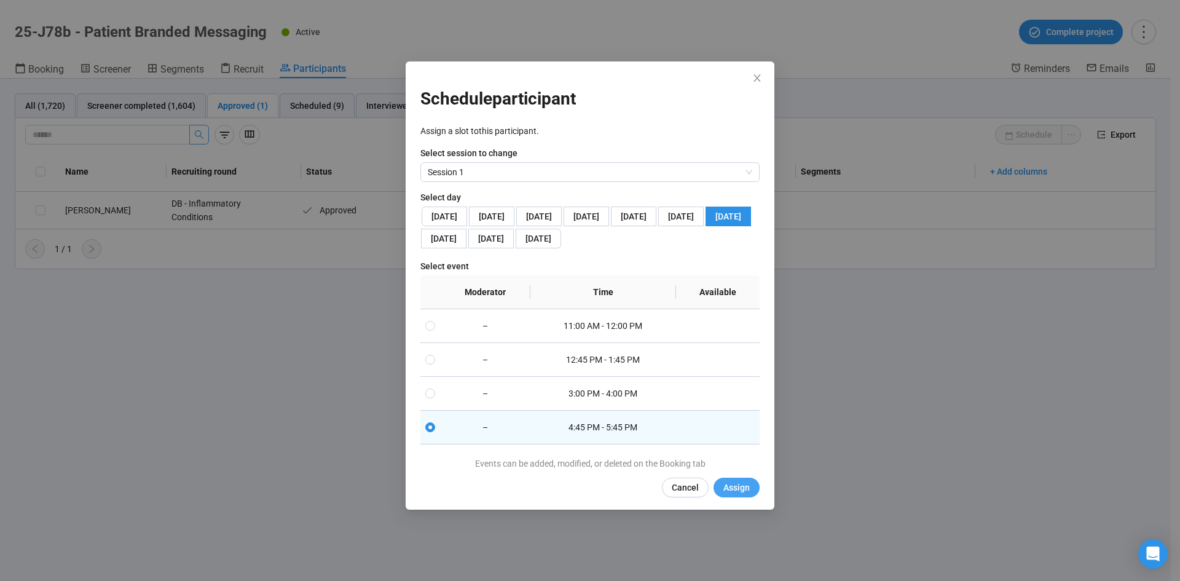
click at [726, 494] on span "Assign" at bounding box center [736, 488] width 26 height 14
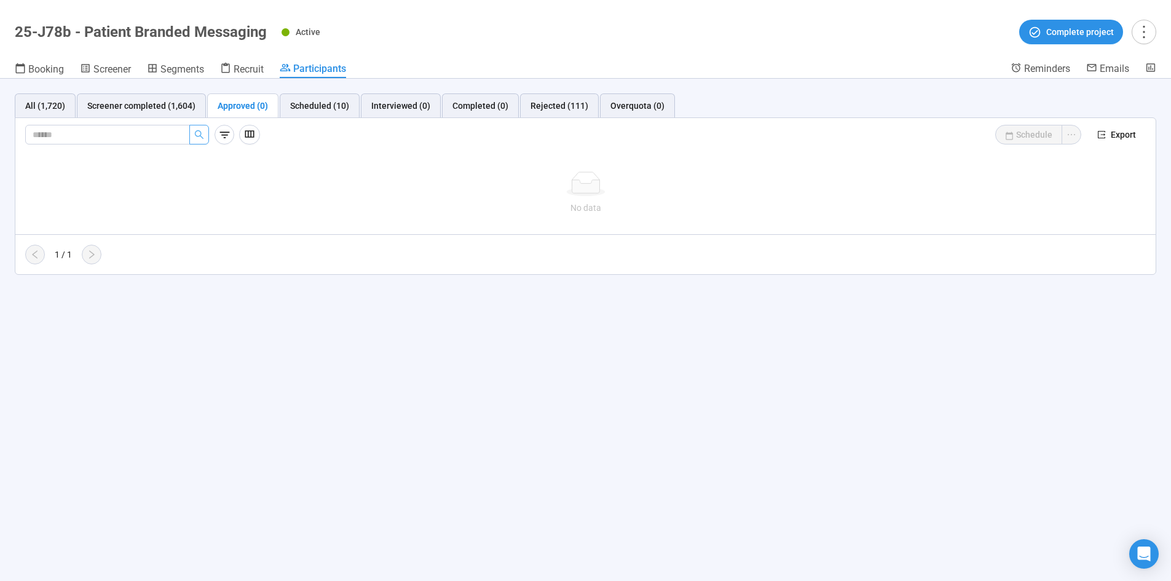
click at [632, 21] on div "Active Complete project" at bounding box center [718, 32] width 874 height 25
